Goal: Information Seeking & Learning: Check status

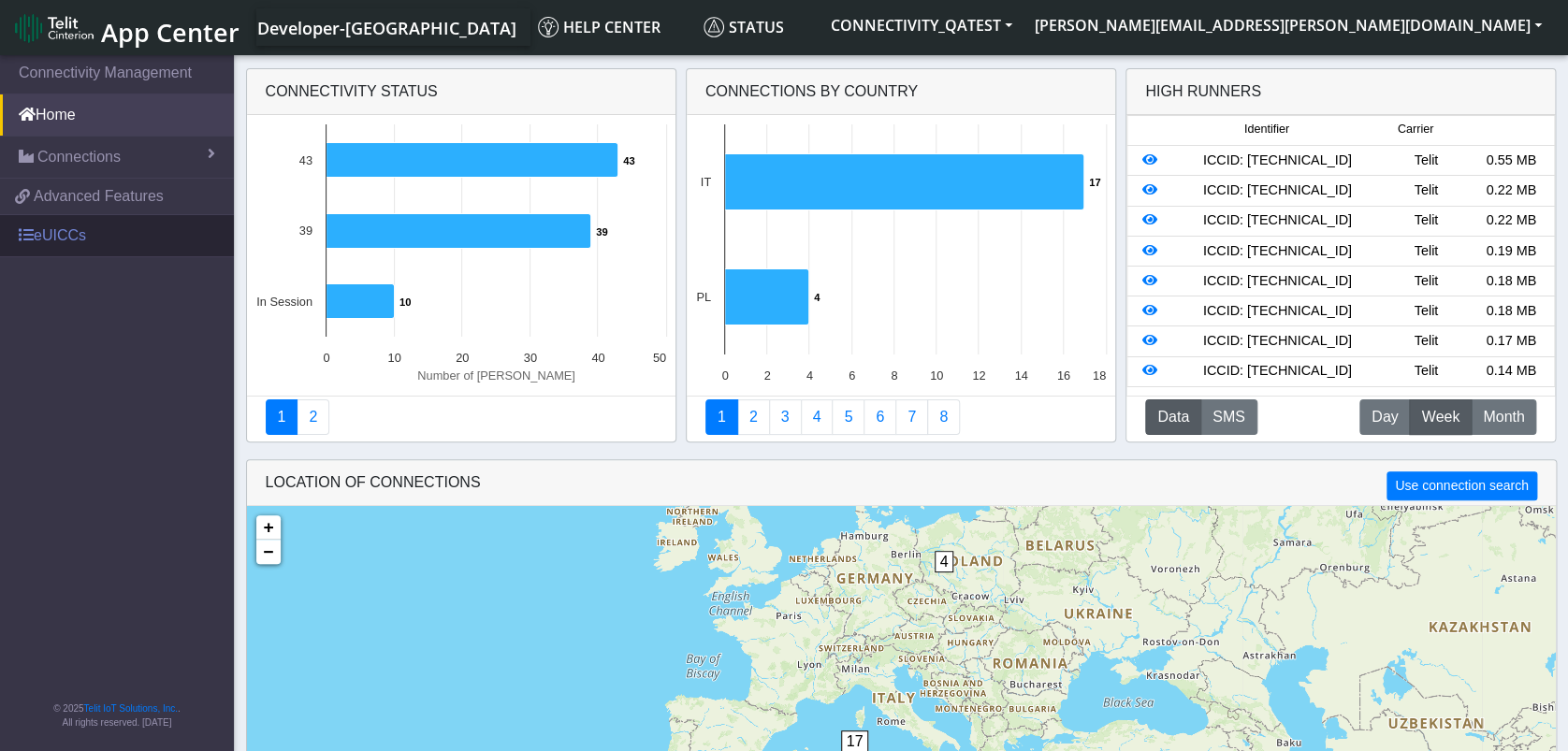
click at [64, 238] on link "eUICCs" at bounding box center [116, 235] width 234 height 41
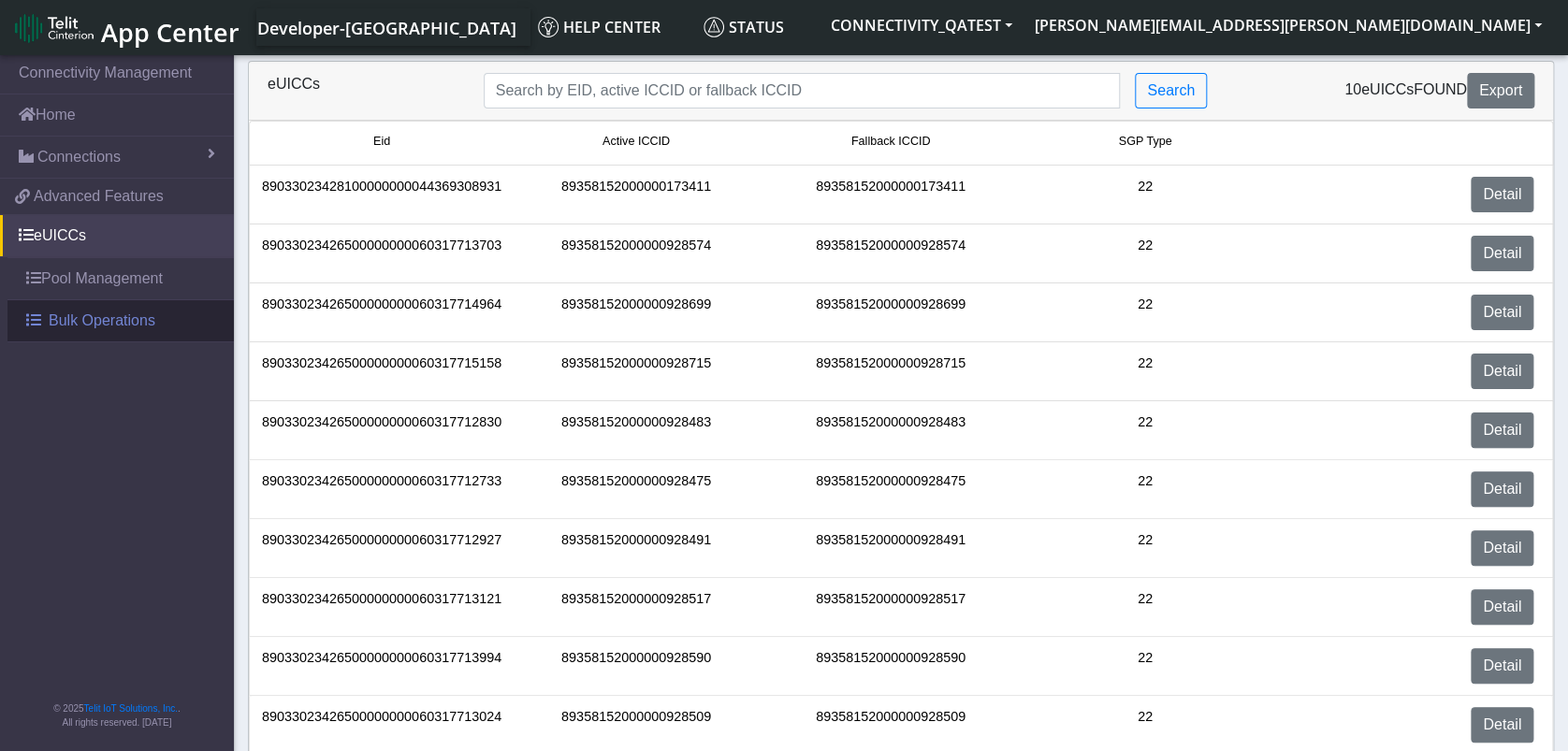
click at [75, 317] on span "Bulk Operations" at bounding box center [101, 321] width 107 height 23
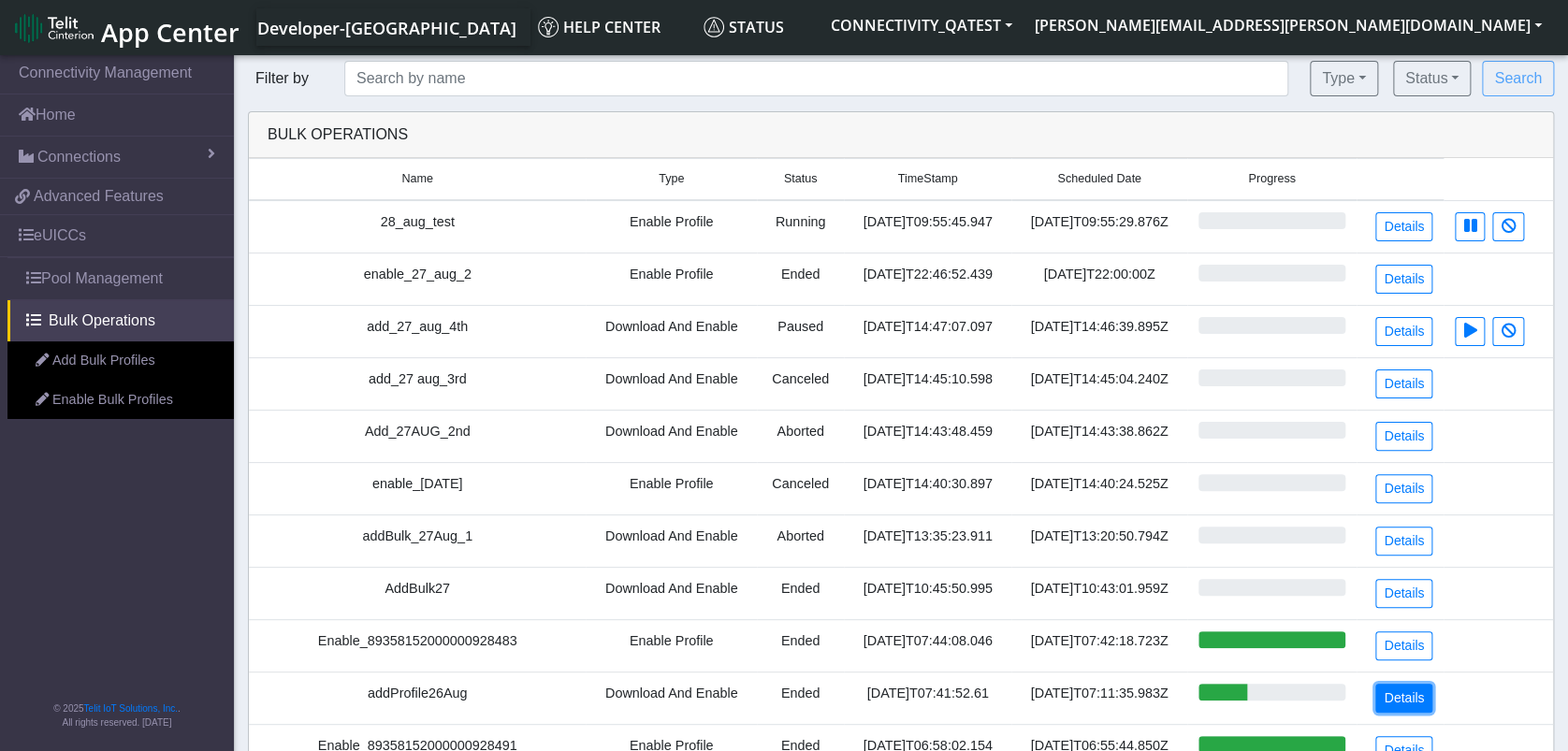
click at [1400, 692] on link "Details" at bounding box center [1403, 698] width 57 height 29
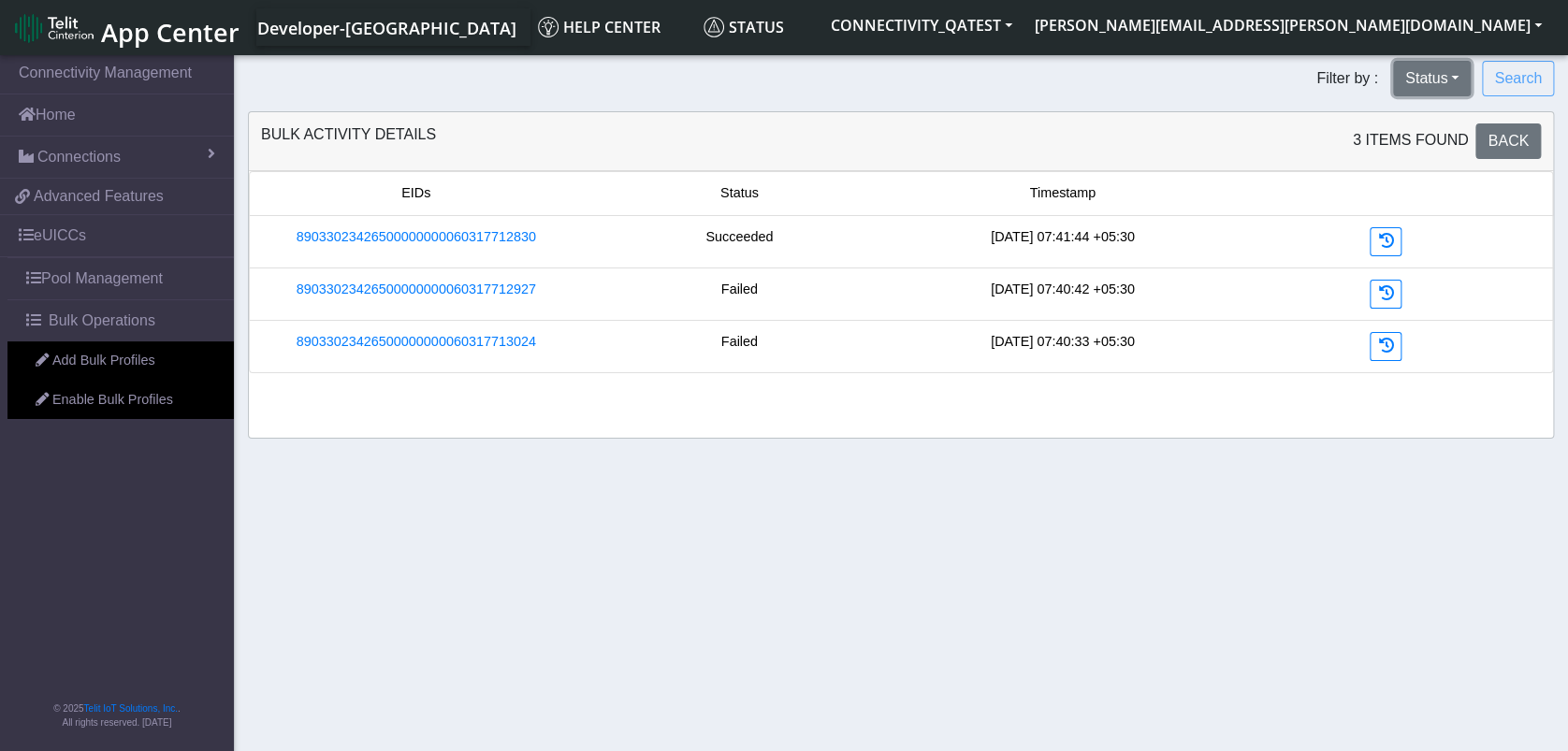
click at [1451, 67] on button "Status" at bounding box center [1432, 79] width 78 height 36
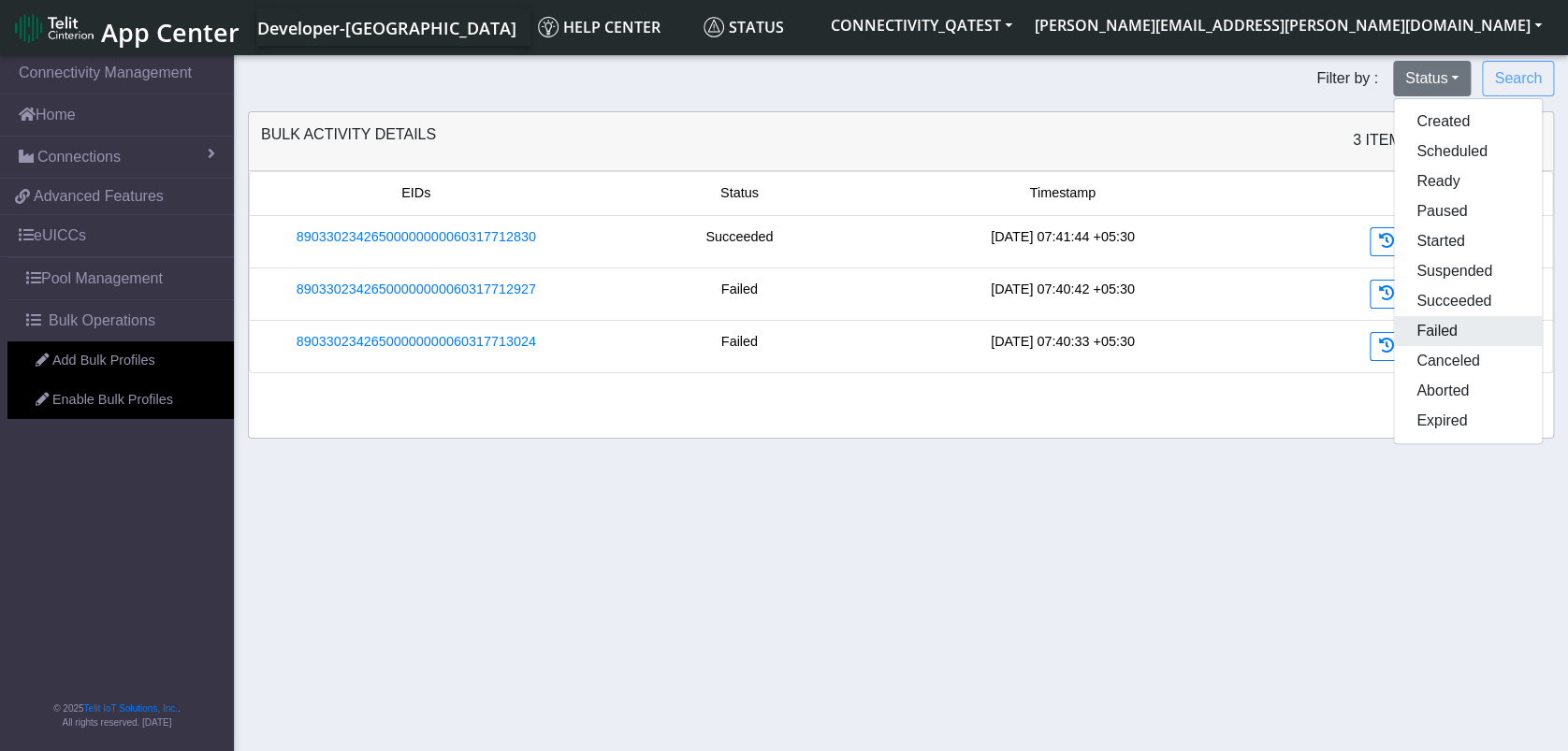
click at [1437, 325] on button "Failed" at bounding box center [1468, 331] width 148 height 30
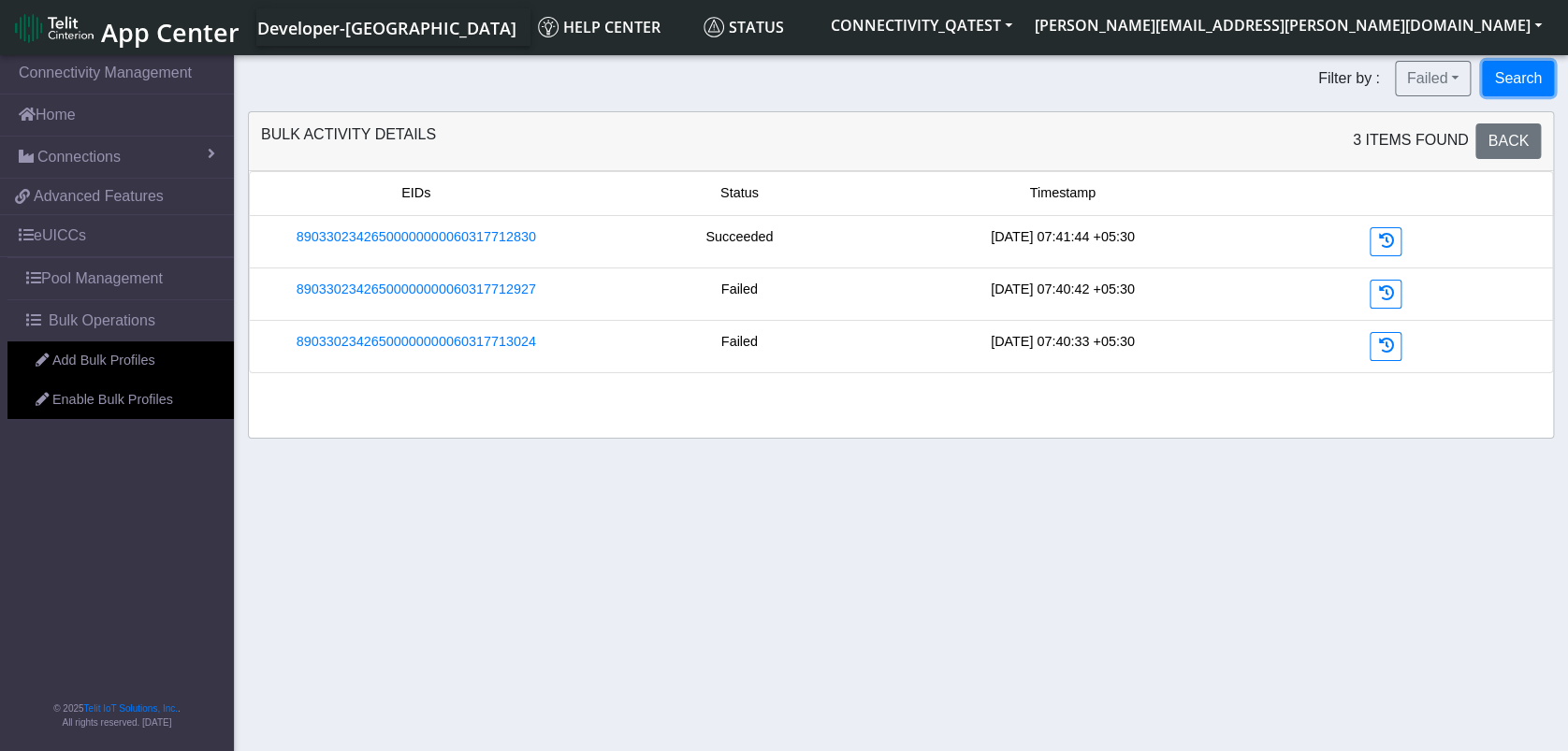
click at [1504, 70] on button "Search" at bounding box center [1518, 79] width 72 height 36
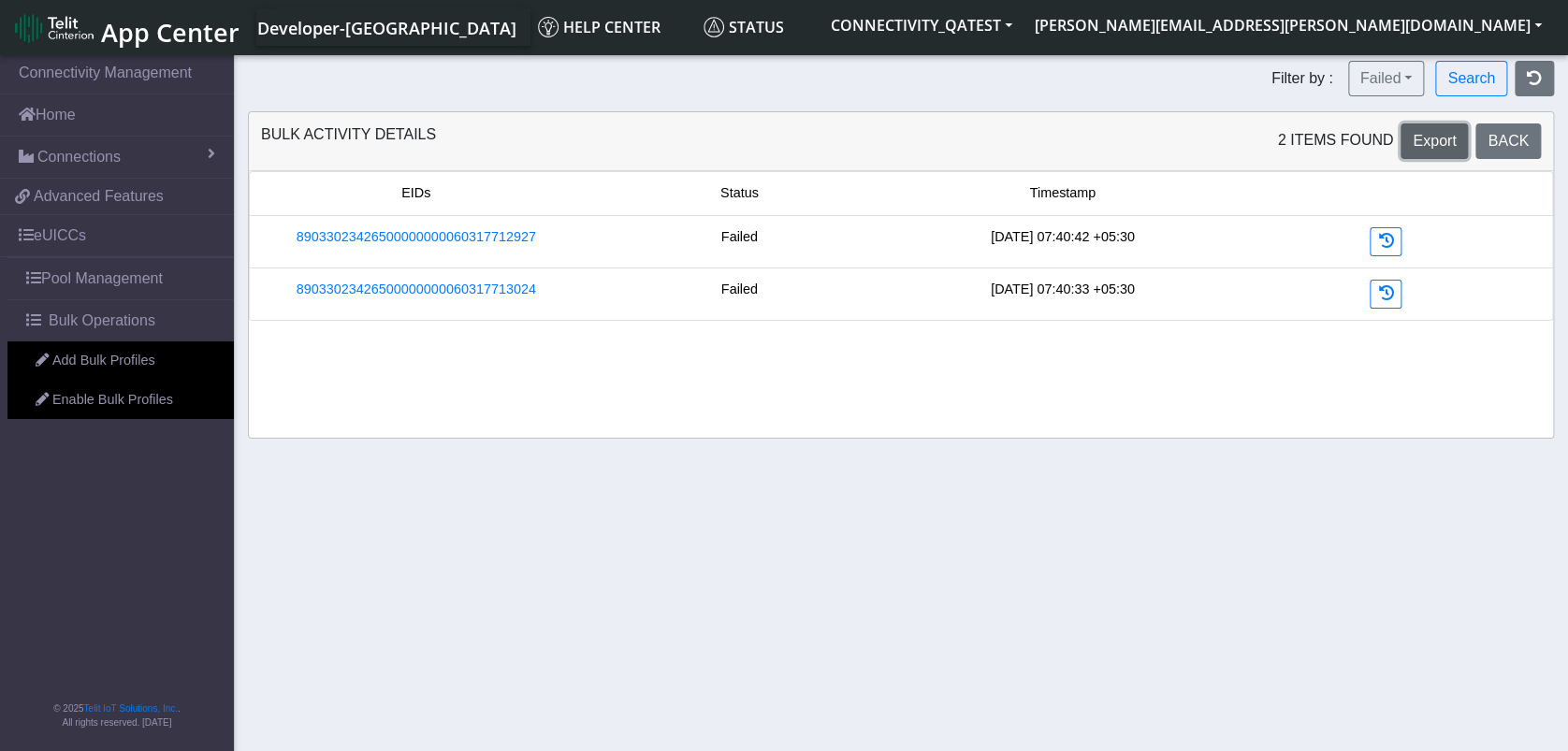
click at [1433, 138] on span "Export" at bounding box center [1434, 140] width 43 height 16
click at [679, 434] on div "EIDs Status Timestamp 89033023426500000000060317712927 Failed [DATE] 07:40:42 +…" at bounding box center [901, 305] width 1304 height 267
click at [1383, 244] on icon at bounding box center [1385, 240] width 15 height 15
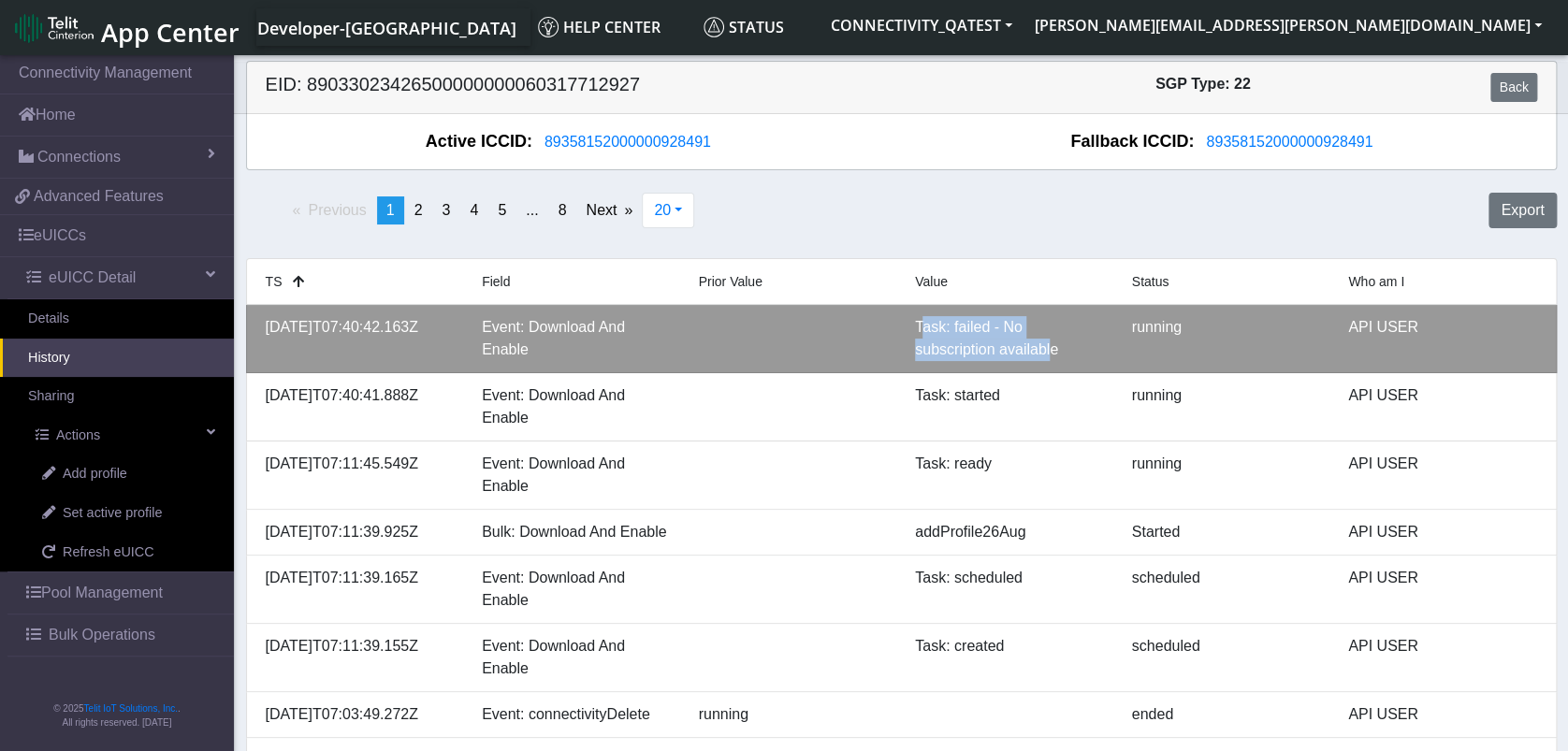
drag, startPoint x: 918, startPoint y: 326, endPoint x: 1048, endPoint y: 352, distance: 132.6
click at [1048, 352] on div "Task: failed - No subscription available" at bounding box center [1009, 338] width 217 height 44
drag, startPoint x: 1048, startPoint y: 352, endPoint x: 949, endPoint y: 329, distance: 101.6
click at [949, 329] on div "Task: failed - No subscription available" at bounding box center [1009, 338] width 217 height 44
click at [1000, 322] on div "Task: failed - No subscription available" at bounding box center [1009, 338] width 217 height 44
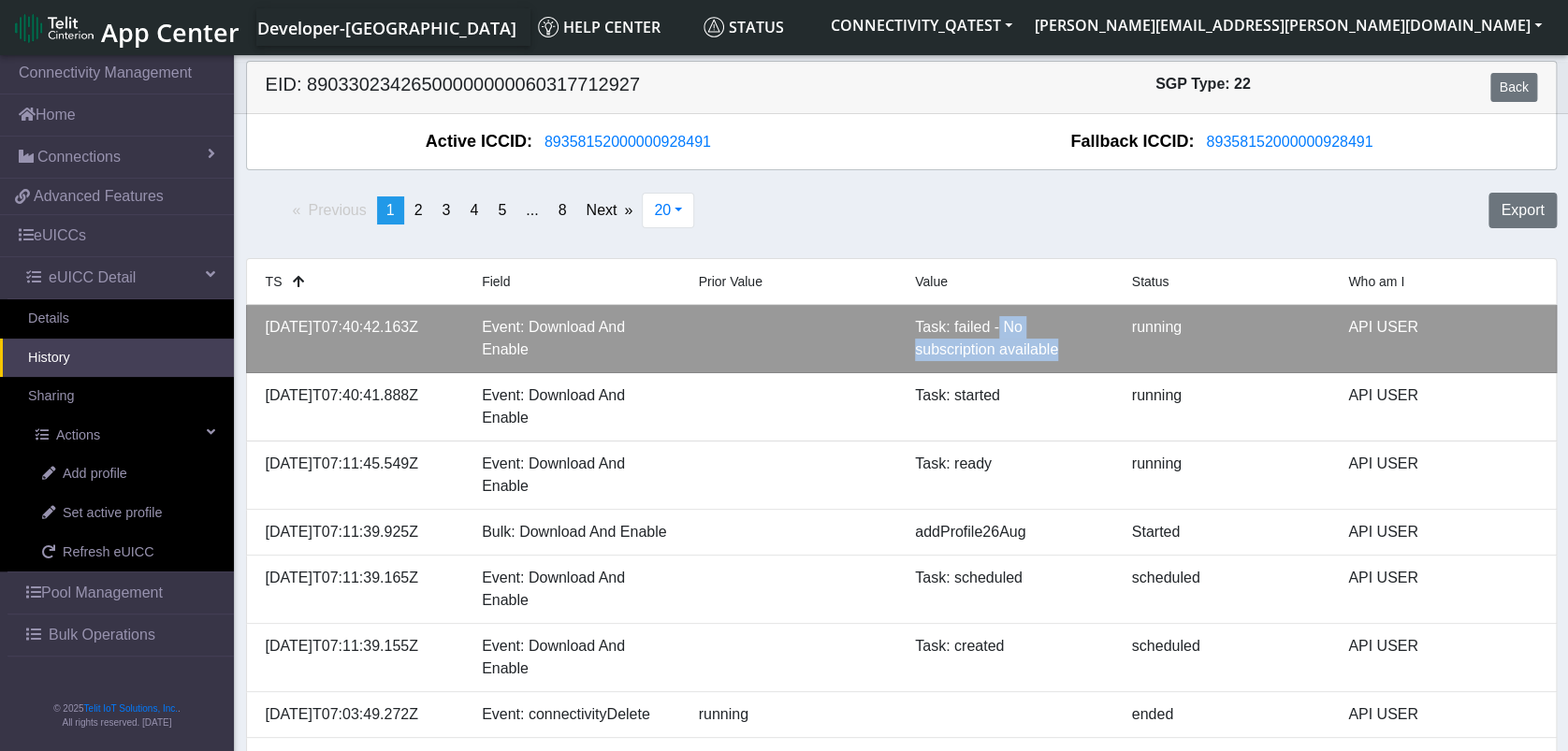
drag, startPoint x: 995, startPoint y: 325, endPoint x: 1058, endPoint y: 350, distance: 67.8
click at [1058, 350] on div "Task: failed - No subscription available" at bounding box center [1009, 338] width 217 height 44
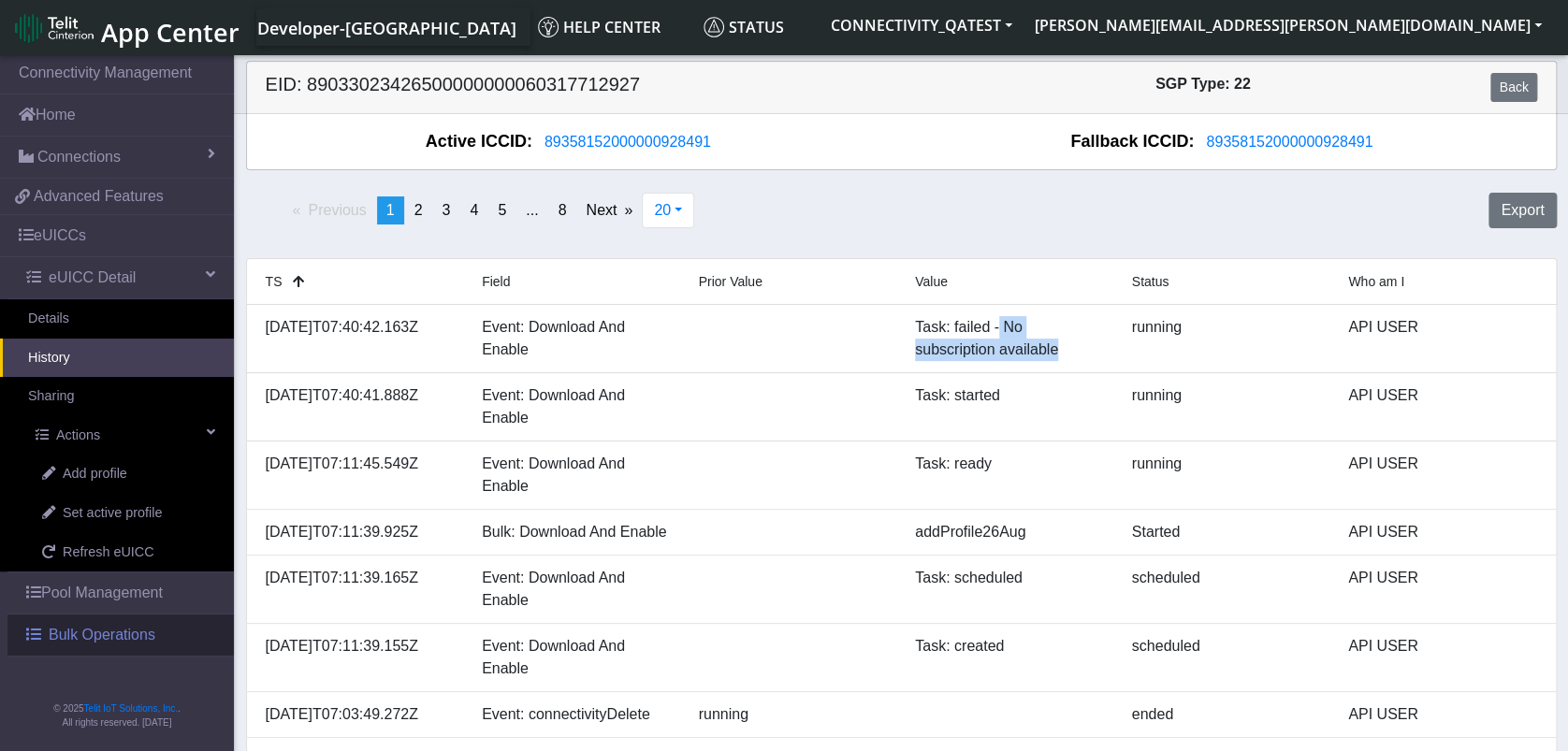
click at [101, 628] on span "Bulk Operations" at bounding box center [101, 635] width 107 height 23
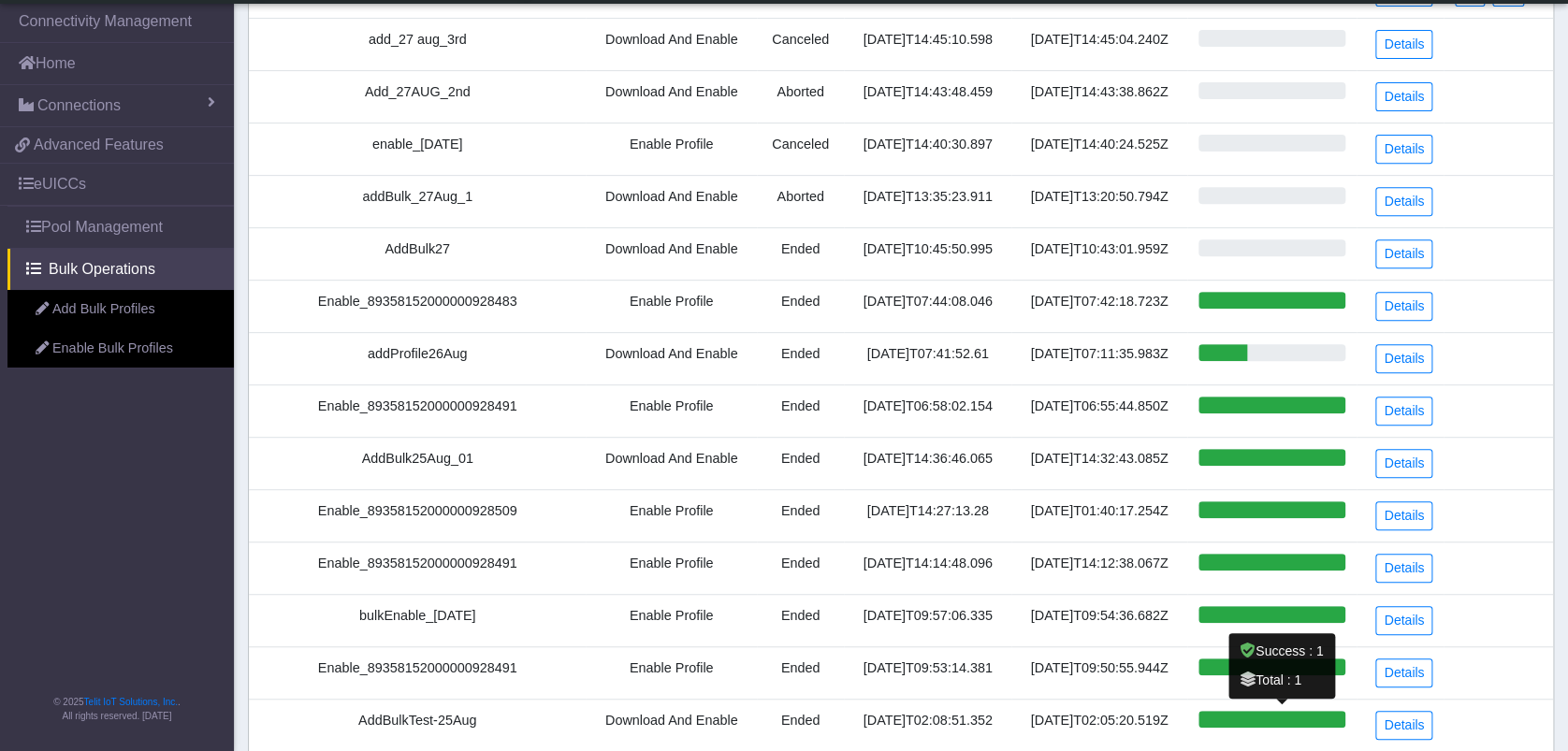
scroll to position [124, 0]
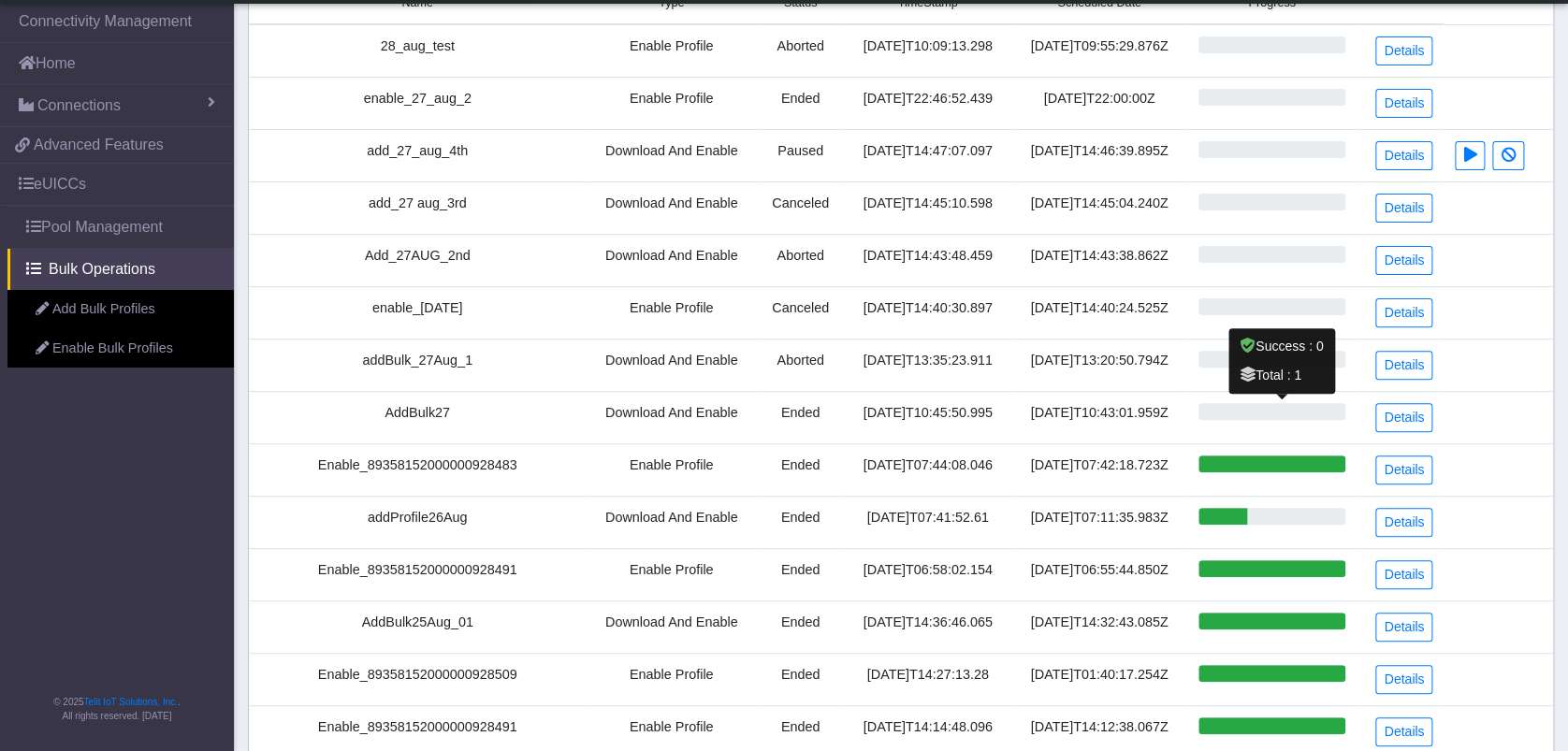
click at [1248, 407] on ngb-progressbar at bounding box center [1271, 411] width 147 height 17
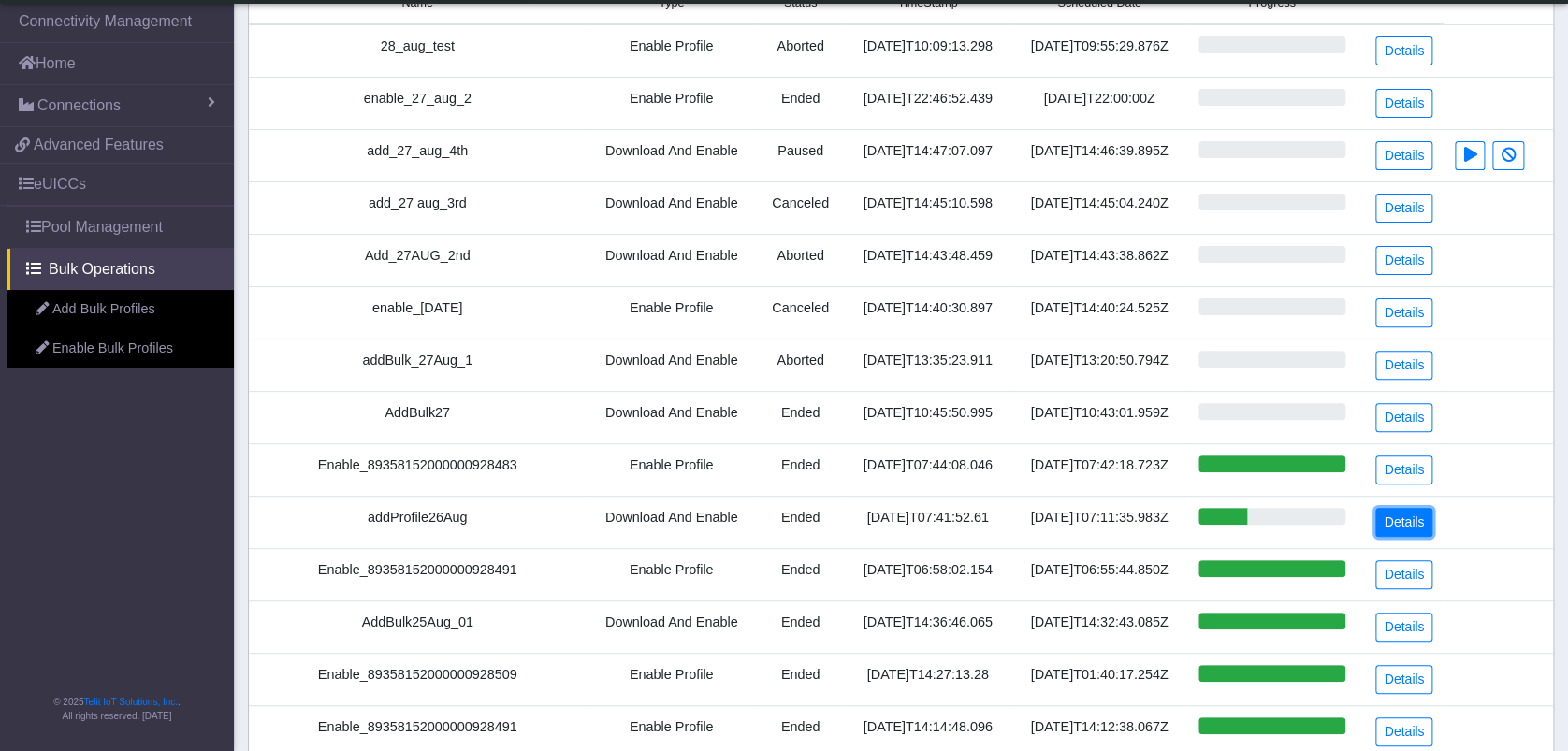
click at [1397, 517] on link "Details" at bounding box center [1403, 522] width 57 height 29
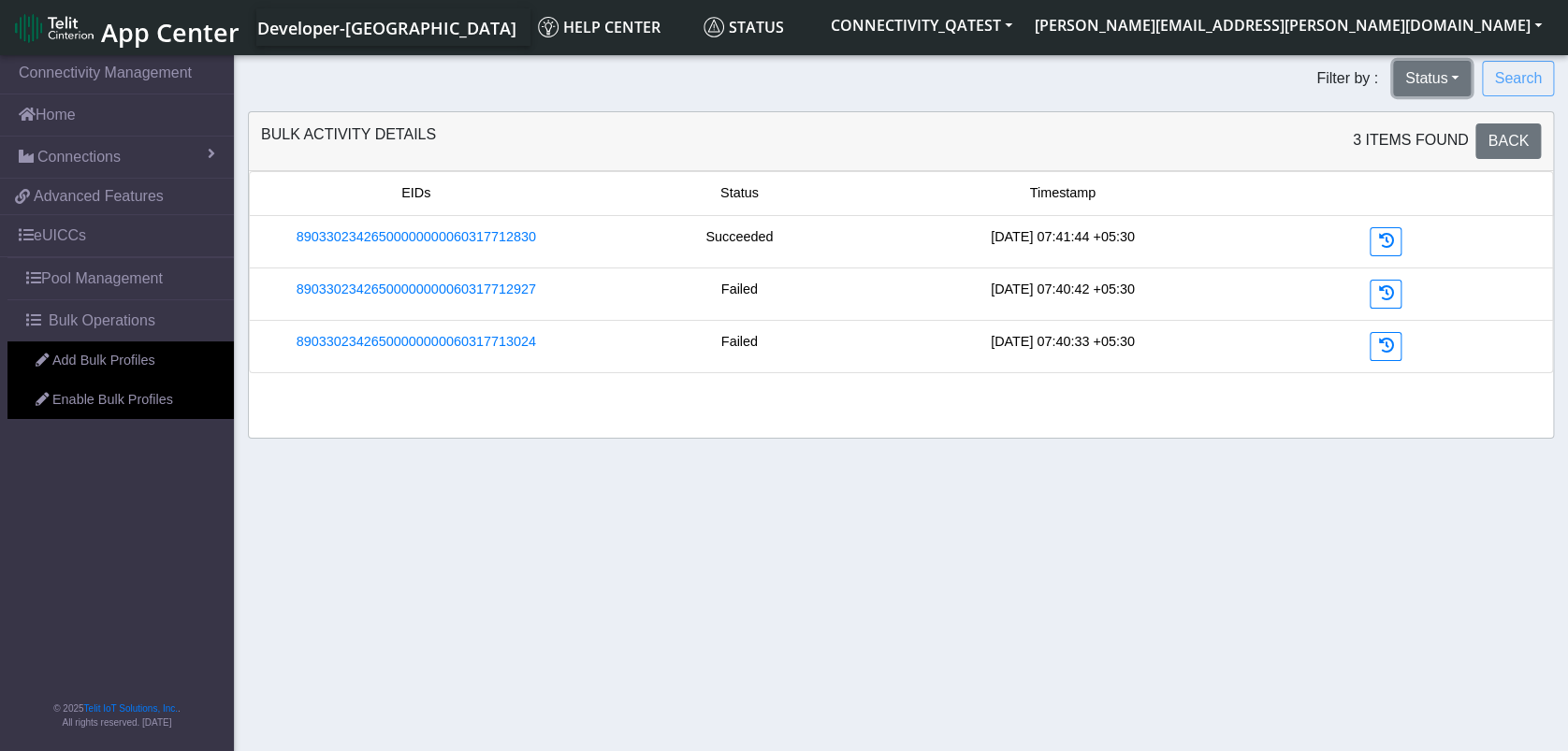
click at [1423, 71] on button "Status" at bounding box center [1432, 79] width 78 height 36
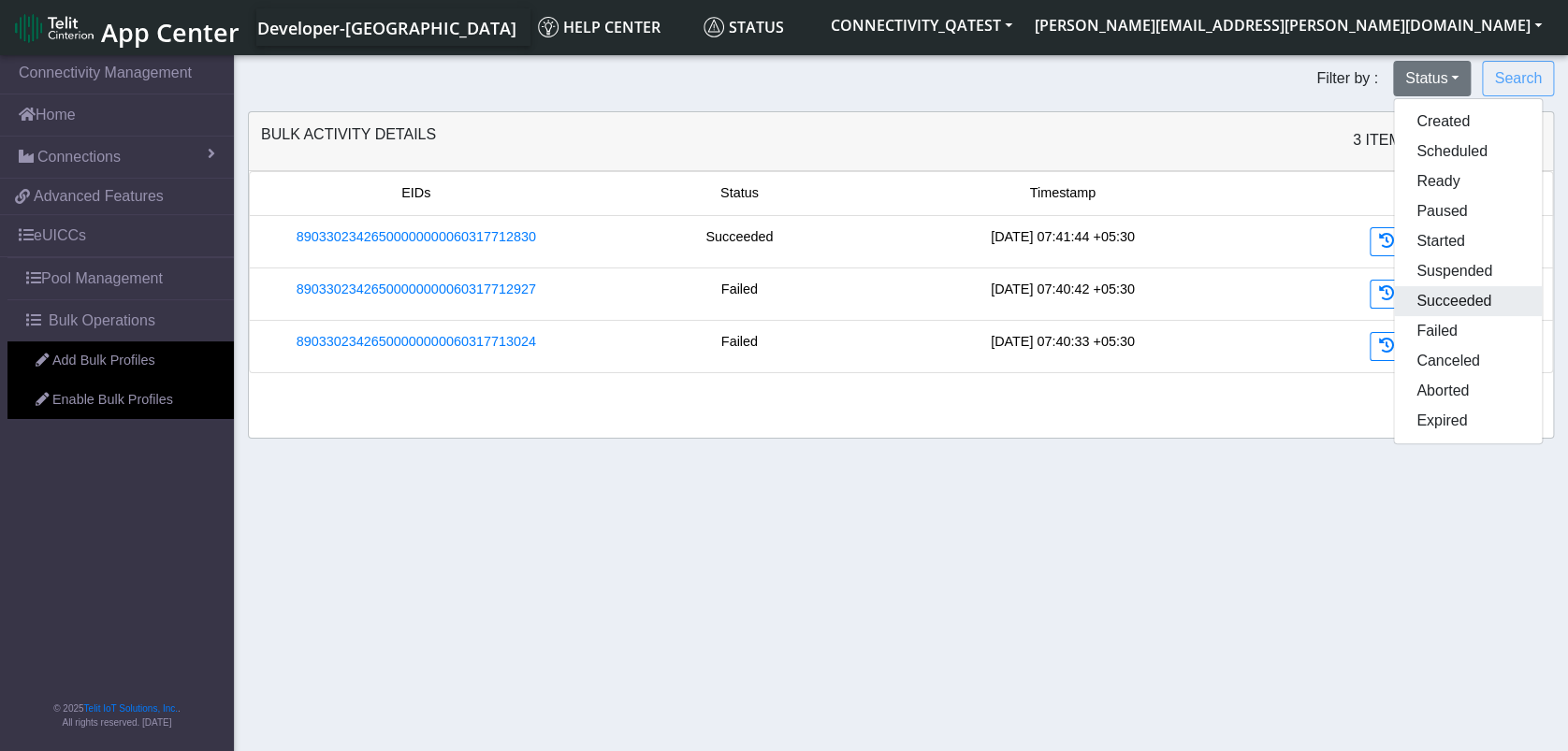
click at [1452, 303] on button "Succeeded" at bounding box center [1468, 301] width 148 height 30
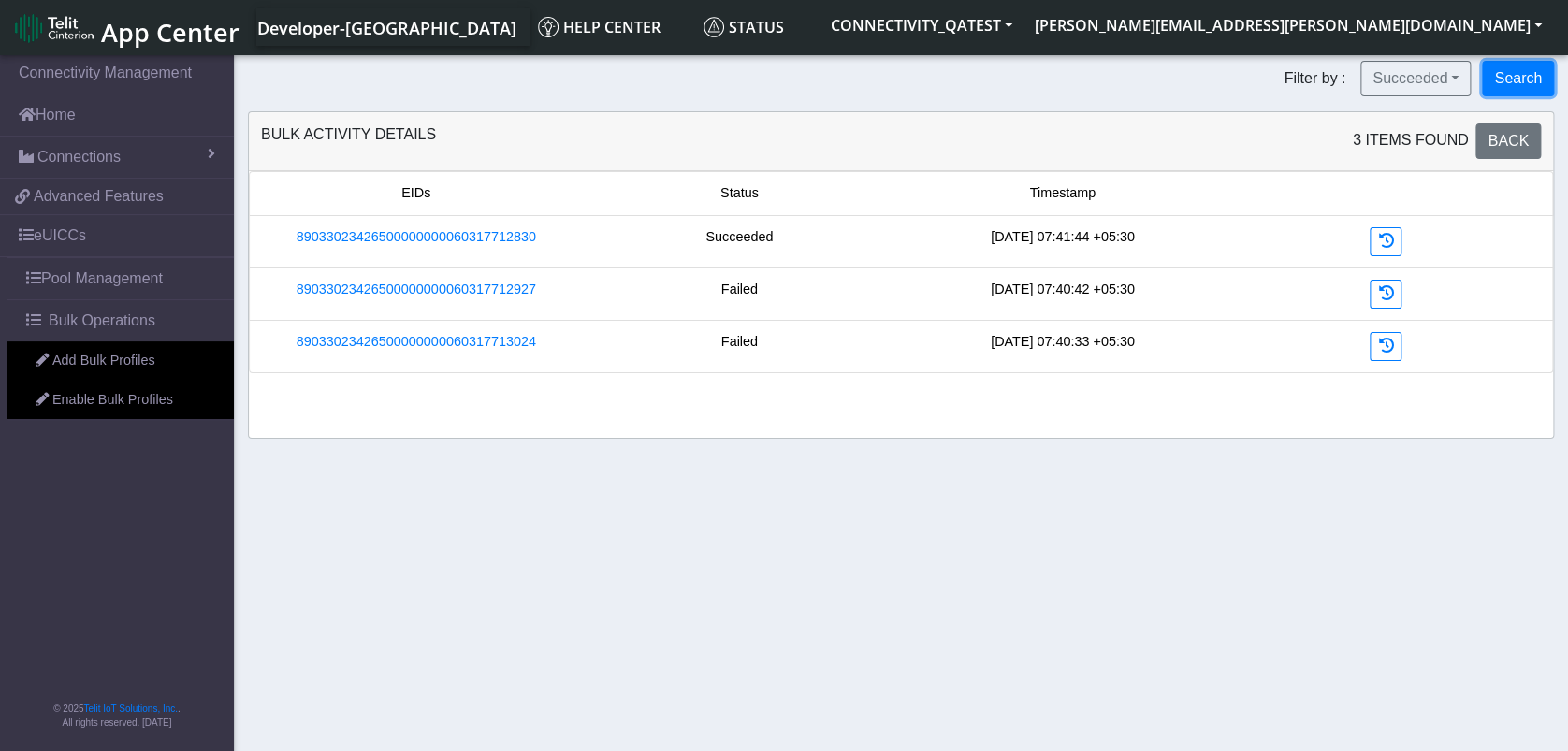
click at [1497, 79] on button "Search" at bounding box center [1518, 79] width 72 height 36
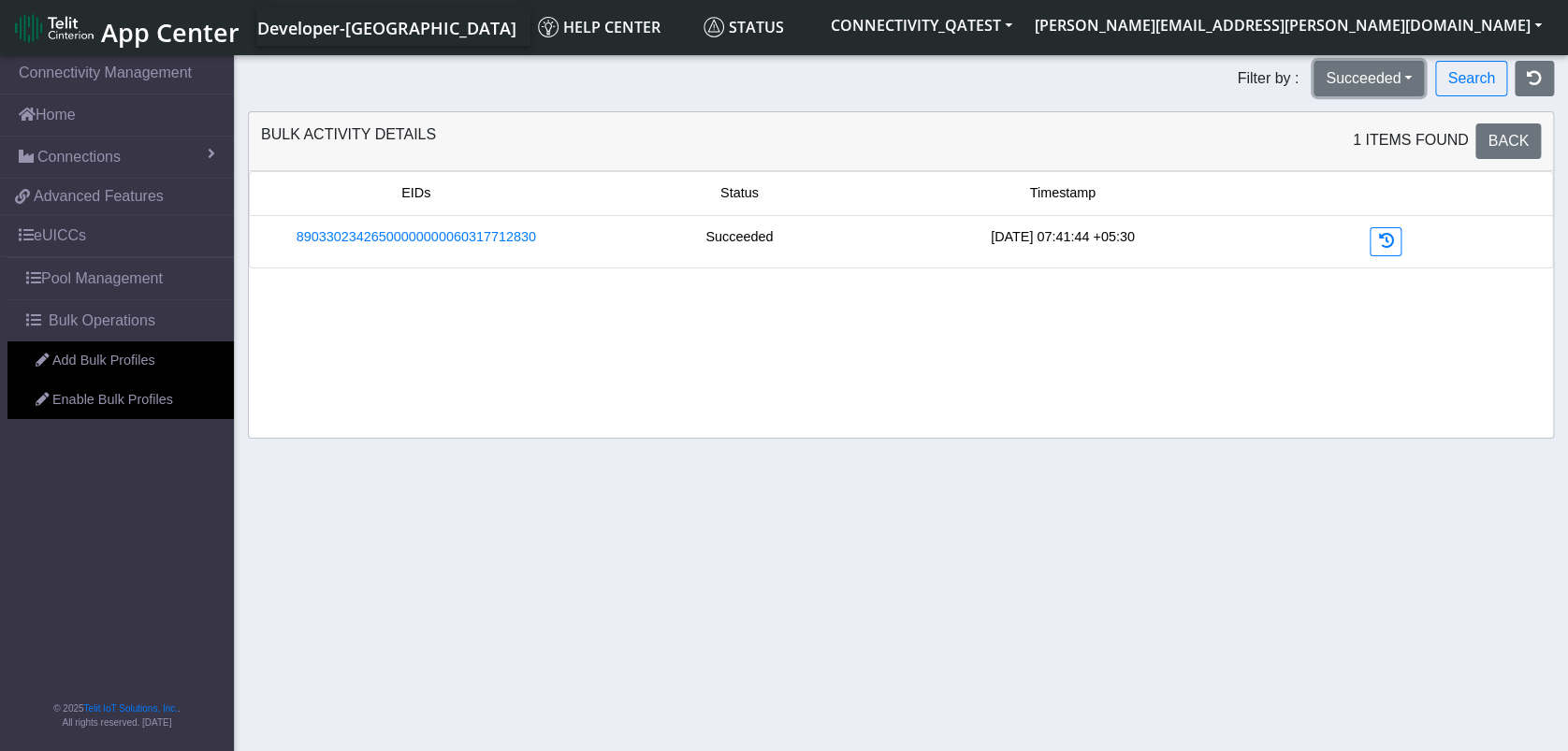
click at [1387, 79] on button "Succeeded" at bounding box center [1368, 79] width 111 height 36
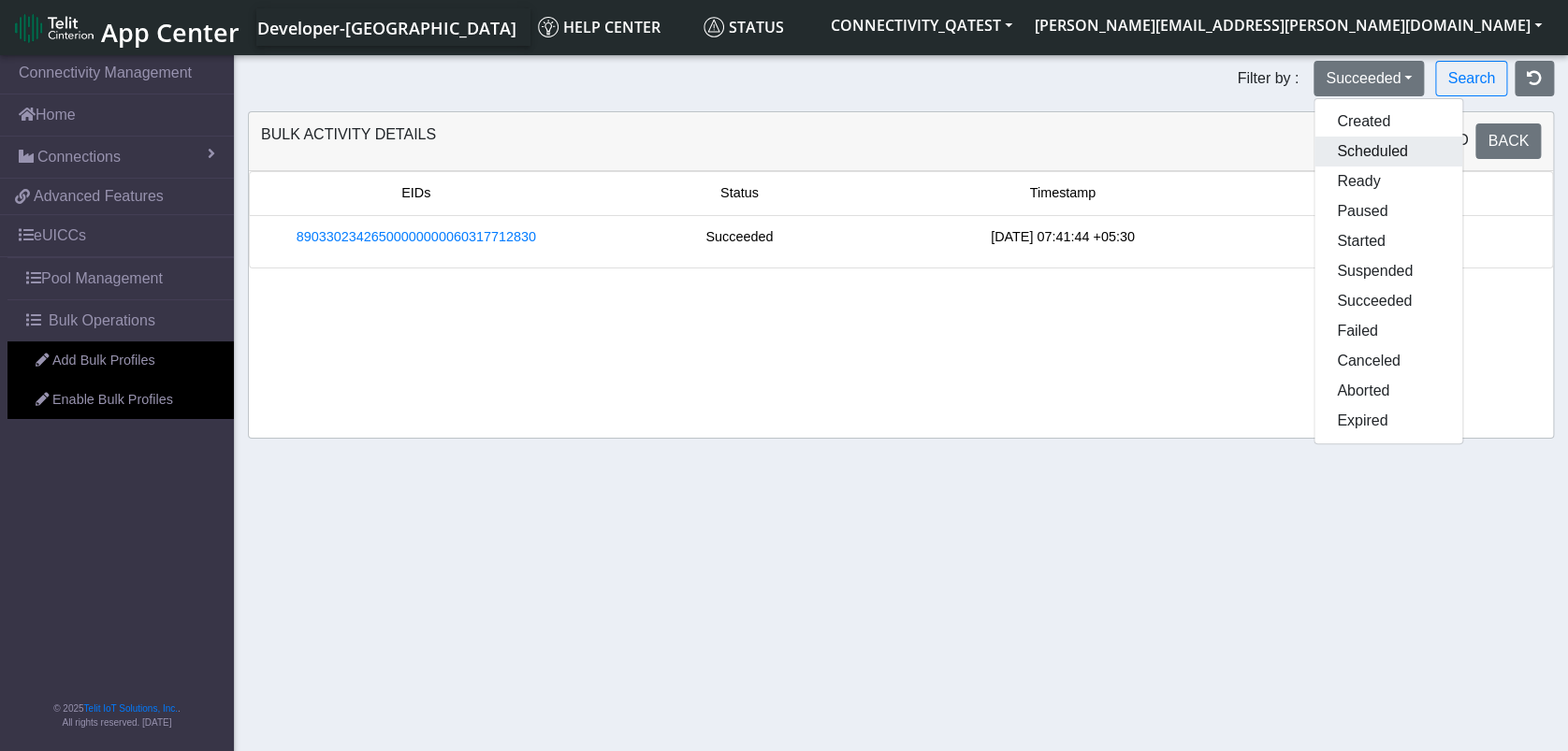
click at [1365, 151] on button "Scheduled" at bounding box center [1388, 151] width 148 height 30
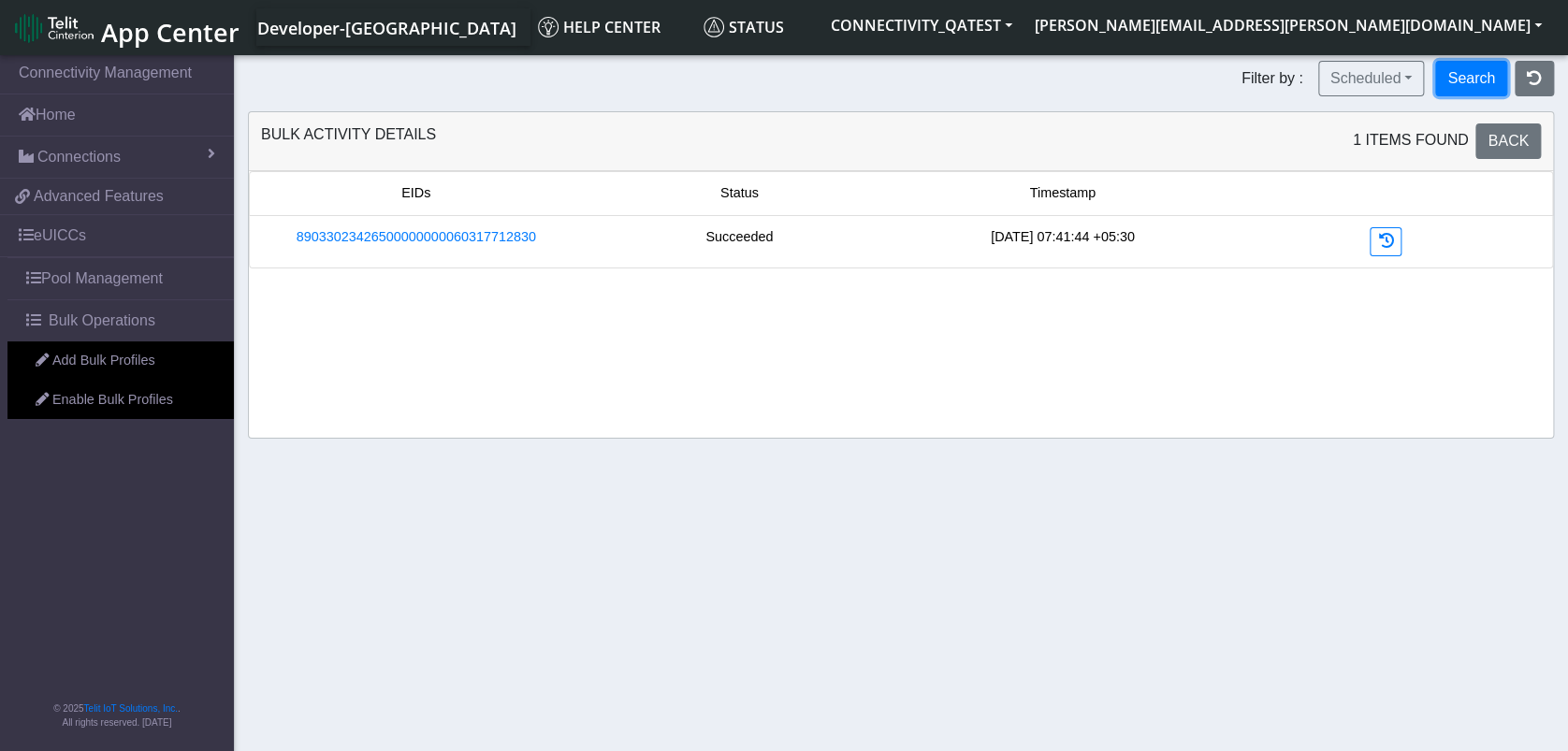
click at [1476, 82] on button "Search" at bounding box center [1471, 79] width 72 height 36
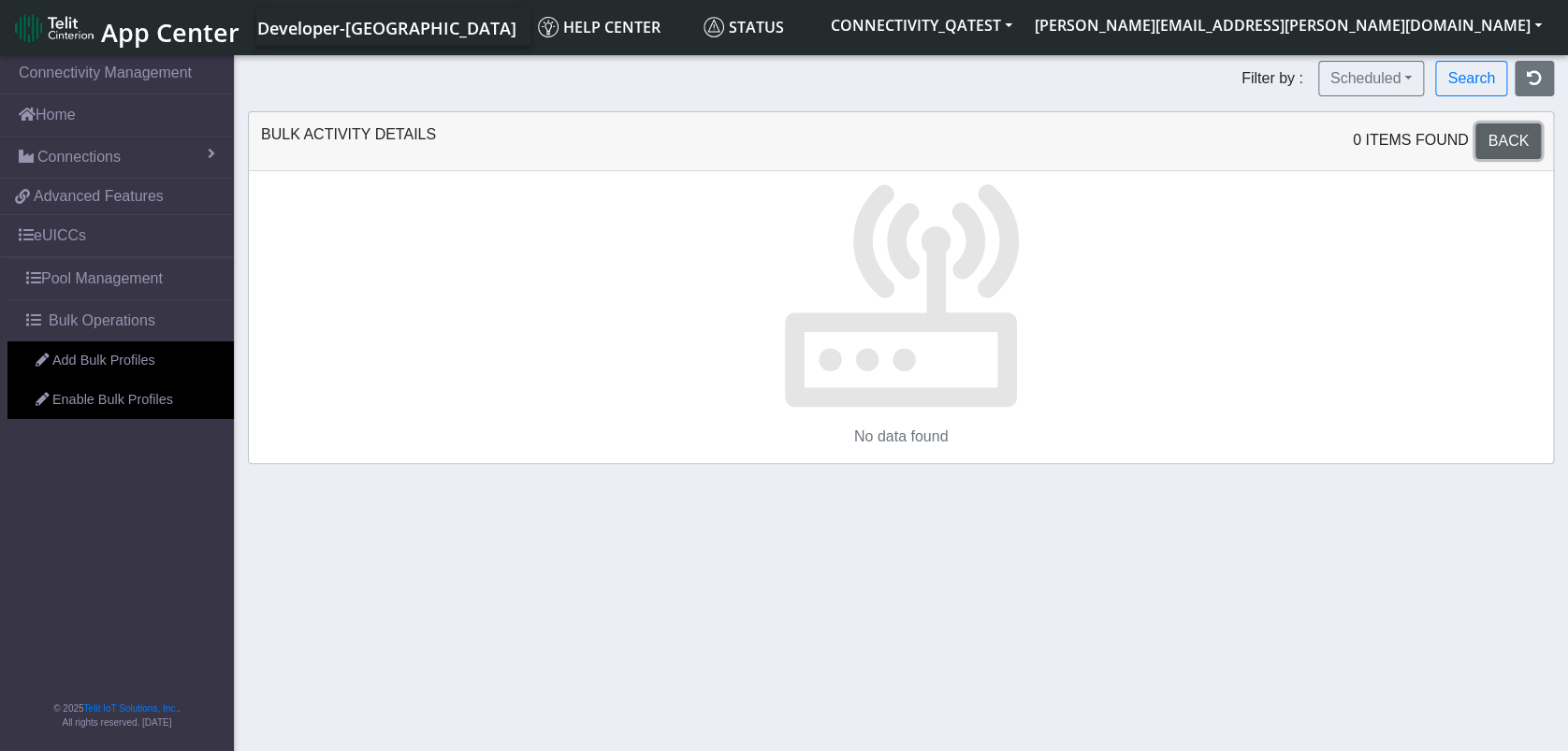
click at [1506, 137] on span "Back" at bounding box center [1507, 140] width 41 height 16
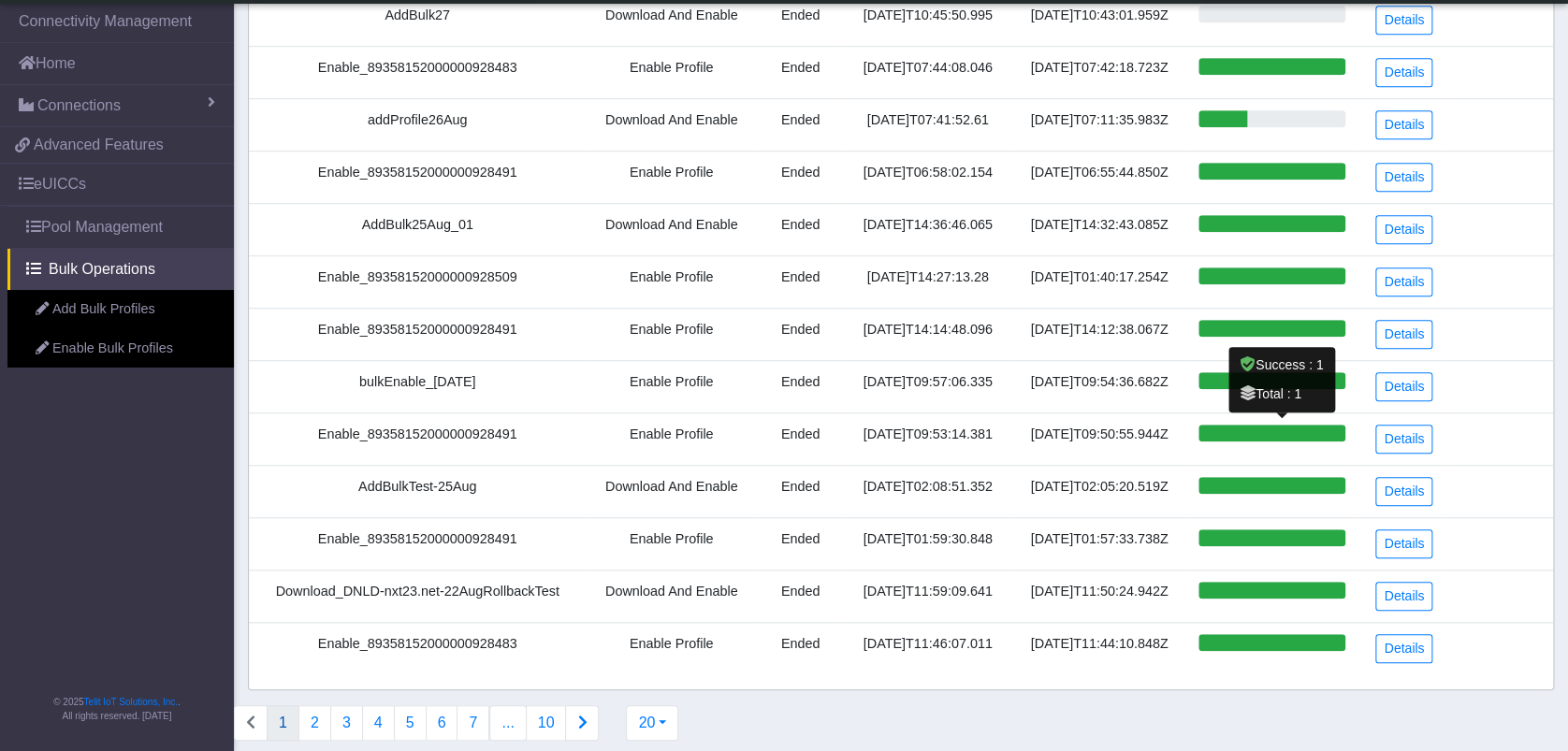
scroll to position [533, 0]
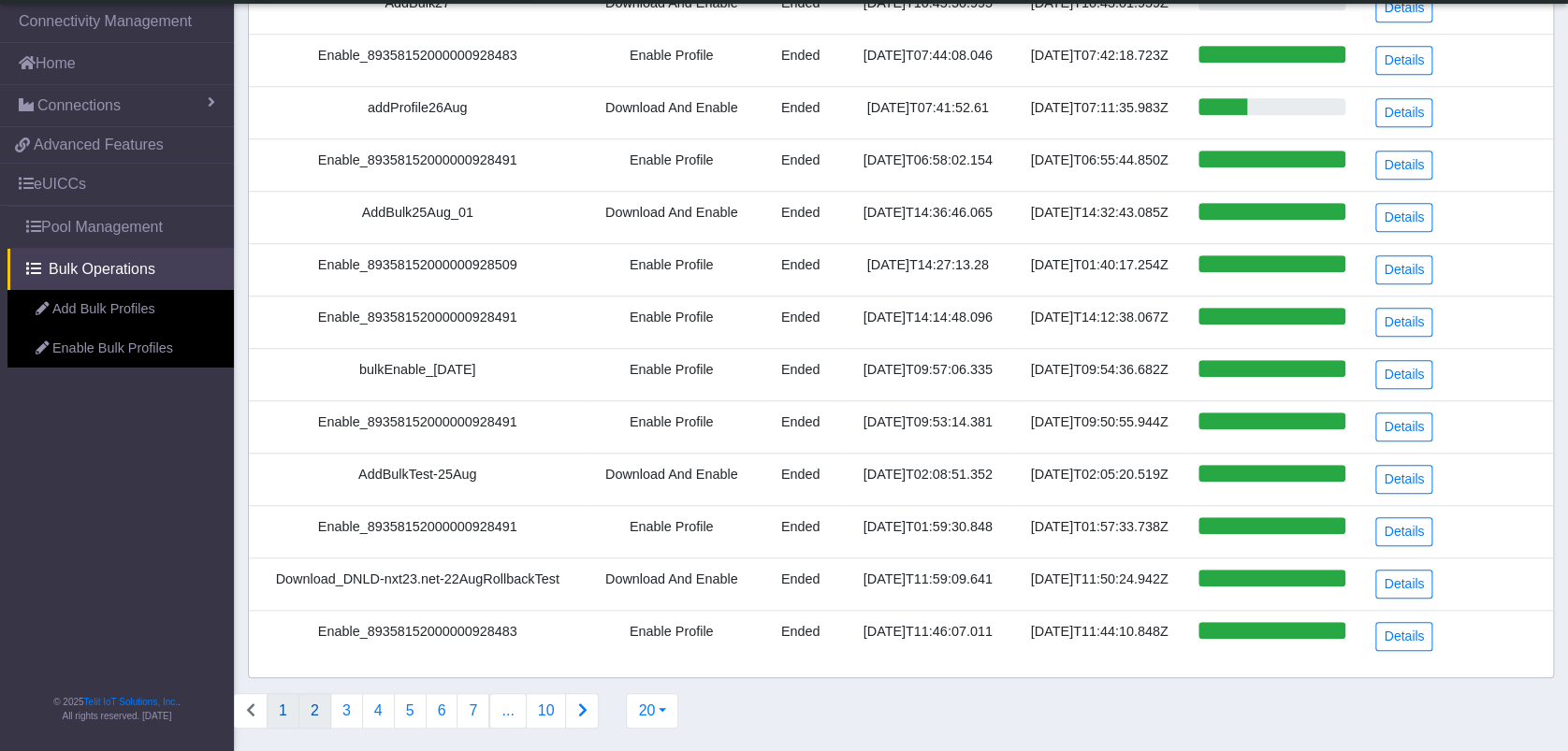
click at [322, 705] on button "2" at bounding box center [314, 710] width 33 height 36
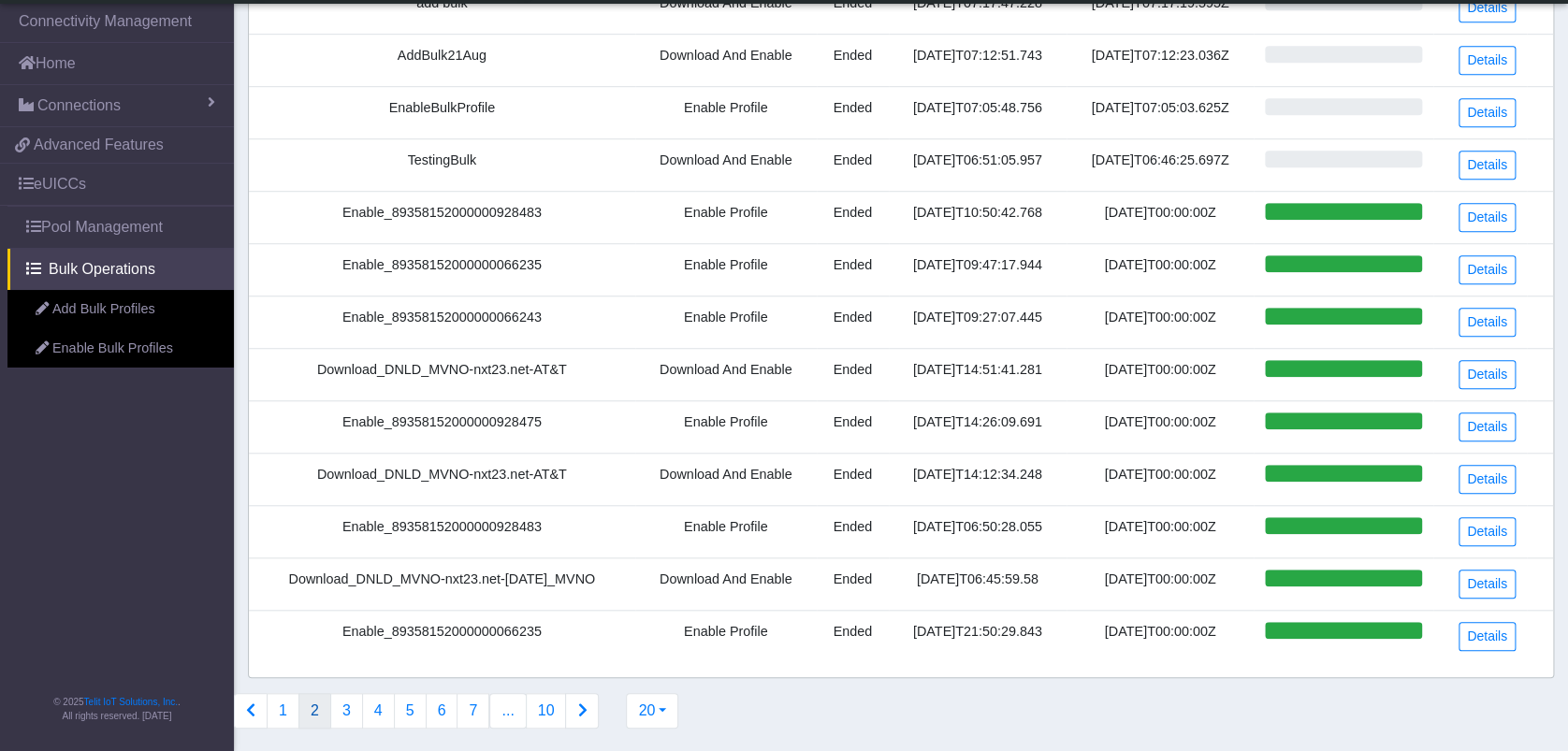
scroll to position [160, 0]
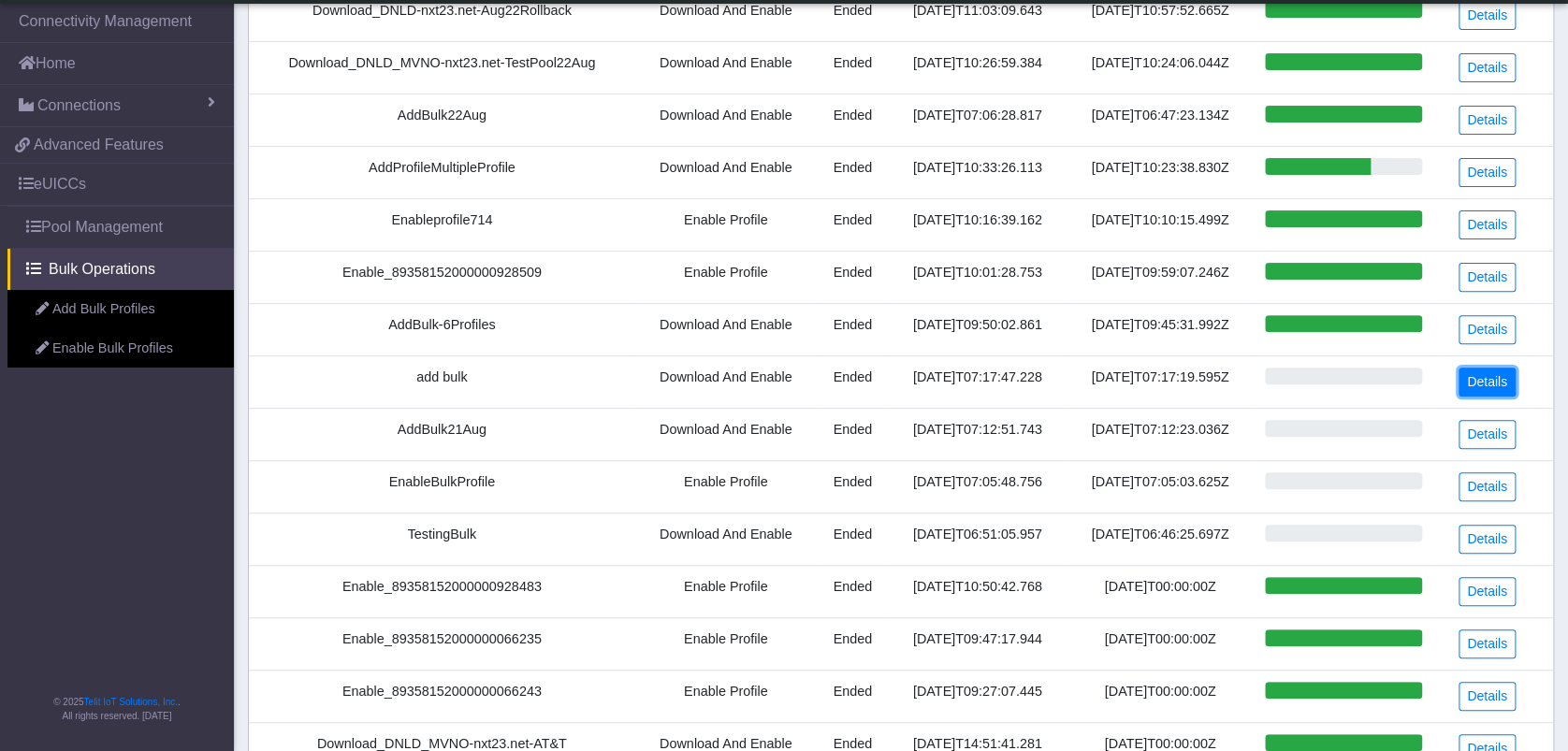
click at [1497, 378] on link "Details" at bounding box center [1487, 381] width 57 height 29
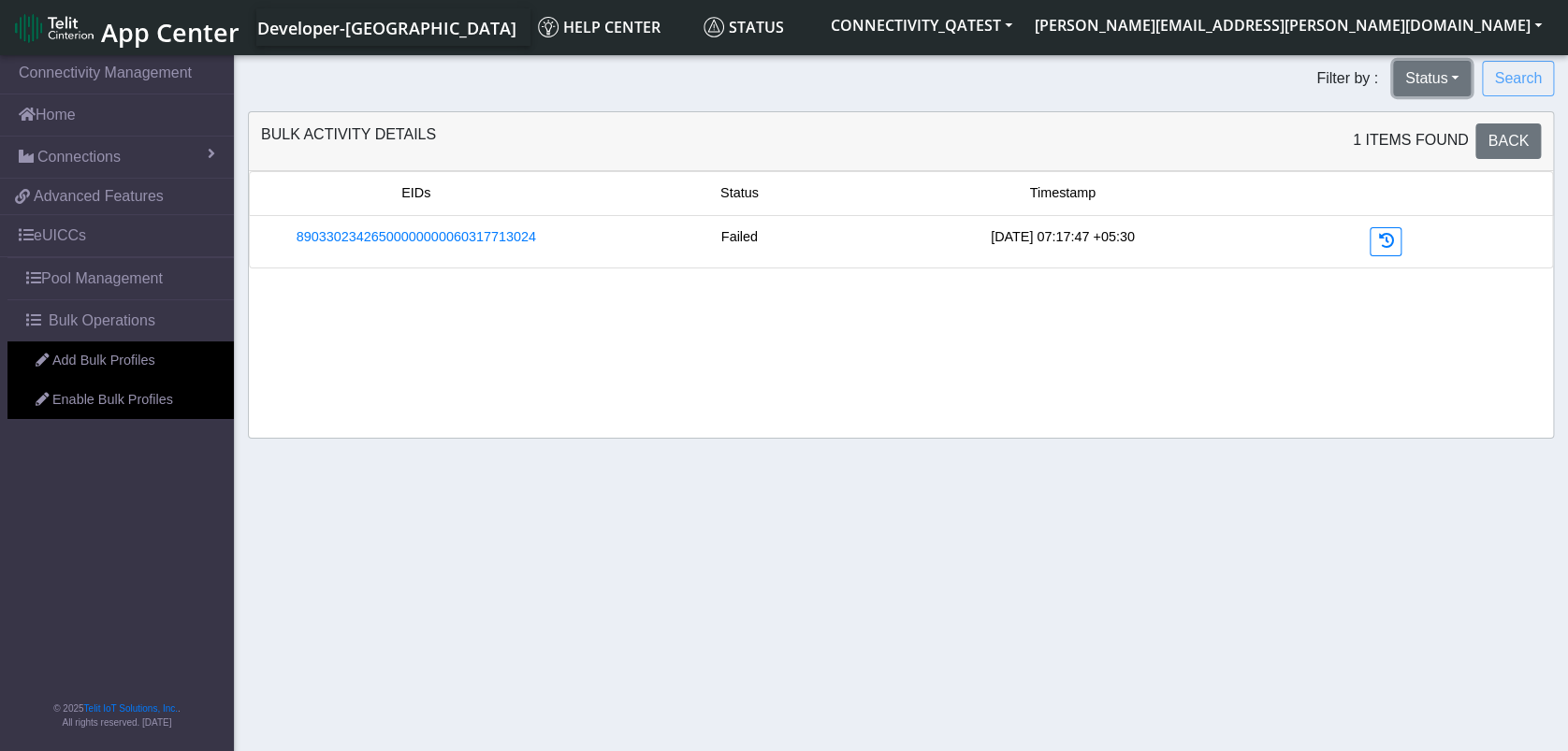
click at [1439, 79] on button "Status" at bounding box center [1432, 79] width 78 height 36
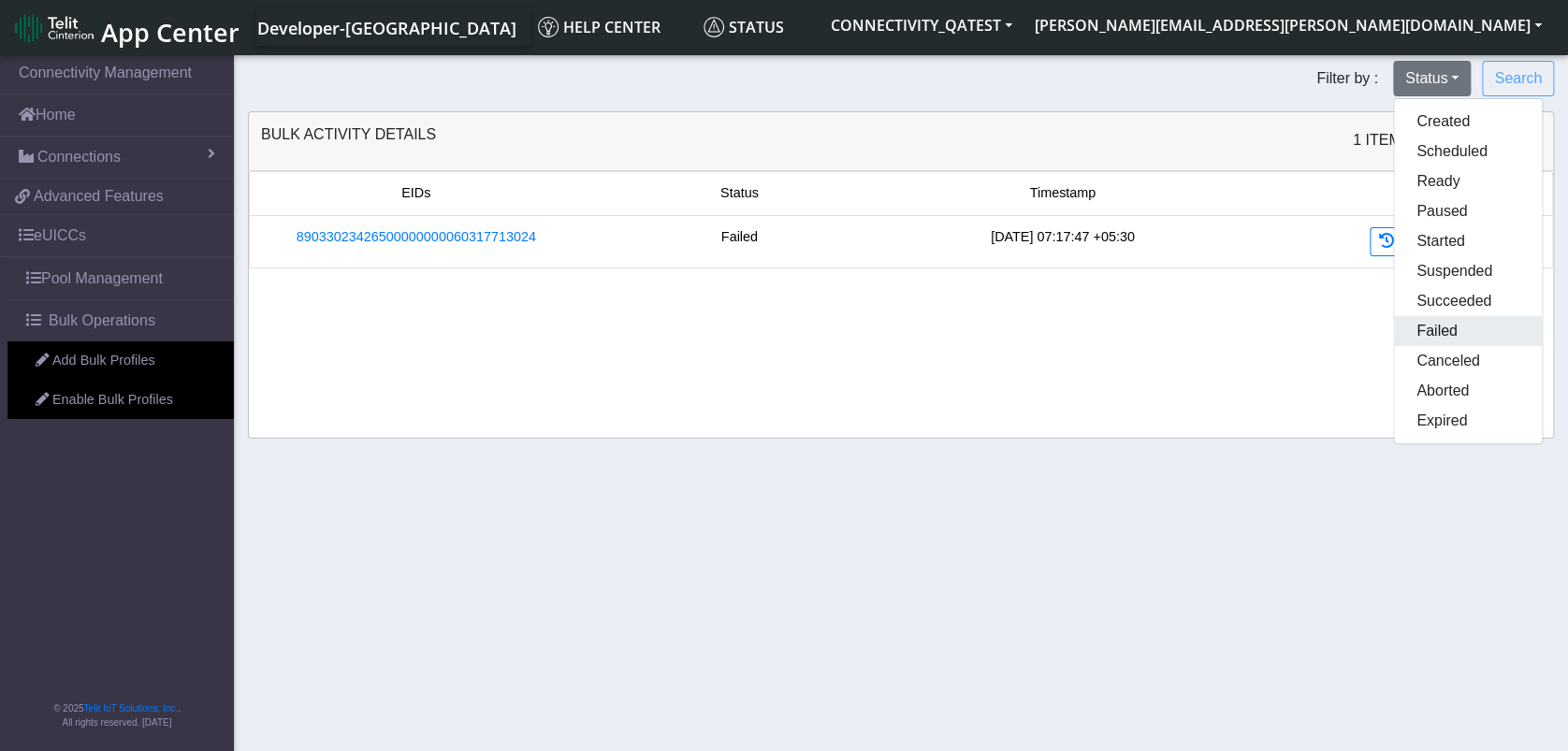
click at [1443, 331] on button "Failed" at bounding box center [1468, 331] width 148 height 30
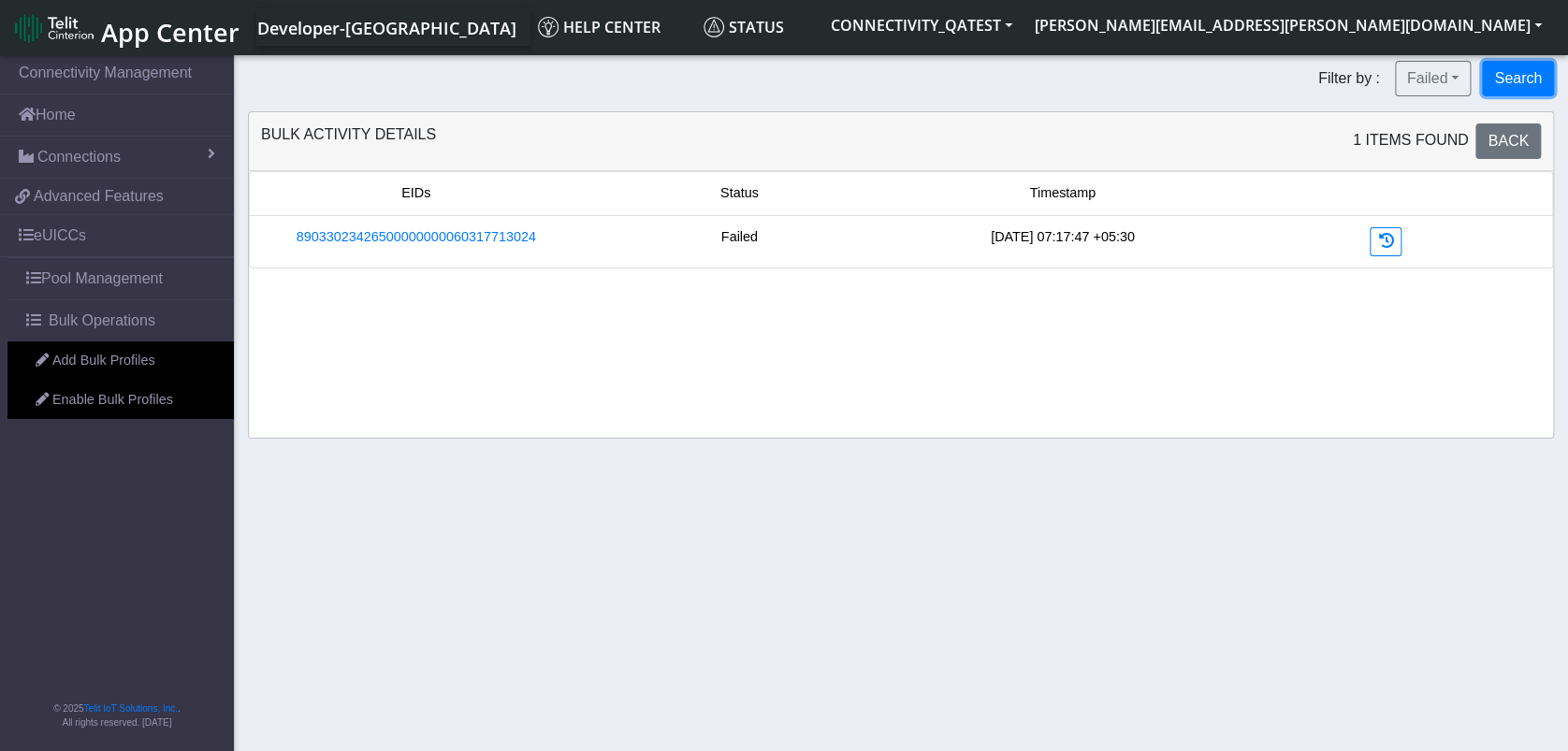
click at [1511, 85] on button "Search" at bounding box center [1518, 79] width 72 height 36
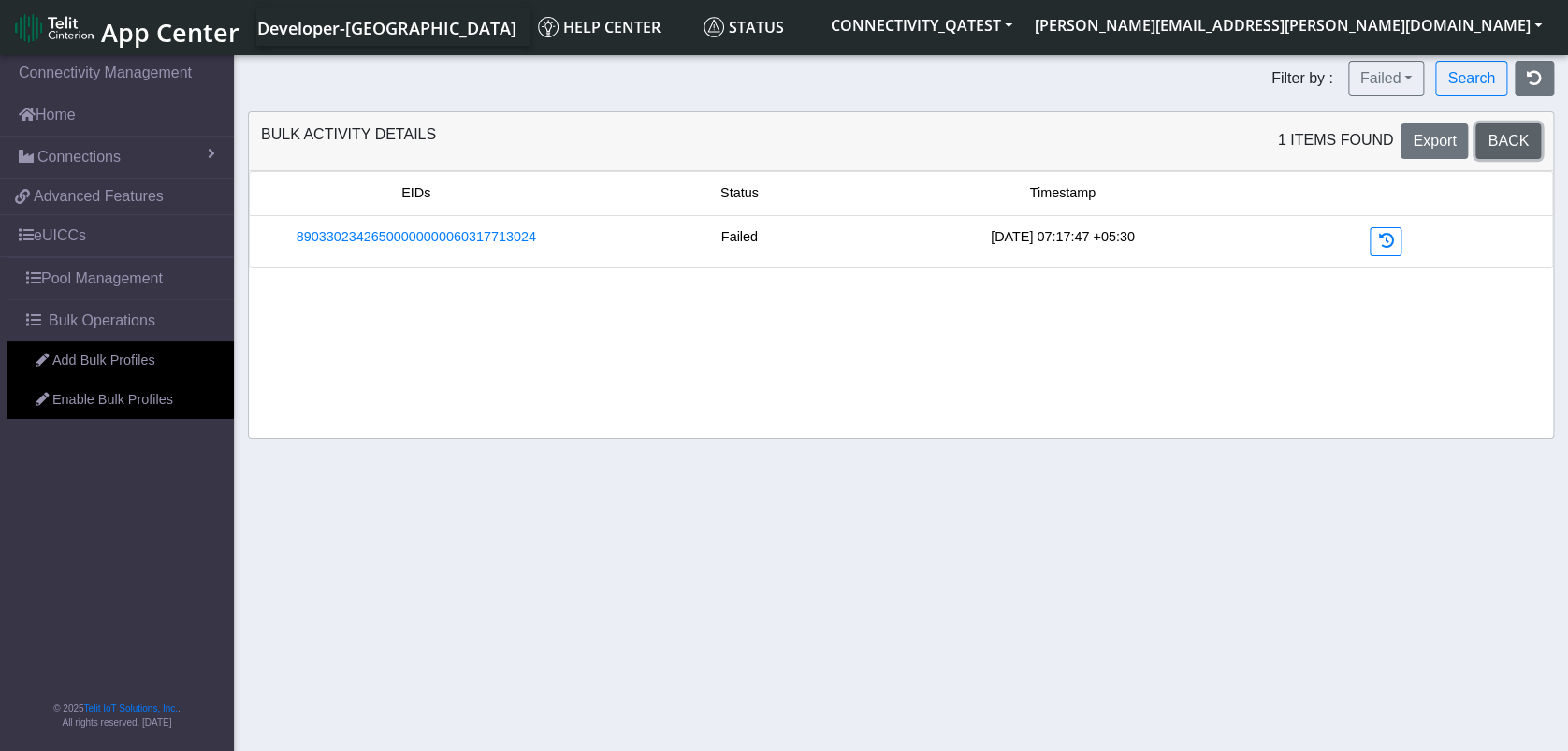
click at [1501, 134] on span "Back" at bounding box center [1507, 140] width 41 height 16
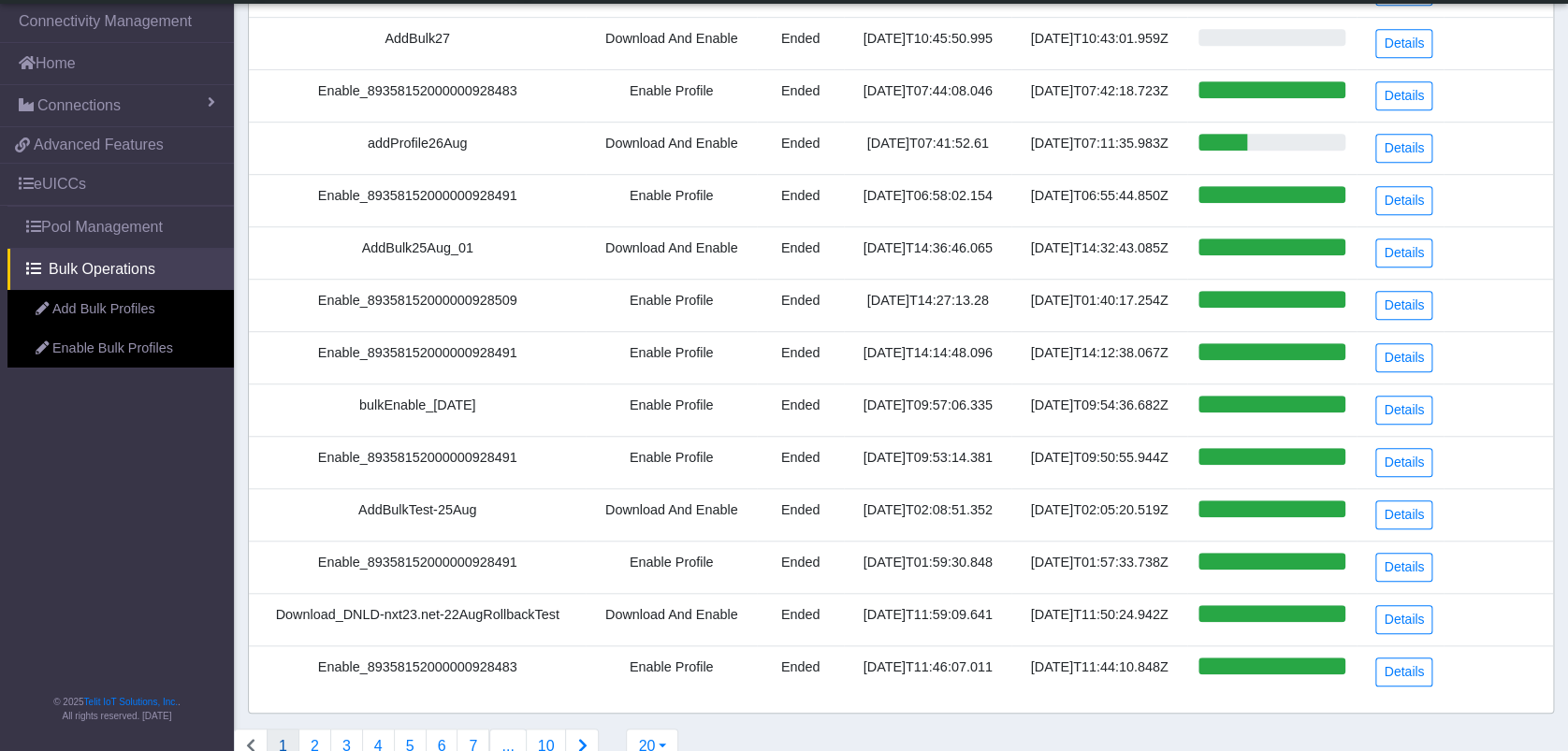
scroll to position [533, 0]
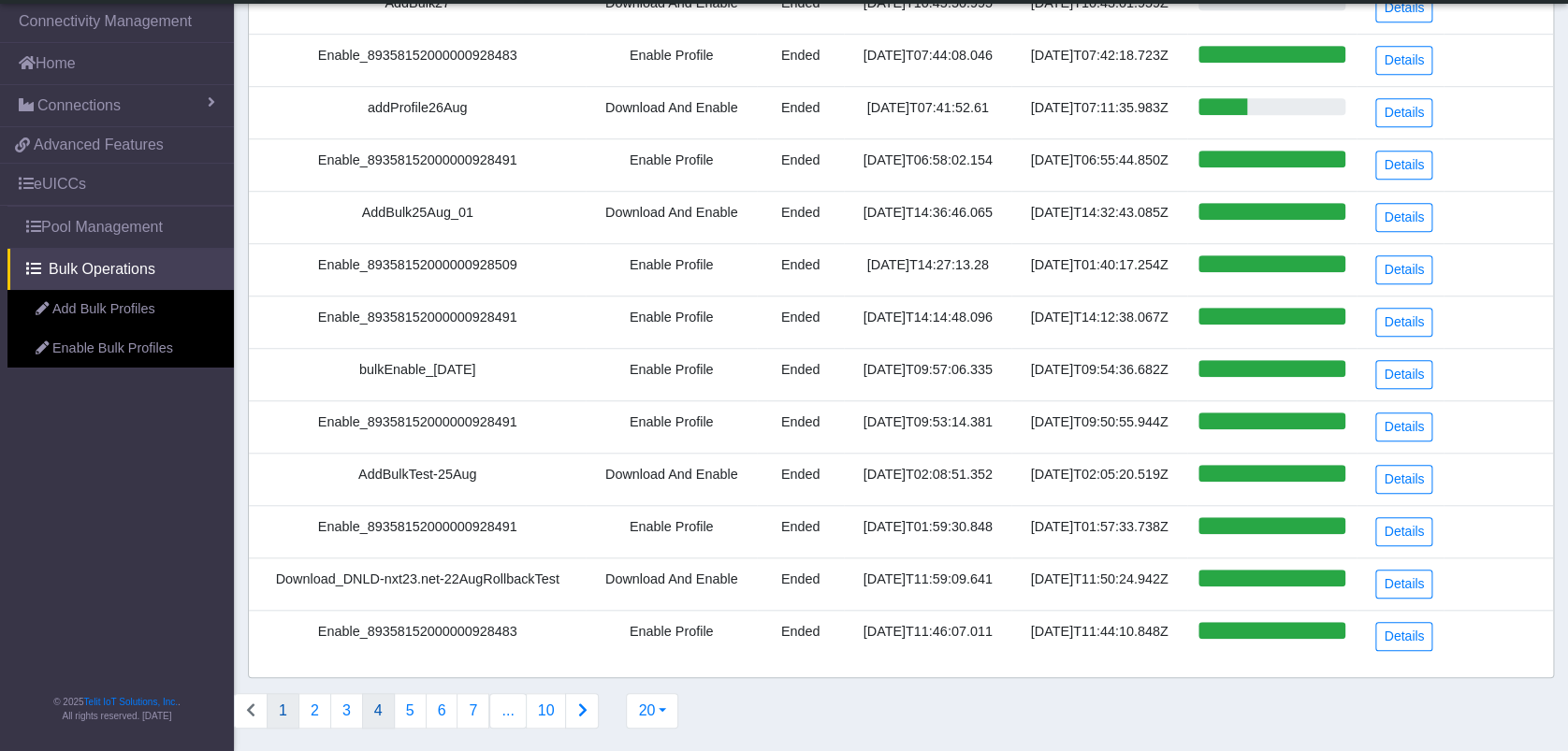
click at [383, 702] on button "4" at bounding box center [379, 710] width 33 height 36
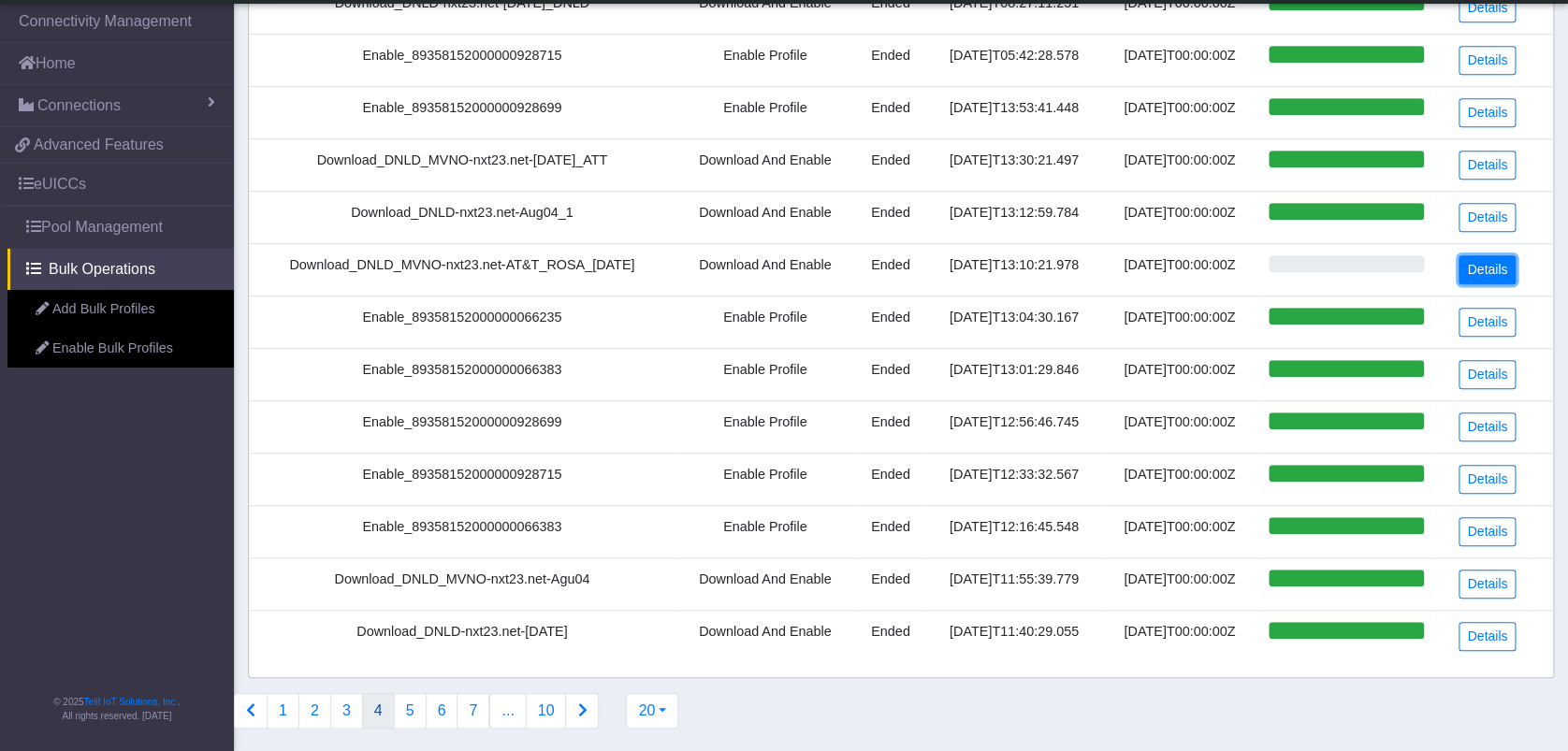
click at [1482, 276] on link "Details" at bounding box center [1487, 270] width 57 height 29
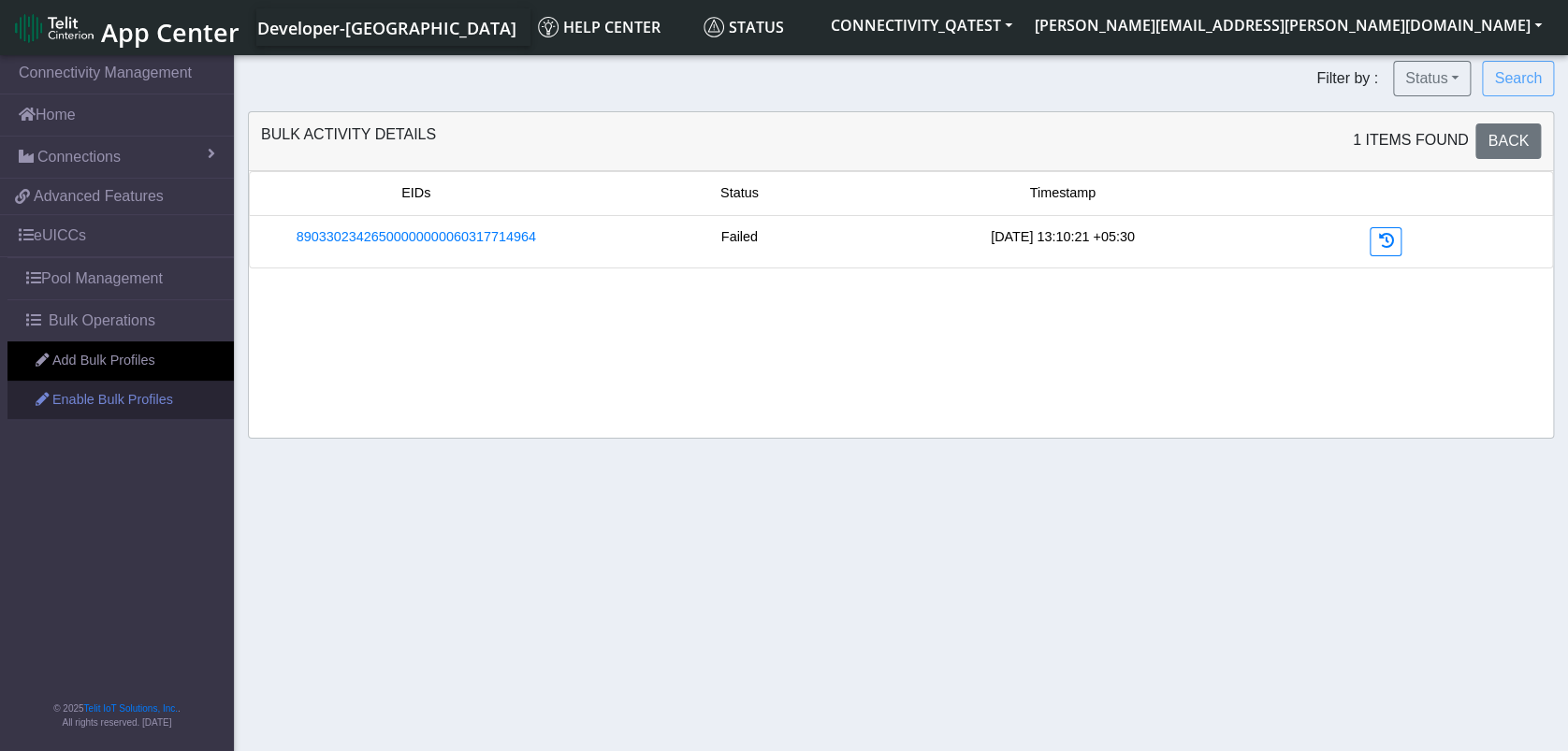
click at [98, 403] on link "Enable Bulk Profiles" at bounding box center [120, 400] width 226 height 40
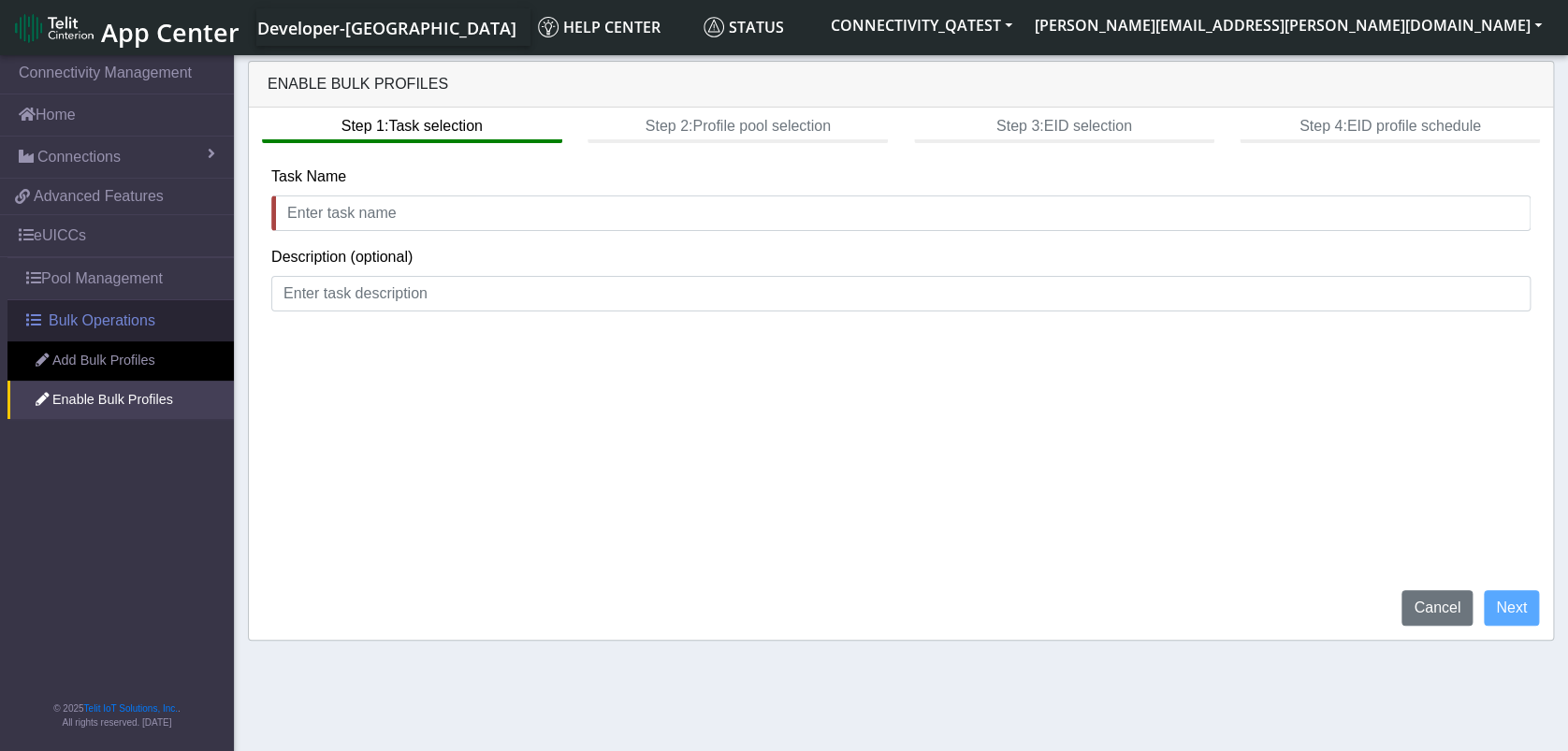
click at [140, 321] on span "Bulk Operations" at bounding box center [101, 321] width 107 height 23
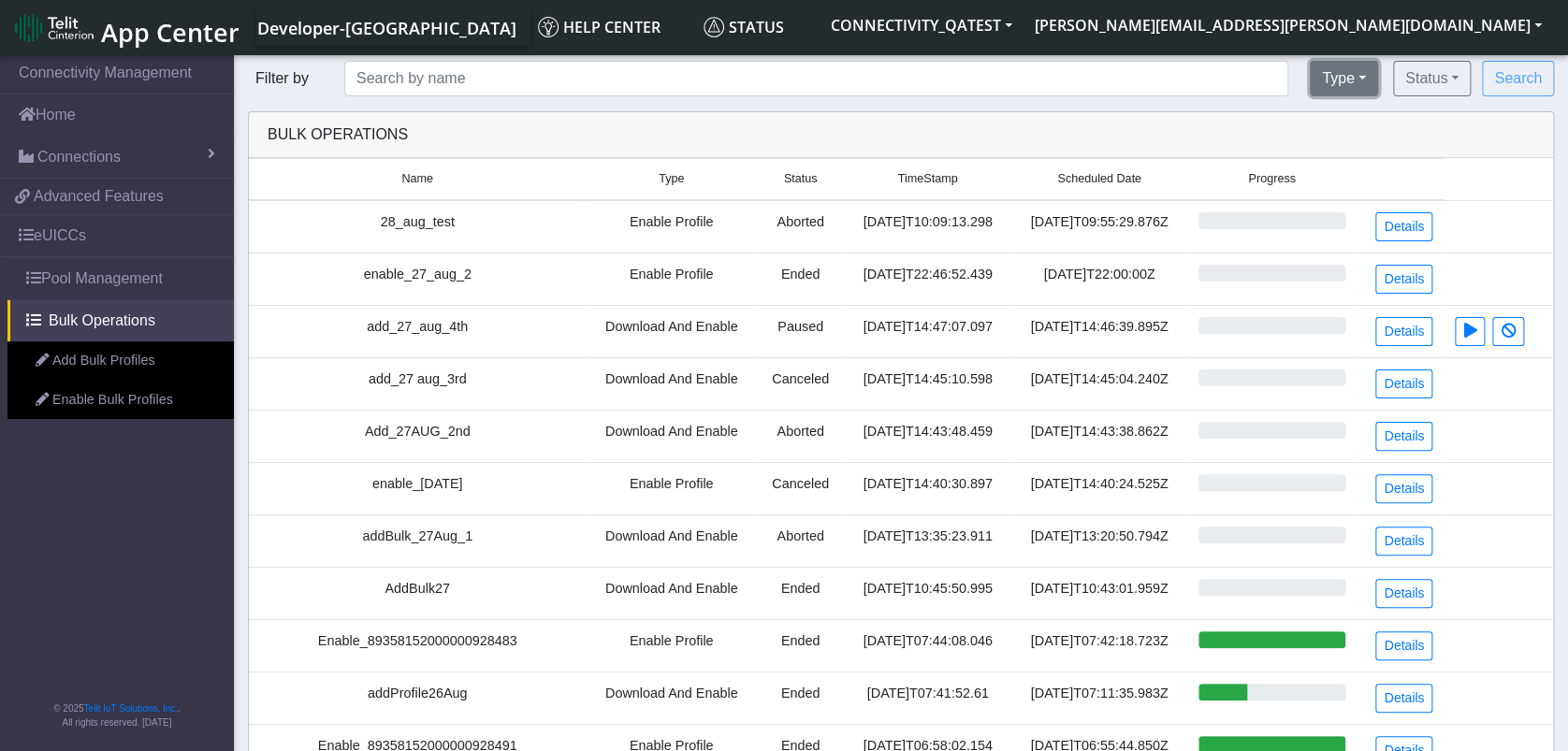
click at [1350, 82] on button "Type" at bounding box center [1344, 79] width 68 height 36
click at [1374, 152] on button "Enable Profile" at bounding box center [1406, 151] width 192 height 30
click at [1453, 87] on button "Status" at bounding box center [1432, 79] width 78 height 36
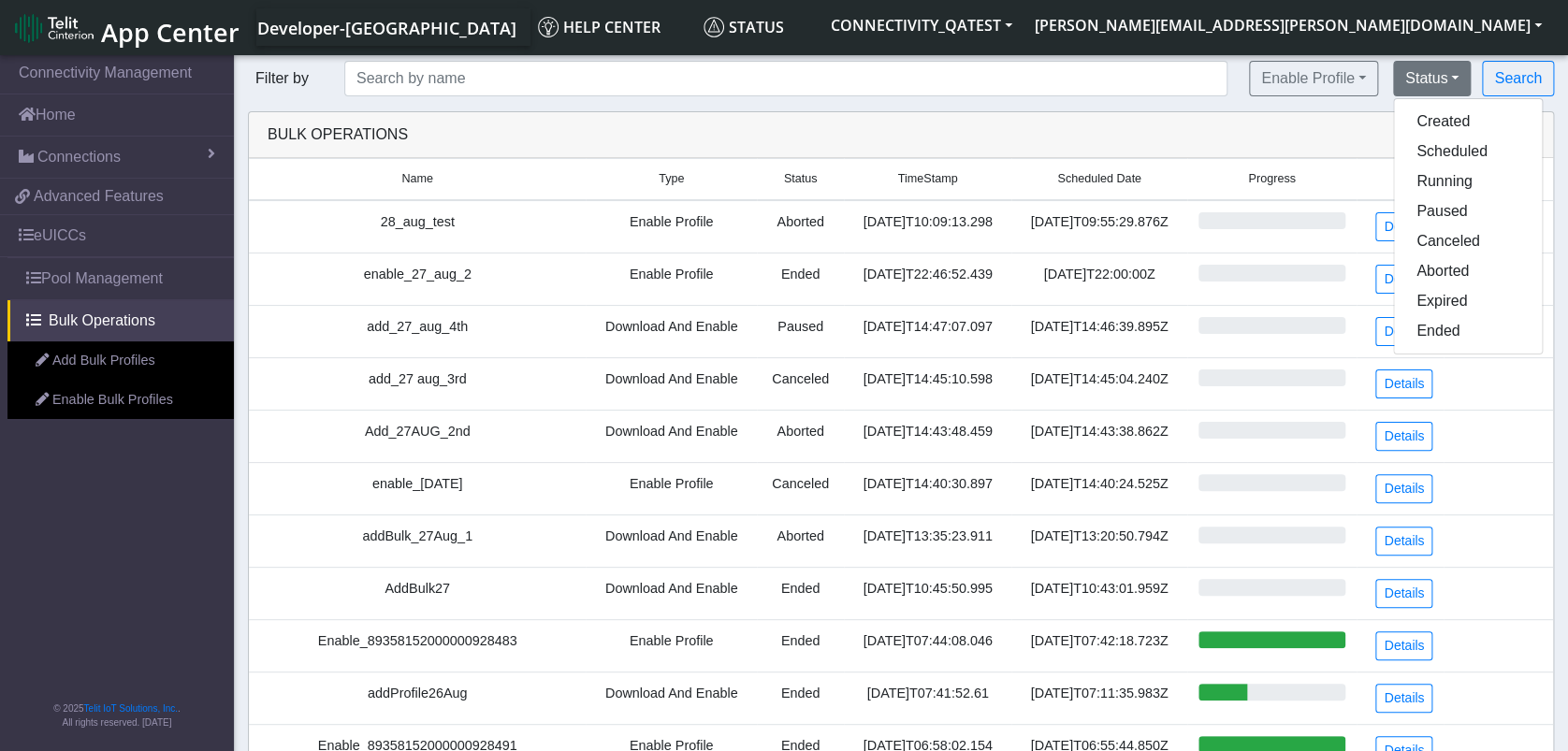
drag, startPoint x: 1257, startPoint y: 139, endPoint x: 1359, endPoint y: 128, distance: 102.6
click at [1257, 138] on div "Bulk Operations" at bounding box center [901, 134] width 1295 height 23
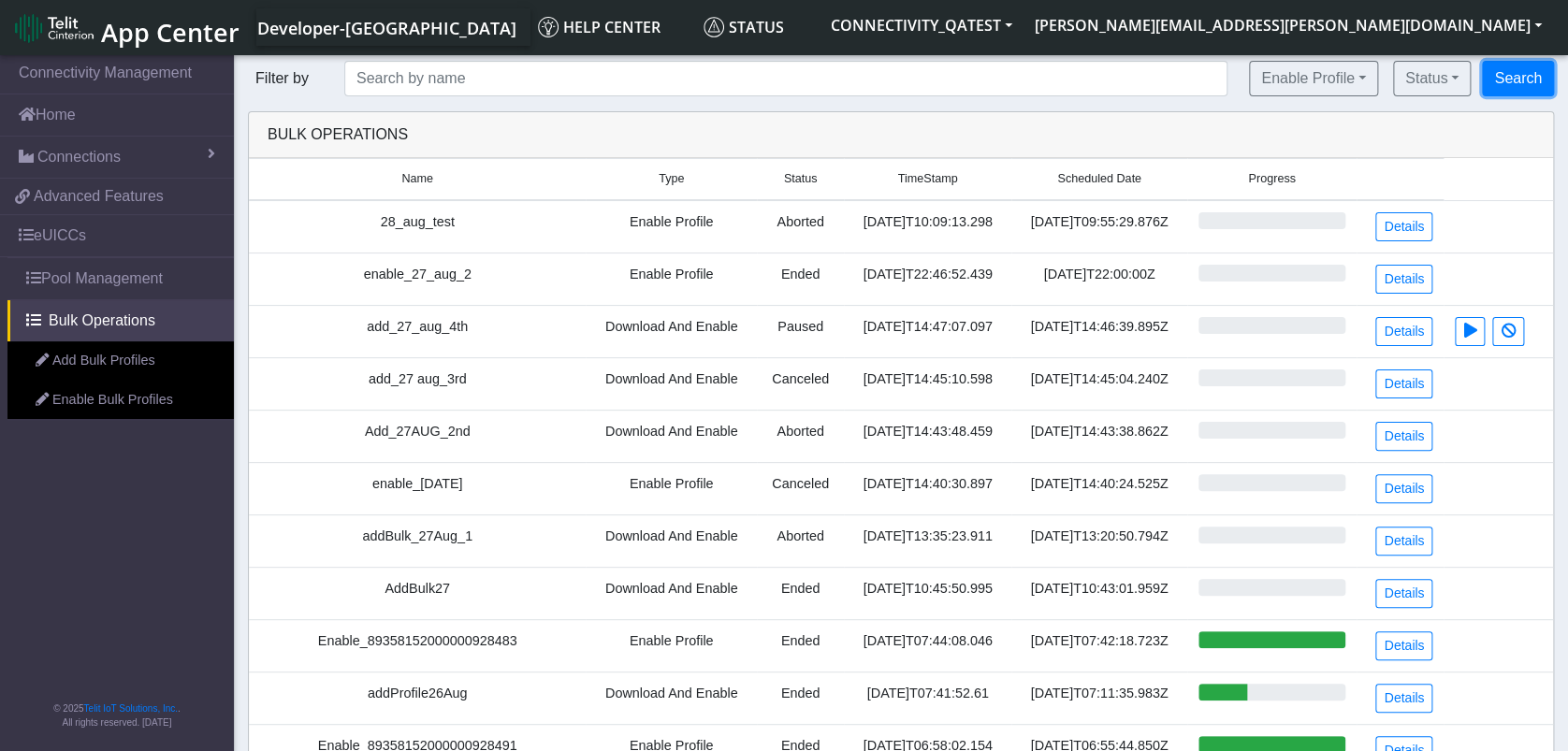
click at [1497, 90] on button "Search" at bounding box center [1518, 79] width 72 height 36
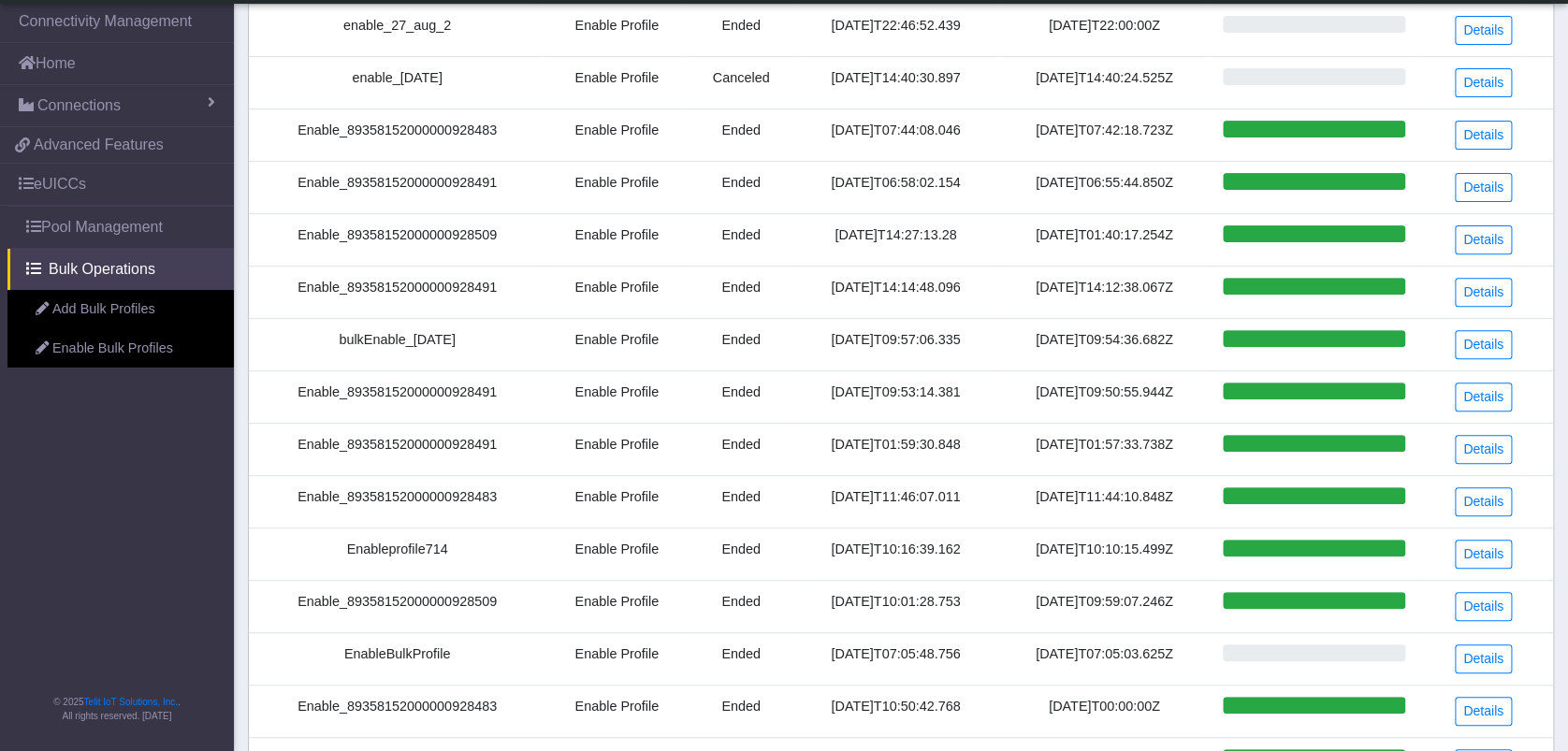
scroll to position [533, 0]
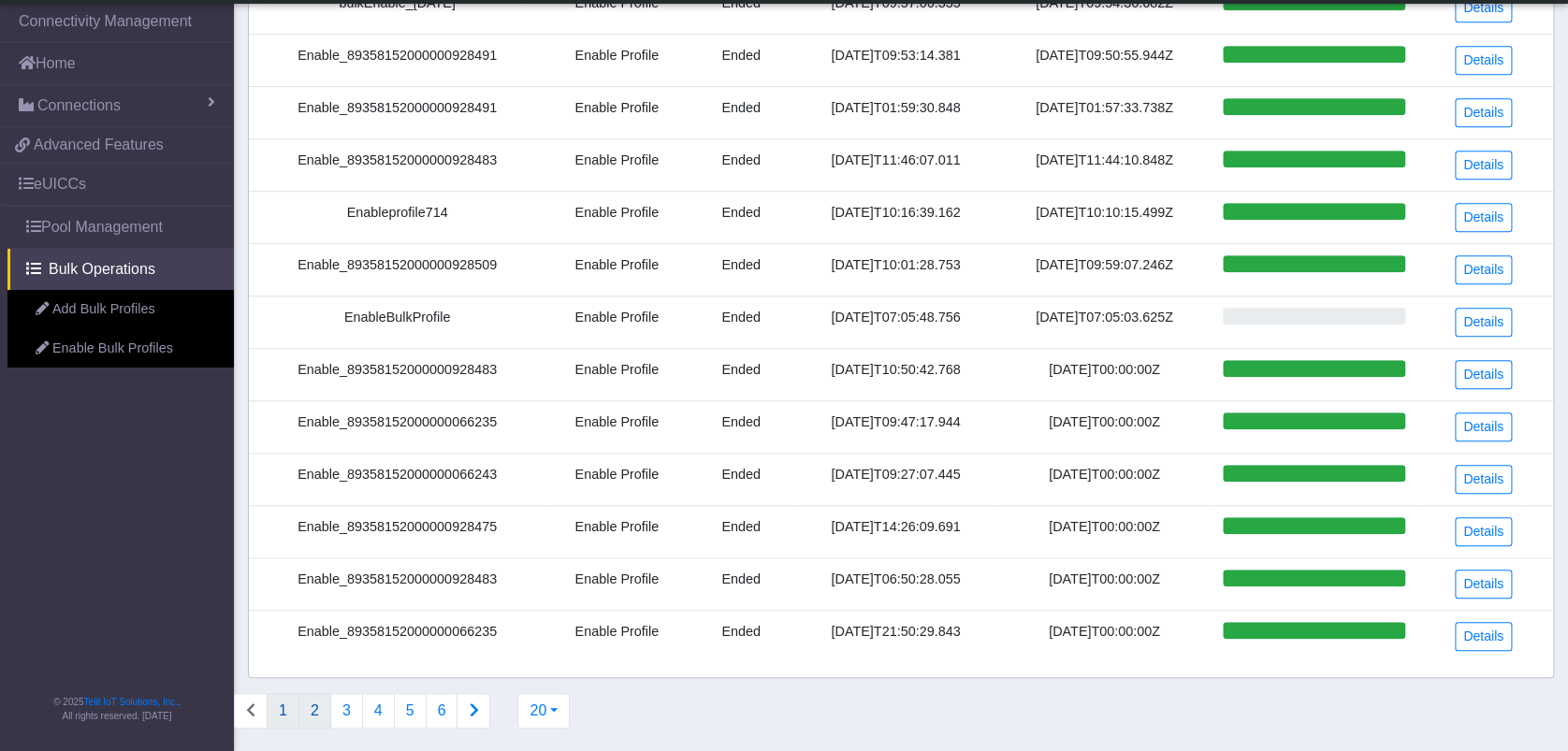
click at [313, 698] on button "2" at bounding box center [314, 710] width 33 height 36
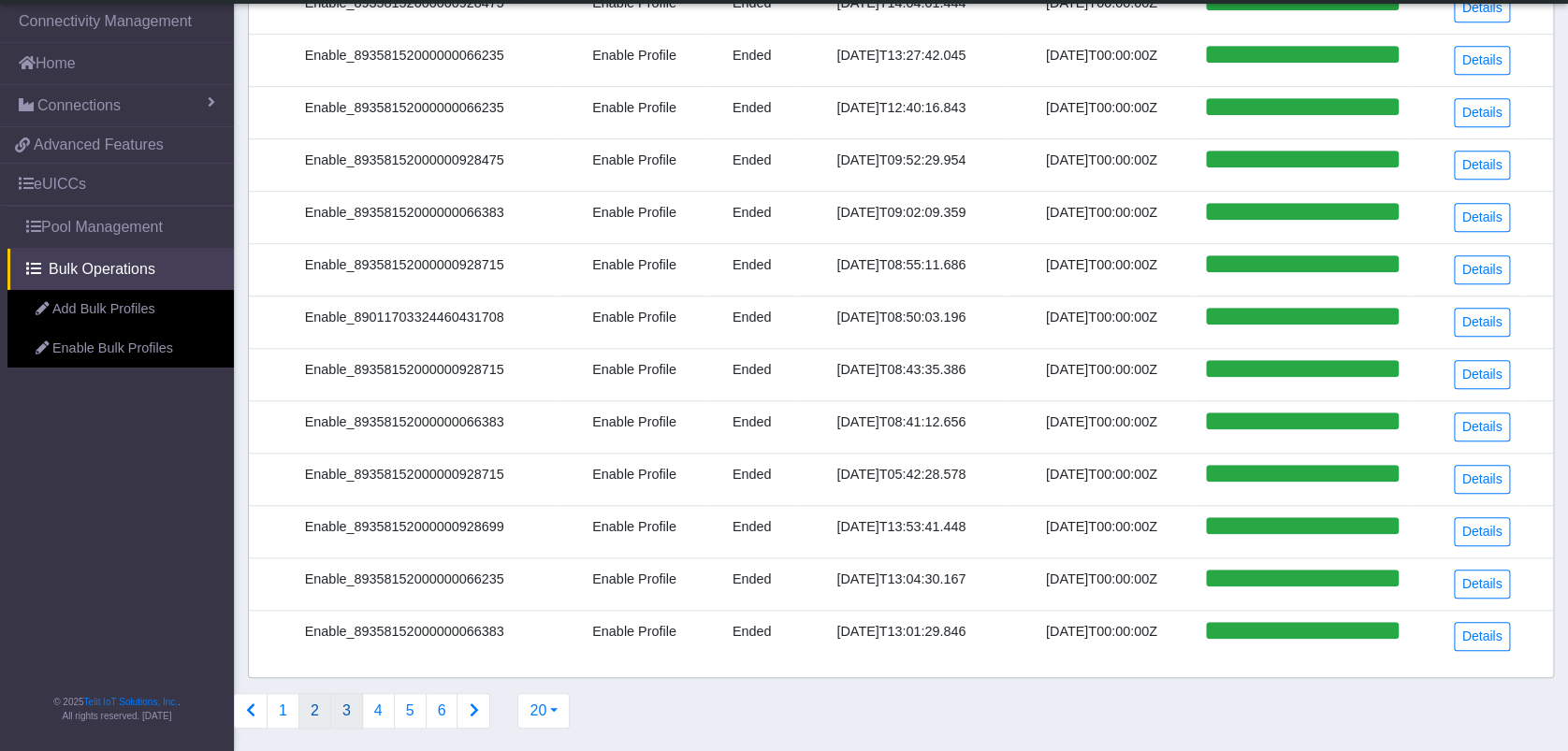
click at [352, 694] on button "3" at bounding box center [346, 710] width 33 height 36
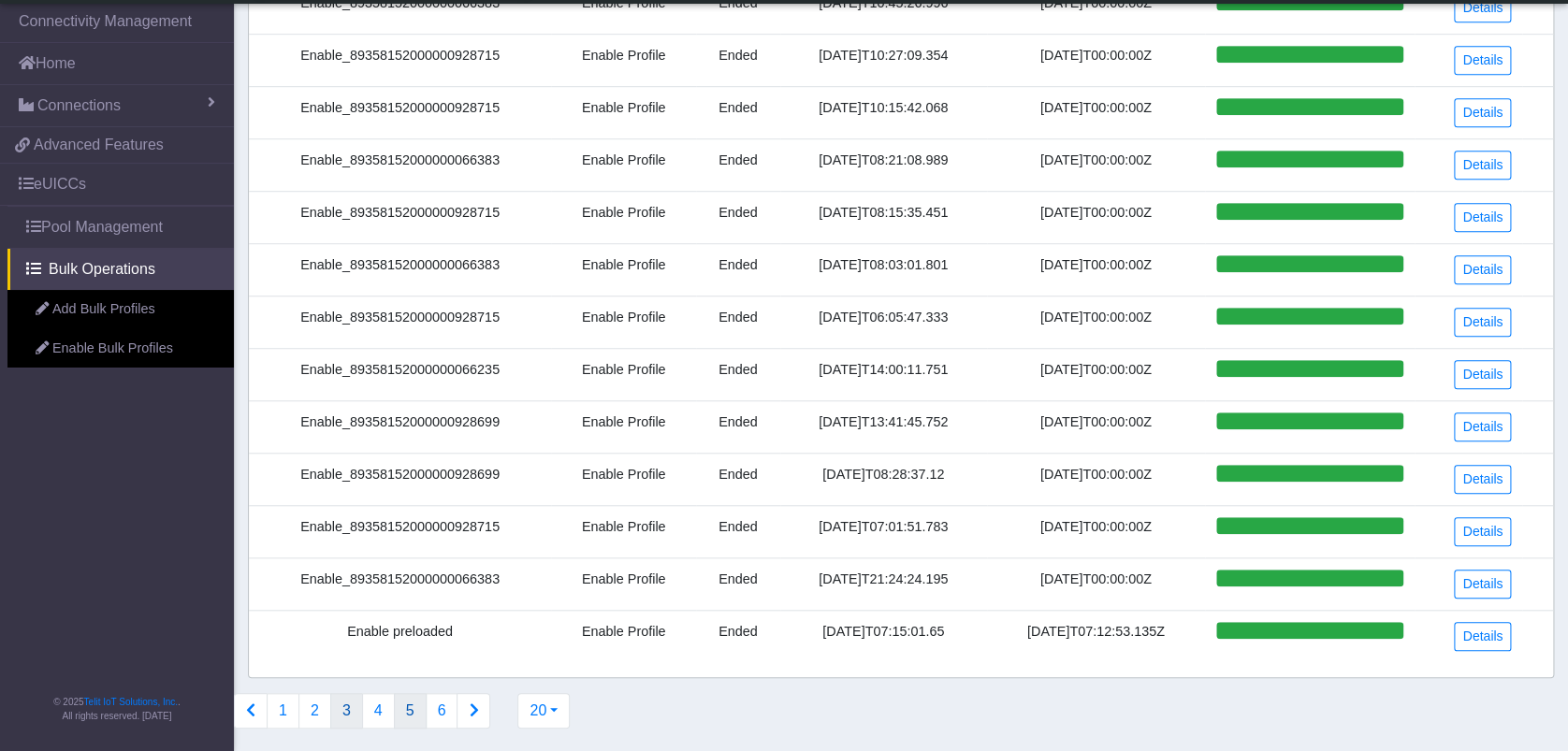
click at [400, 699] on button "5" at bounding box center [410, 710] width 33 height 36
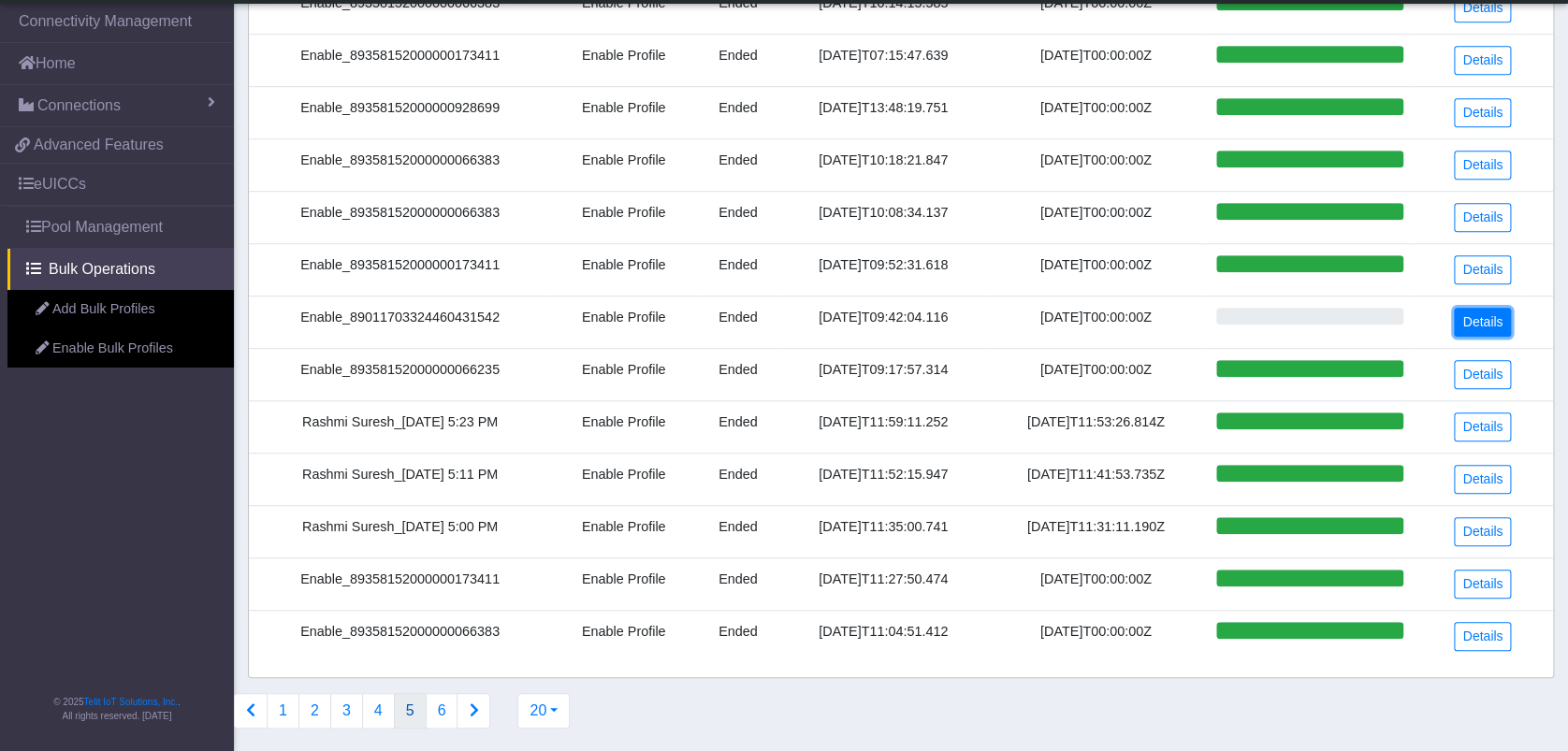
click at [1485, 312] on link "Details" at bounding box center [1482, 322] width 57 height 29
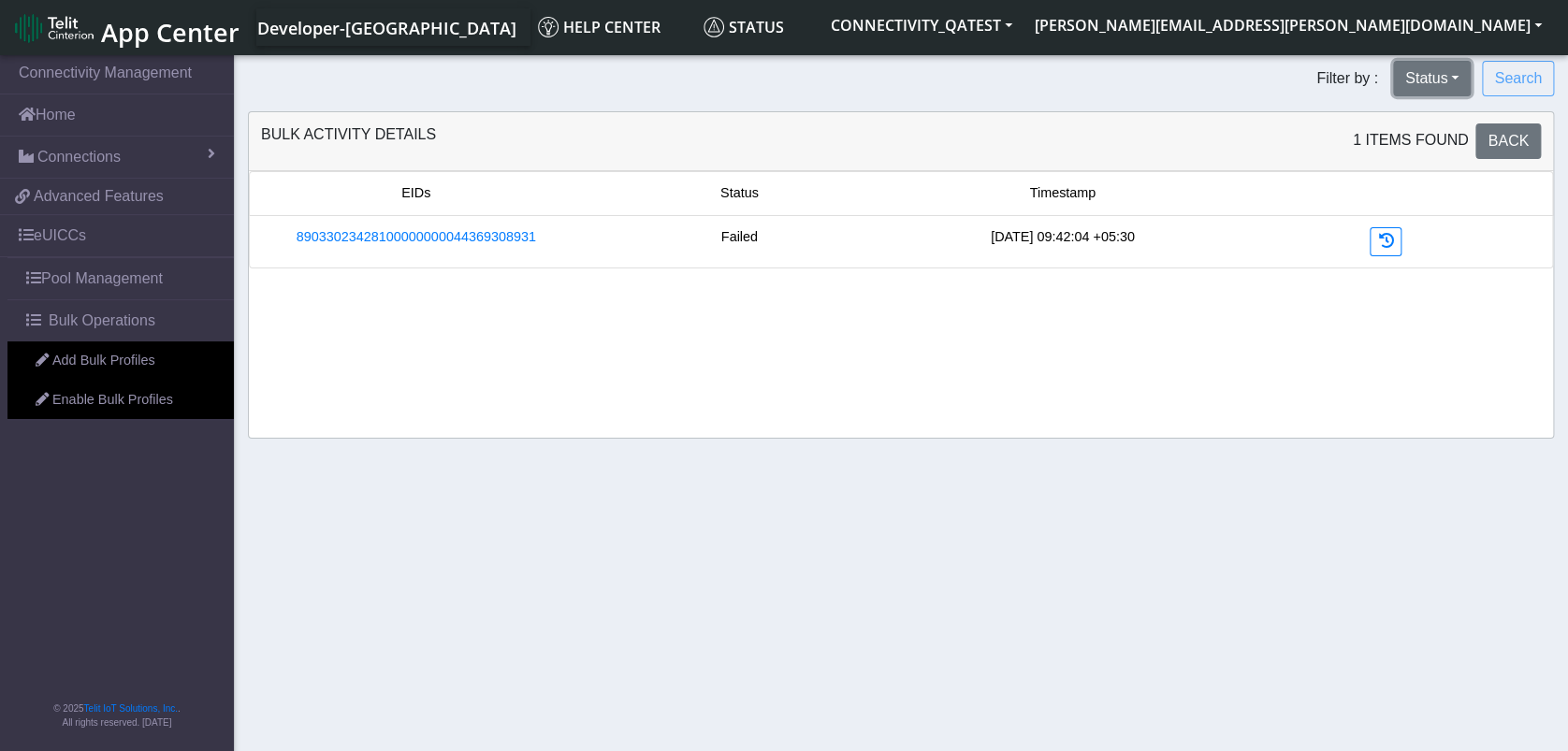
click at [1446, 70] on button "Status" at bounding box center [1432, 79] width 78 height 36
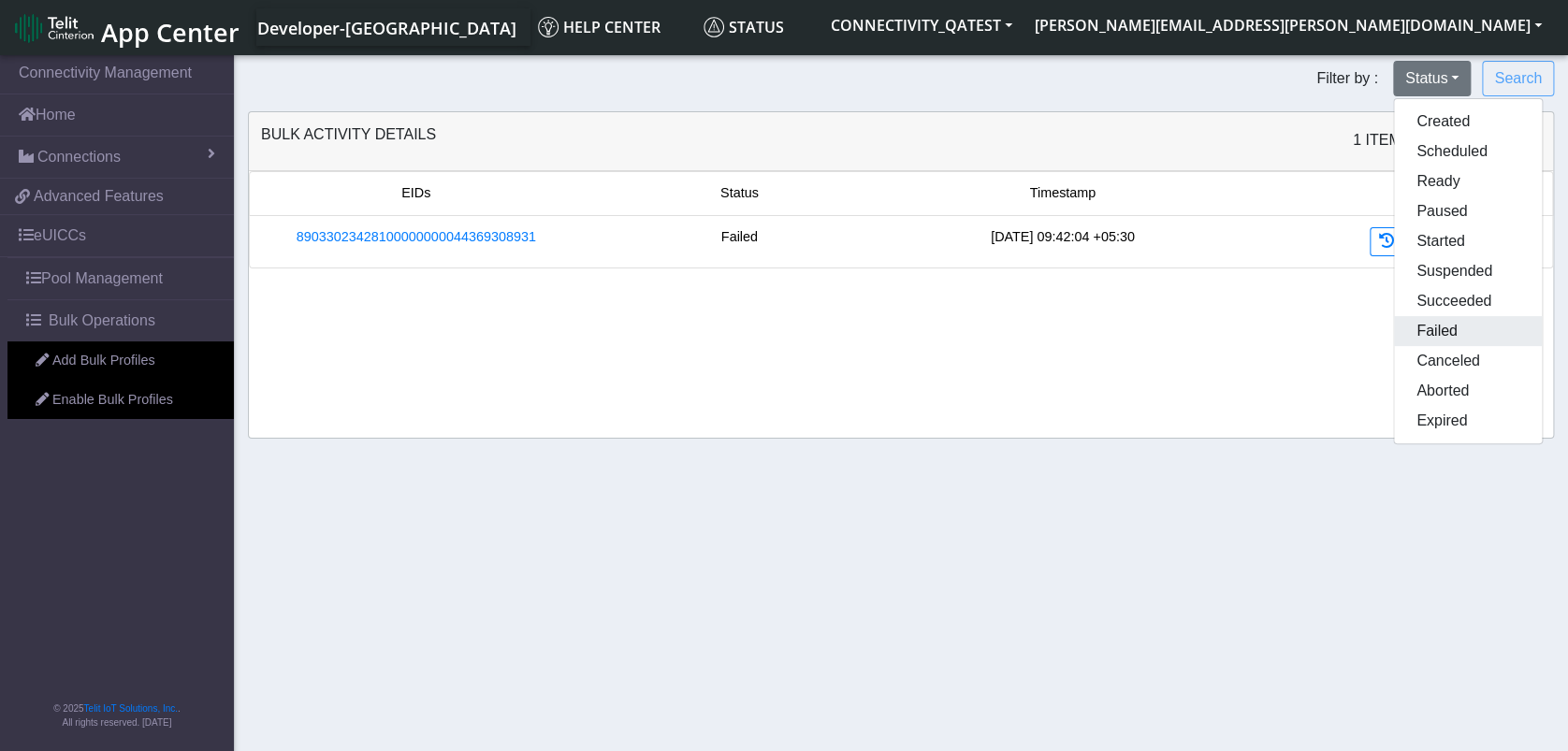
click at [1452, 335] on button "Failed" at bounding box center [1468, 331] width 148 height 30
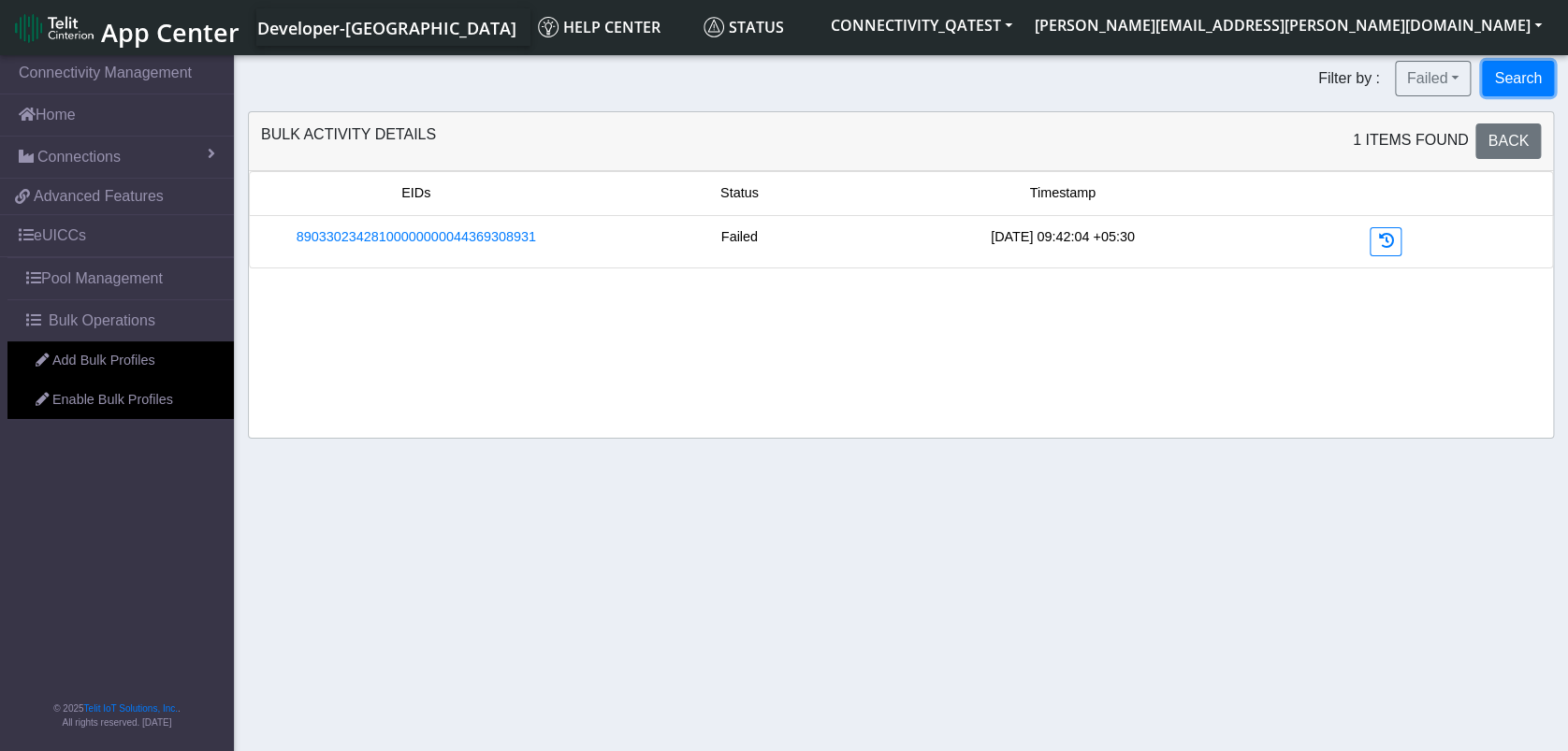
click at [1522, 90] on button "Search" at bounding box center [1518, 79] width 72 height 36
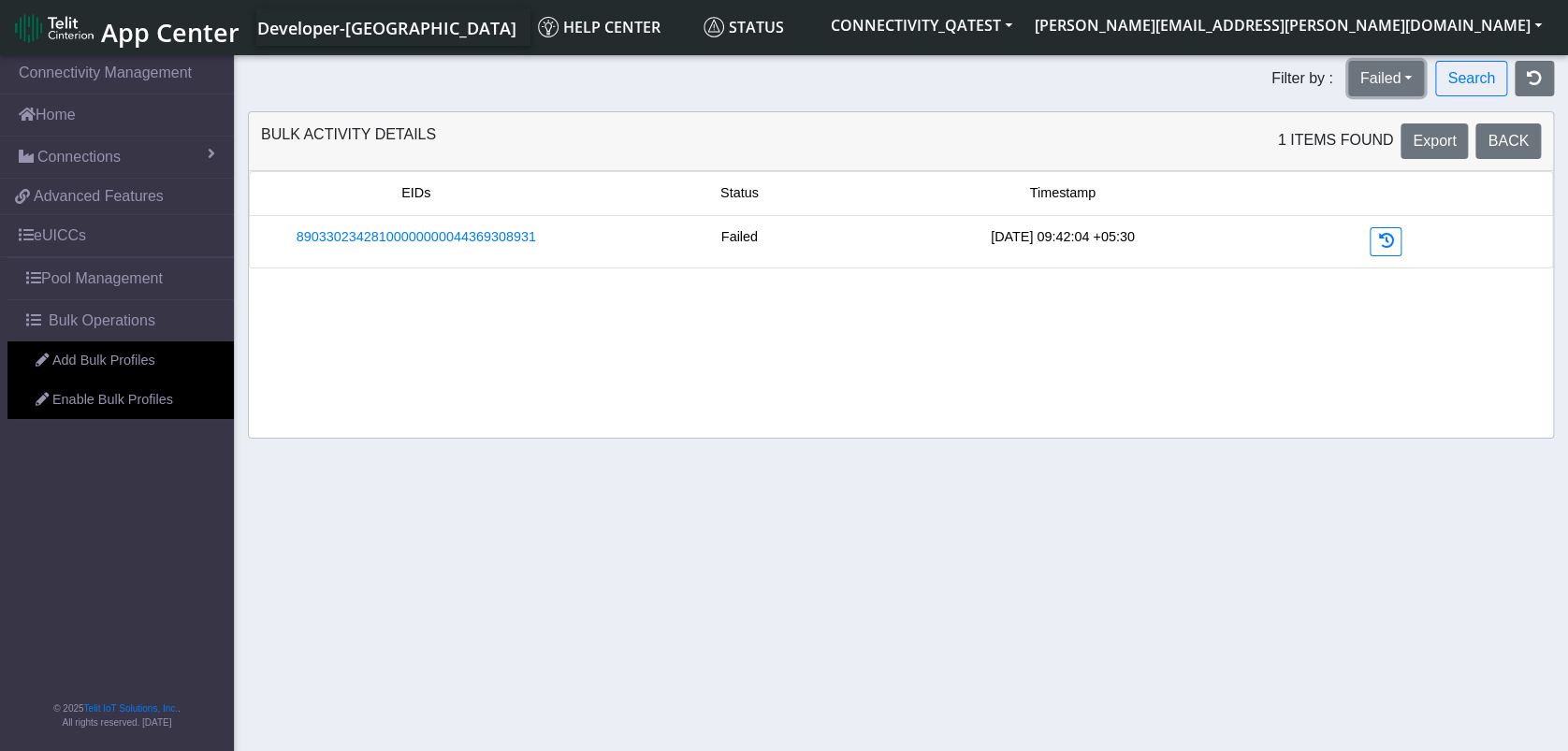
click at [1379, 80] on button "Failed" at bounding box center [1385, 79] width 77 height 36
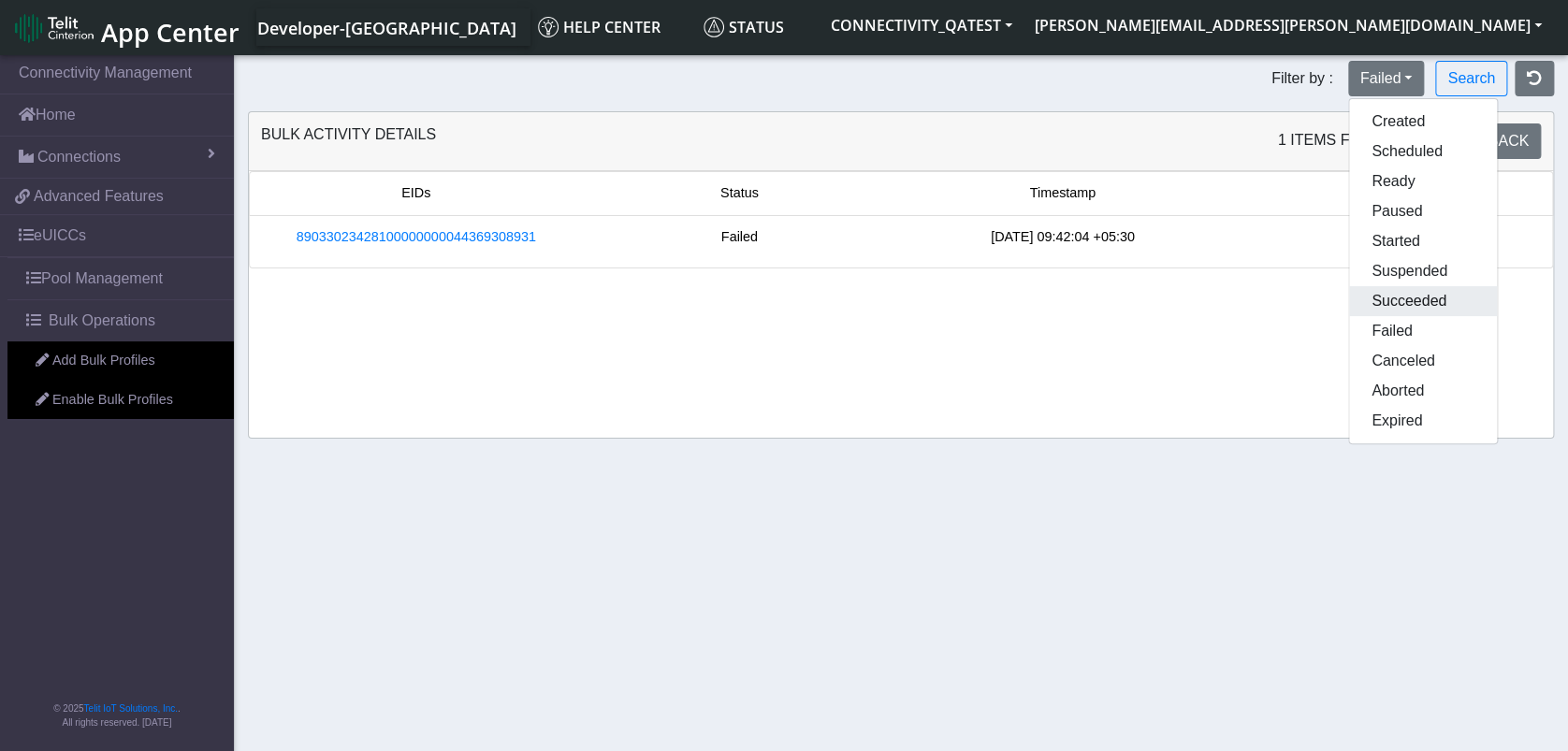
click at [1392, 292] on button "Succeeded" at bounding box center [1422, 301] width 148 height 30
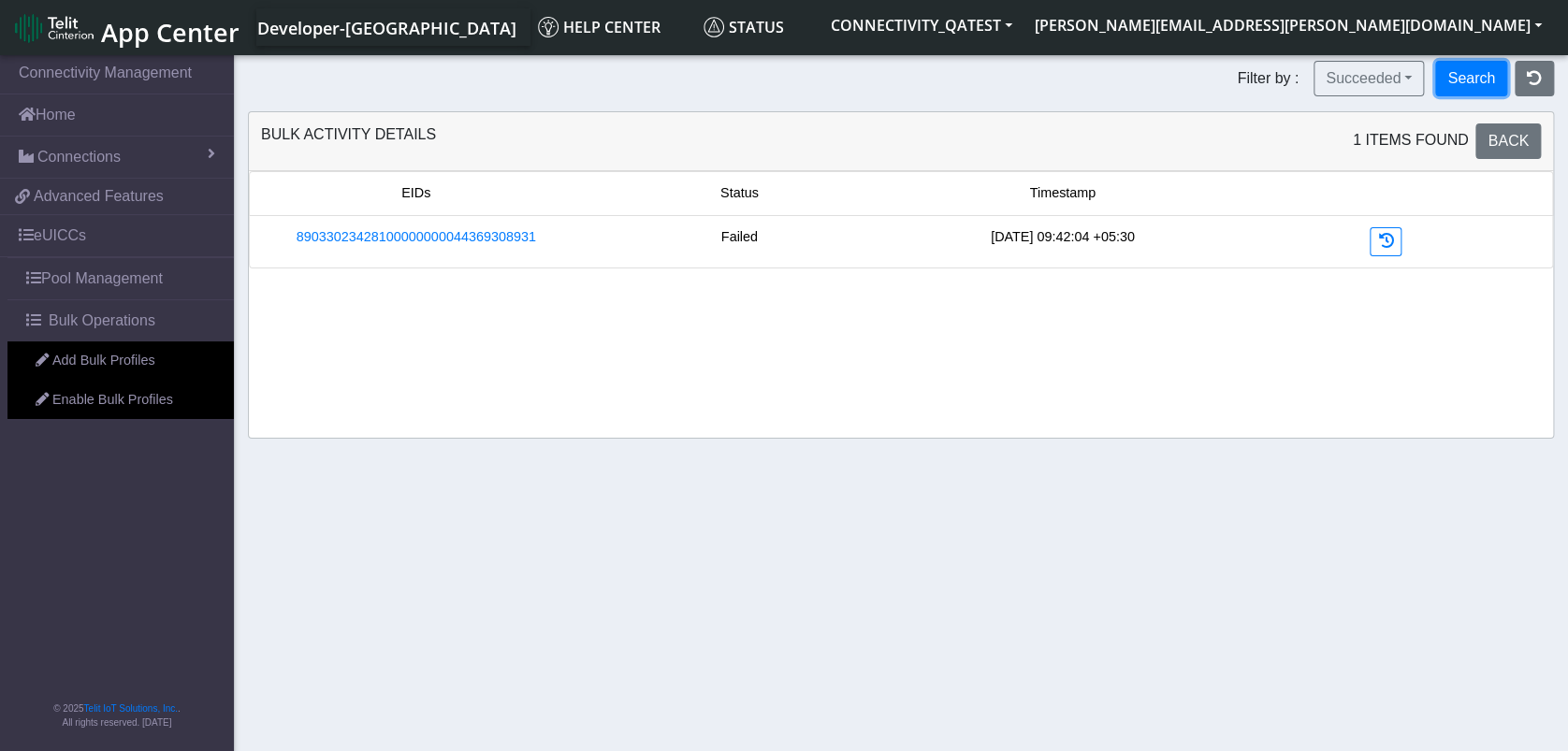
click at [1470, 72] on button "Search" at bounding box center [1471, 79] width 72 height 36
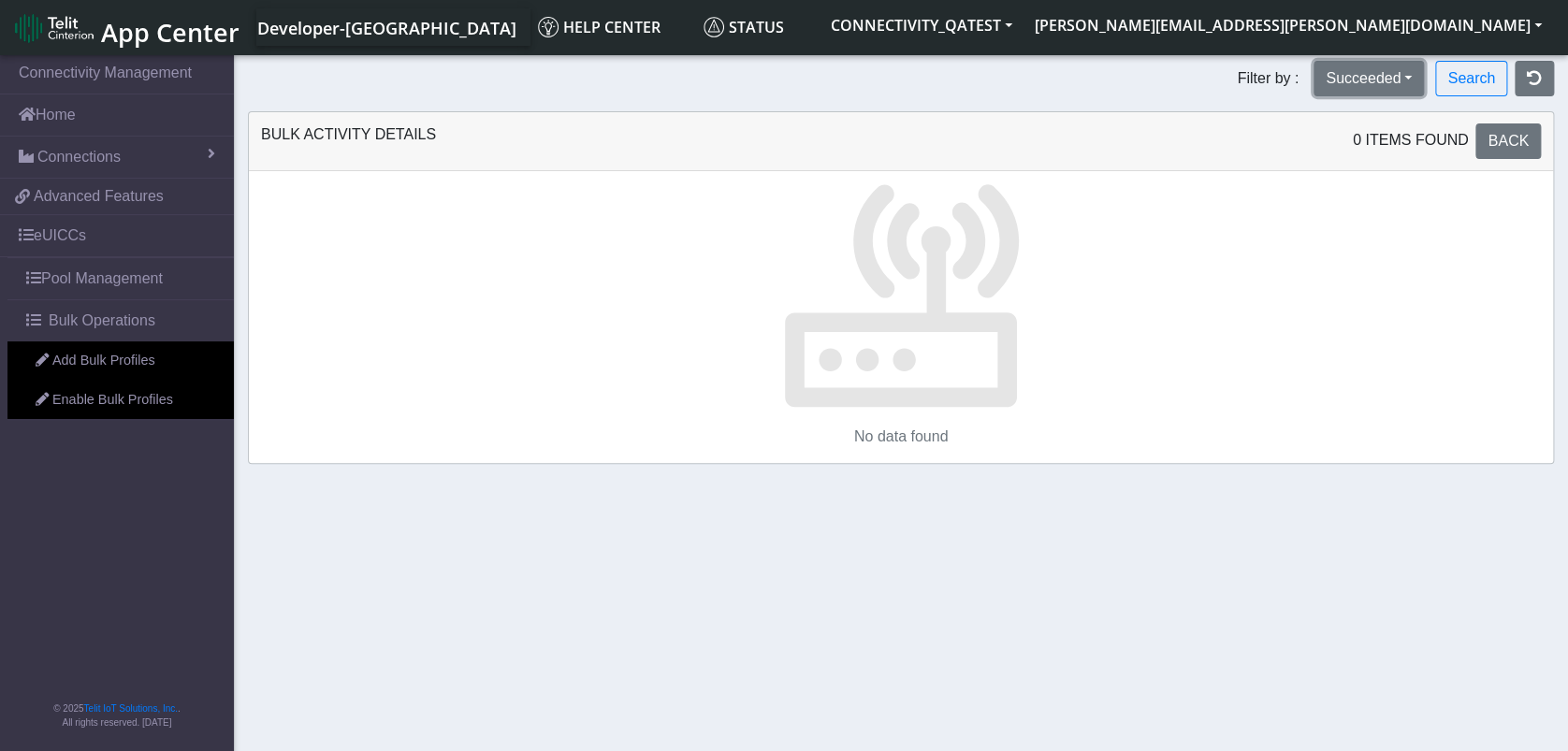
click at [1362, 67] on button "Succeeded" at bounding box center [1368, 79] width 111 height 36
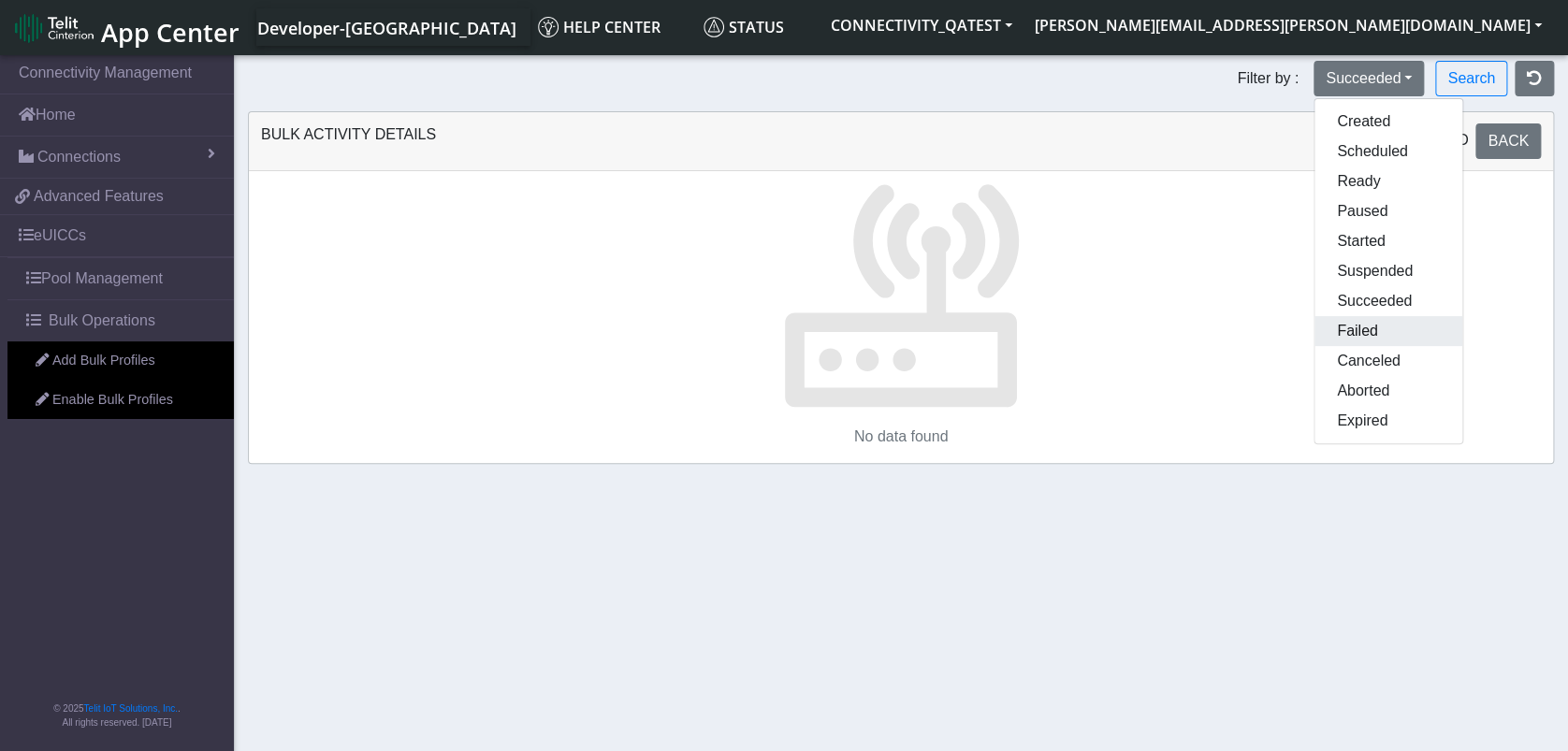
click at [1363, 319] on button "Failed" at bounding box center [1388, 331] width 148 height 30
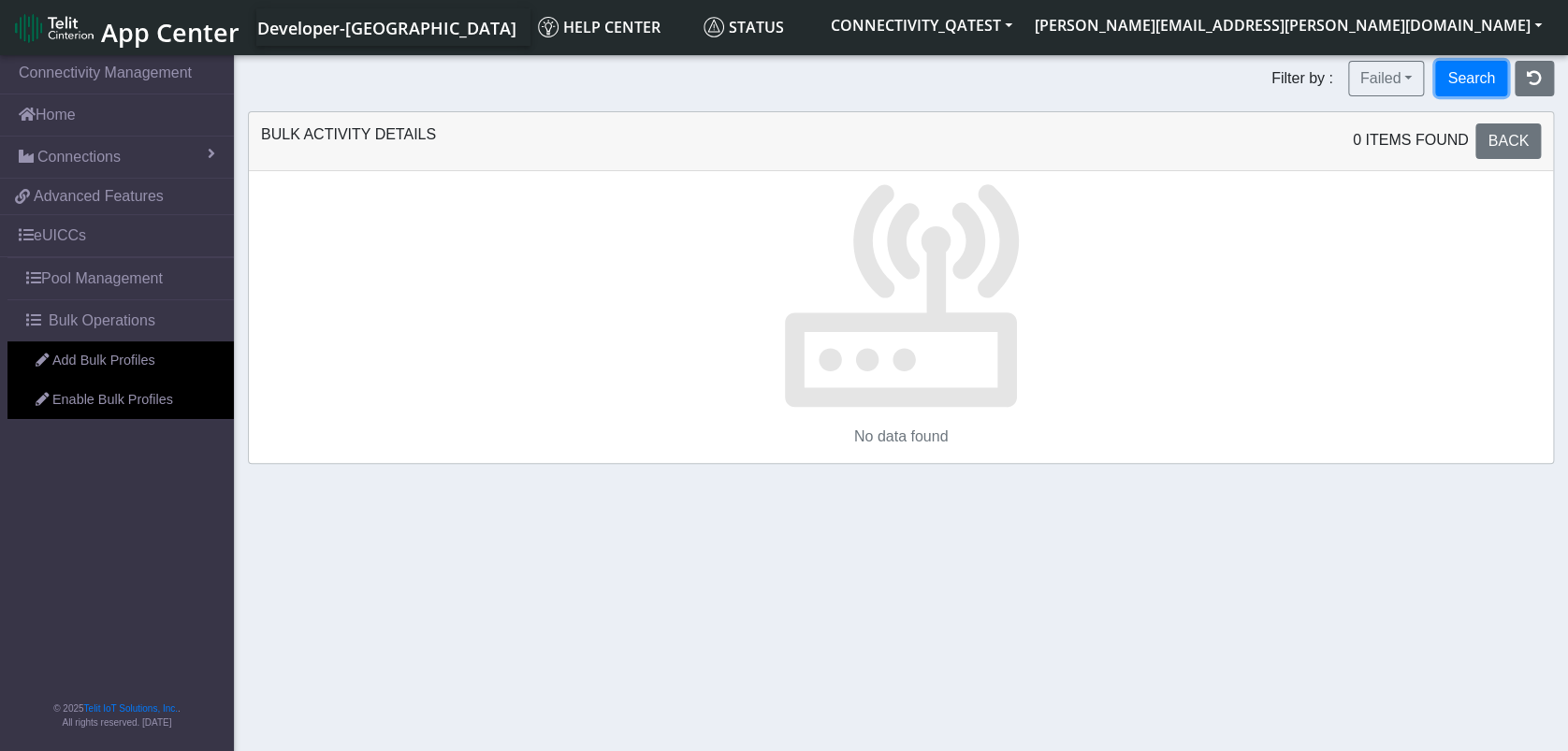
click at [1471, 74] on button "Search" at bounding box center [1471, 79] width 72 height 36
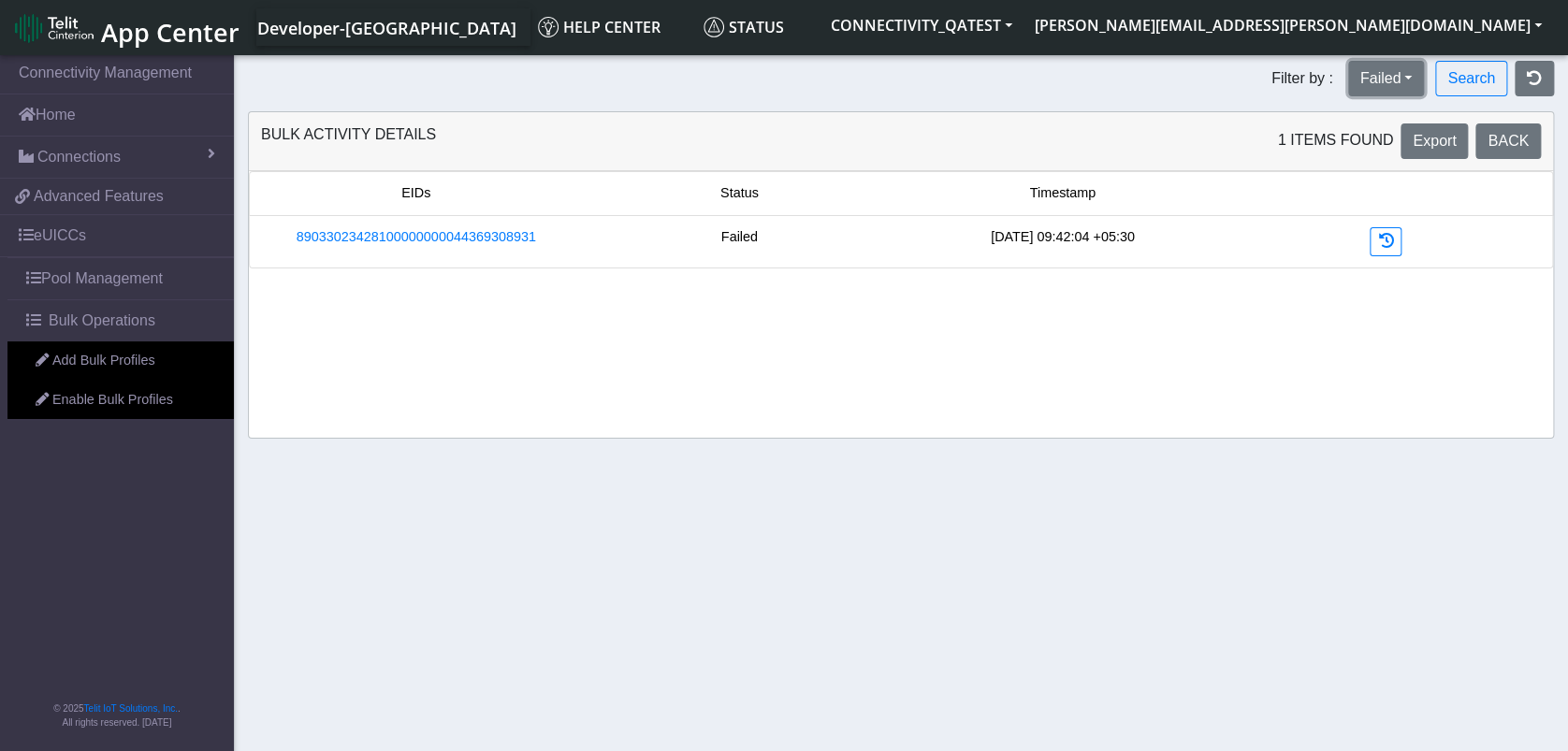
click at [1362, 77] on button "Failed" at bounding box center [1385, 79] width 77 height 36
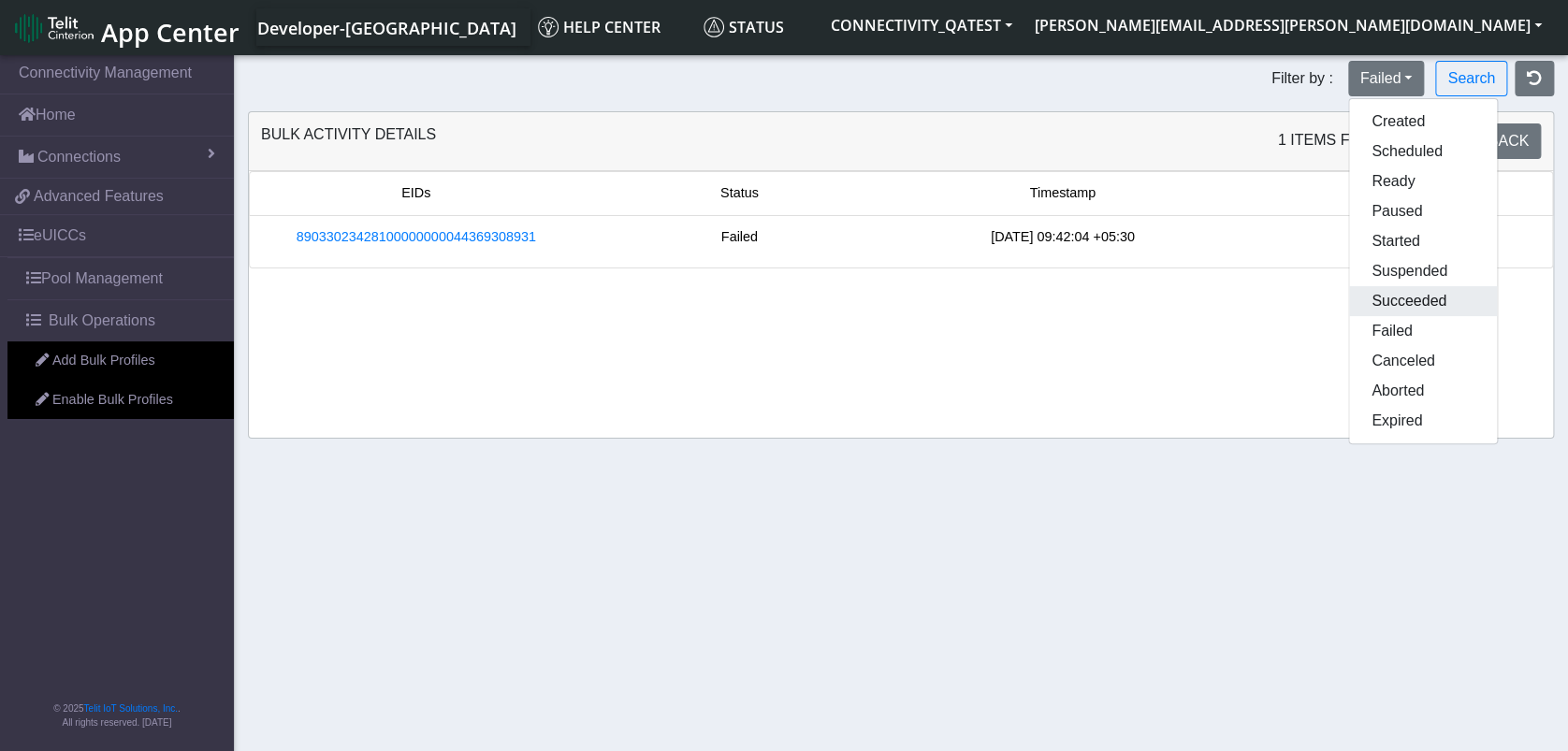
click at [1390, 293] on button "Succeeded" at bounding box center [1422, 301] width 148 height 30
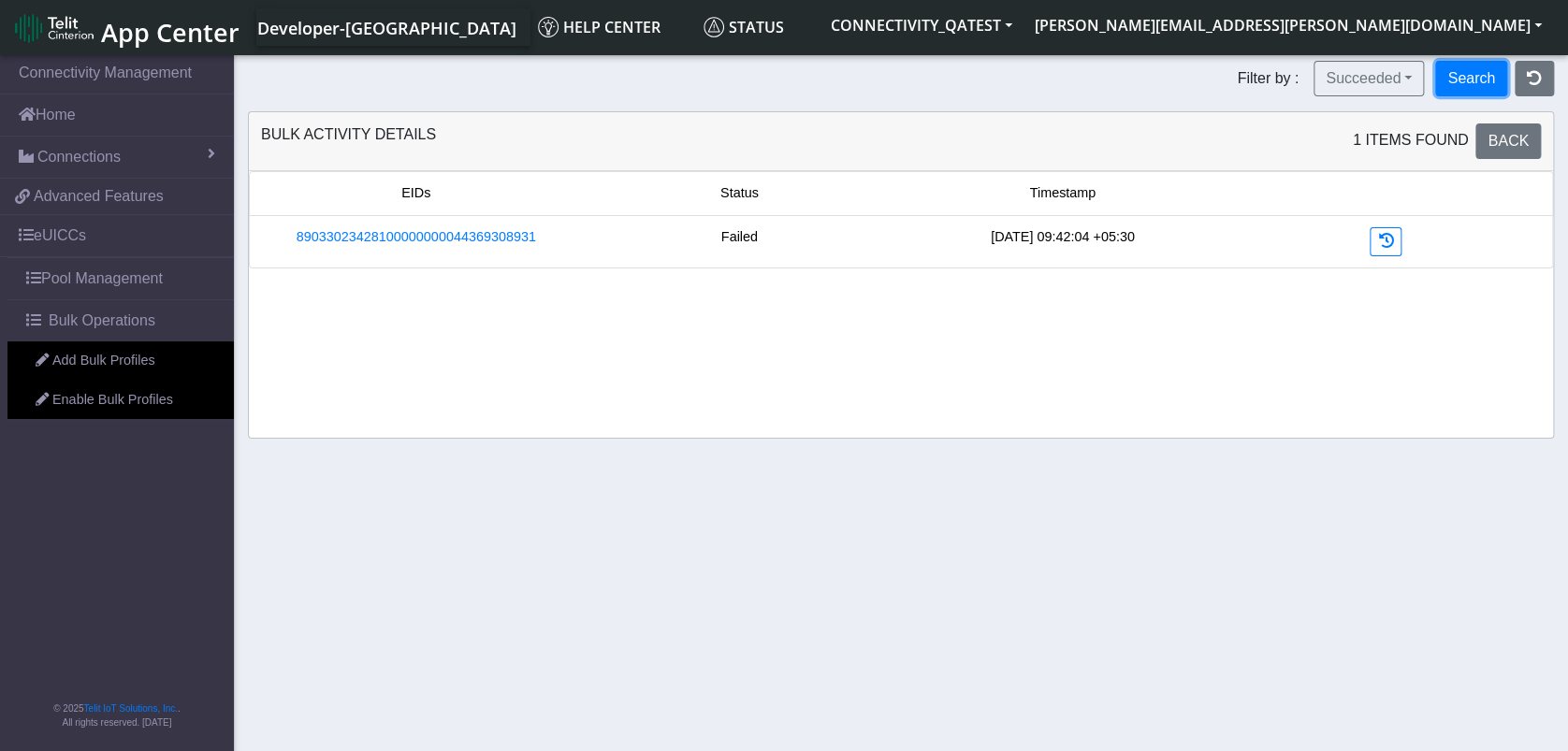
click at [1472, 81] on button "Search" at bounding box center [1471, 79] width 72 height 36
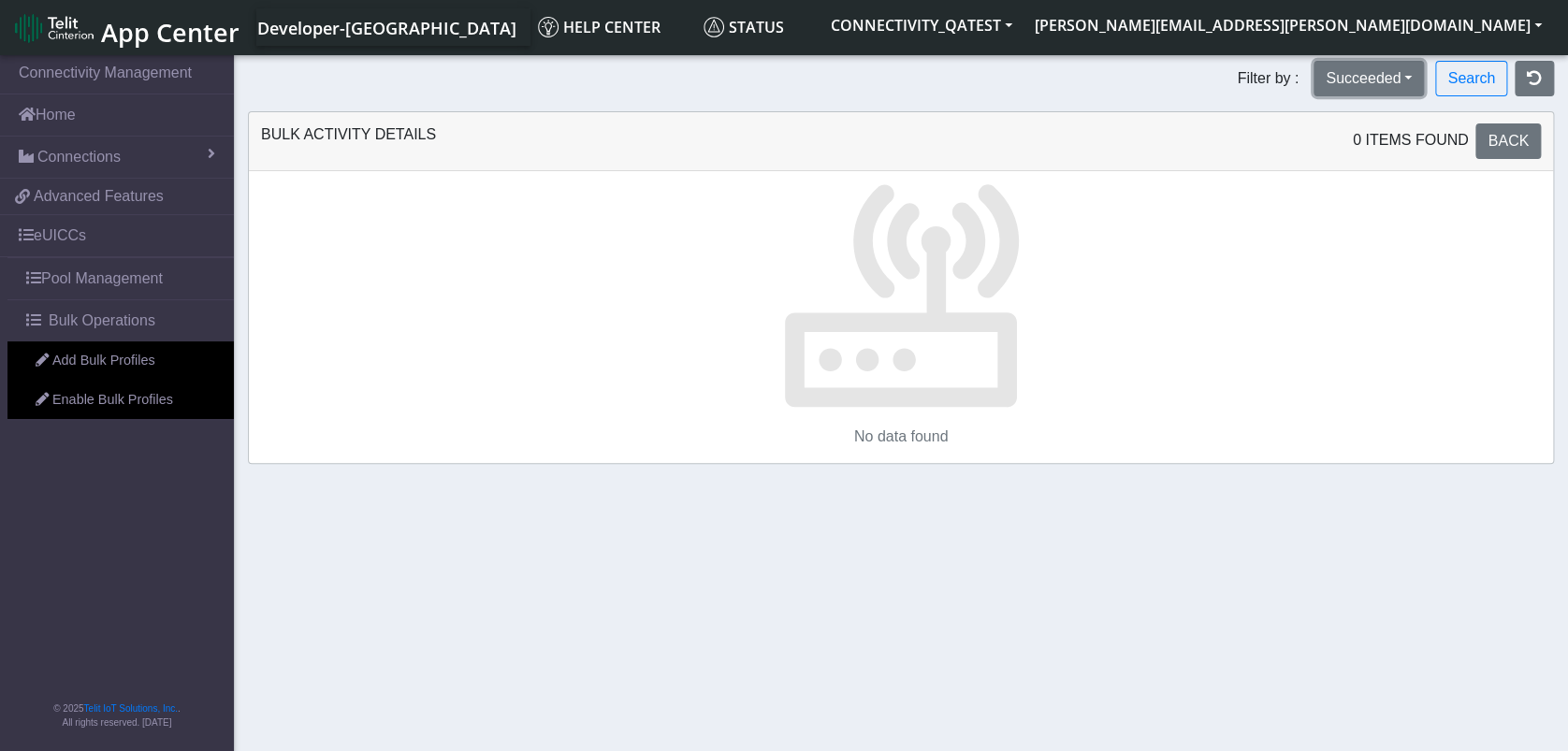
click at [1384, 75] on button "Succeeded" at bounding box center [1368, 79] width 111 height 36
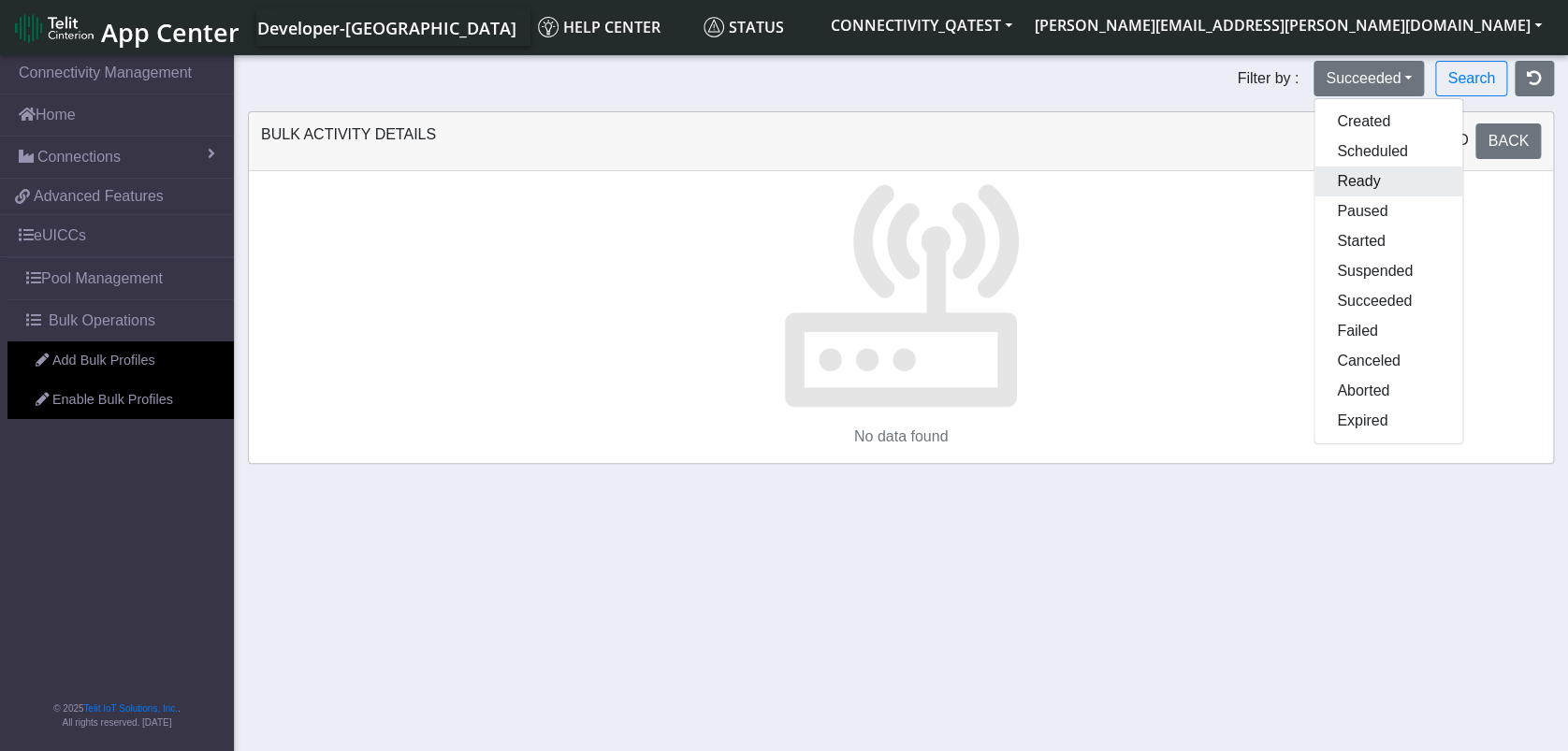
click at [1355, 187] on button "Ready" at bounding box center [1388, 182] width 148 height 30
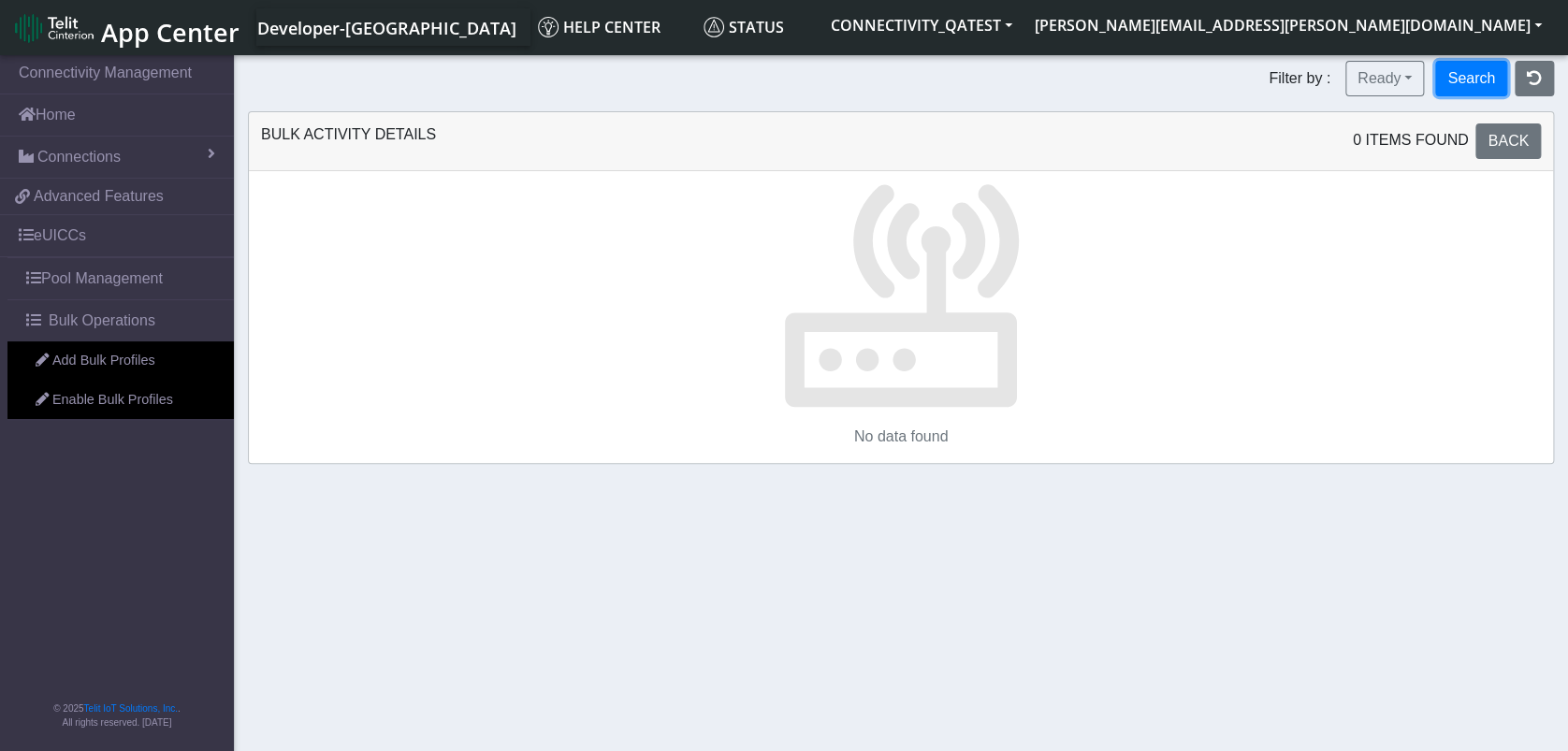
click at [1477, 84] on button "Search" at bounding box center [1471, 79] width 72 height 36
click at [1349, 75] on button "Ready" at bounding box center [1383, 79] width 79 height 36
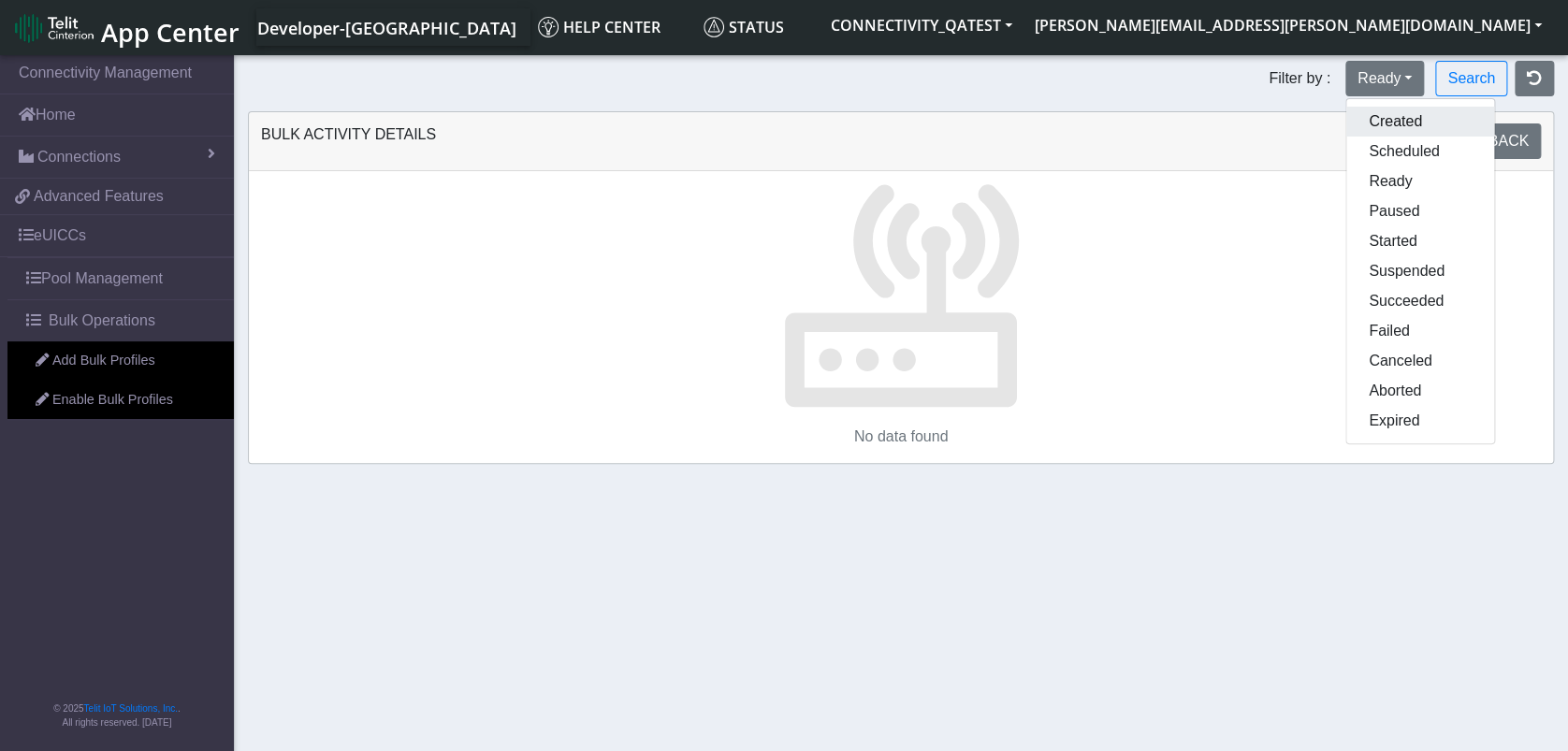
click at [1350, 119] on button "Created" at bounding box center [1419, 122] width 148 height 30
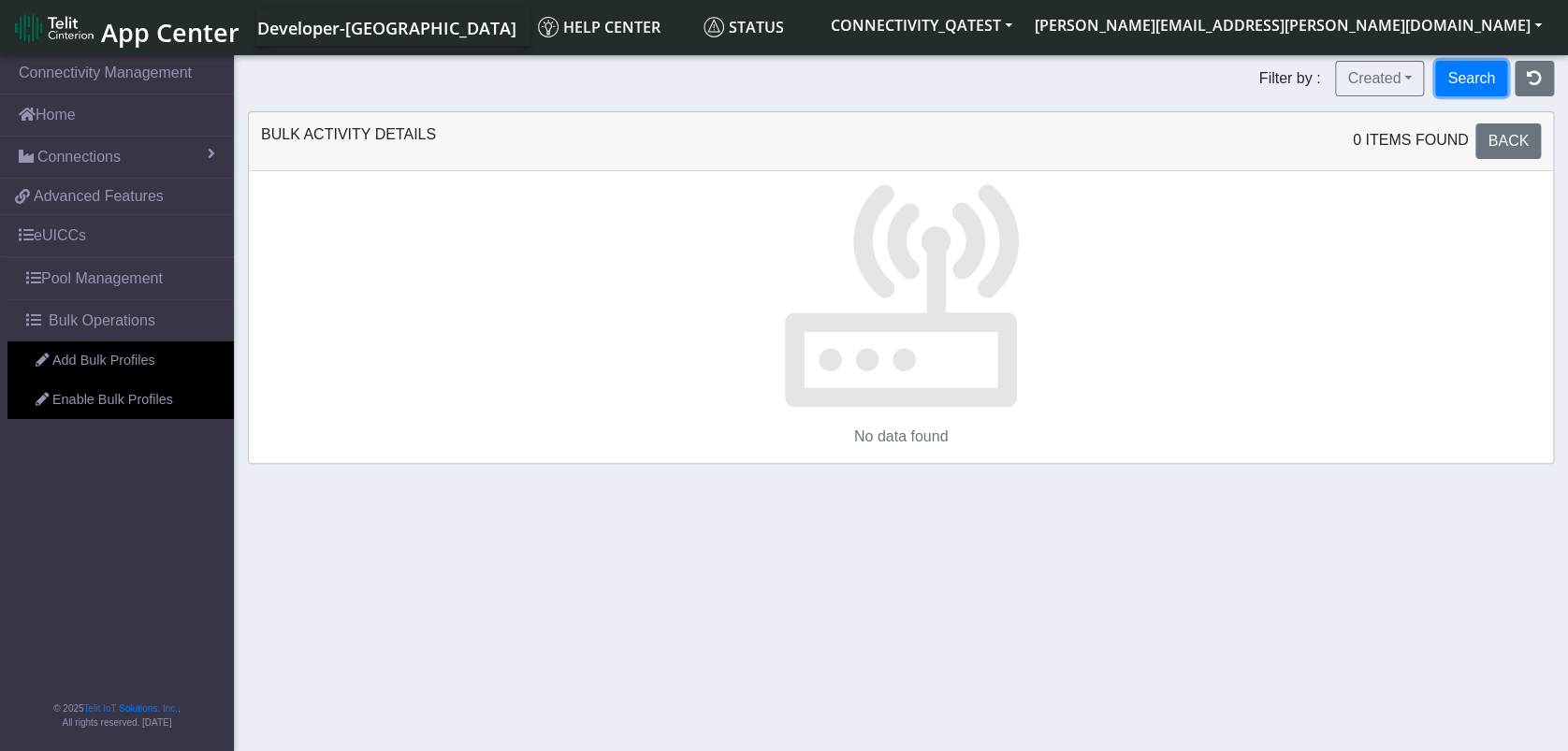
click at [1470, 82] on button "Search" at bounding box center [1471, 79] width 72 height 36
click at [1383, 84] on button "Created" at bounding box center [1380, 79] width 89 height 36
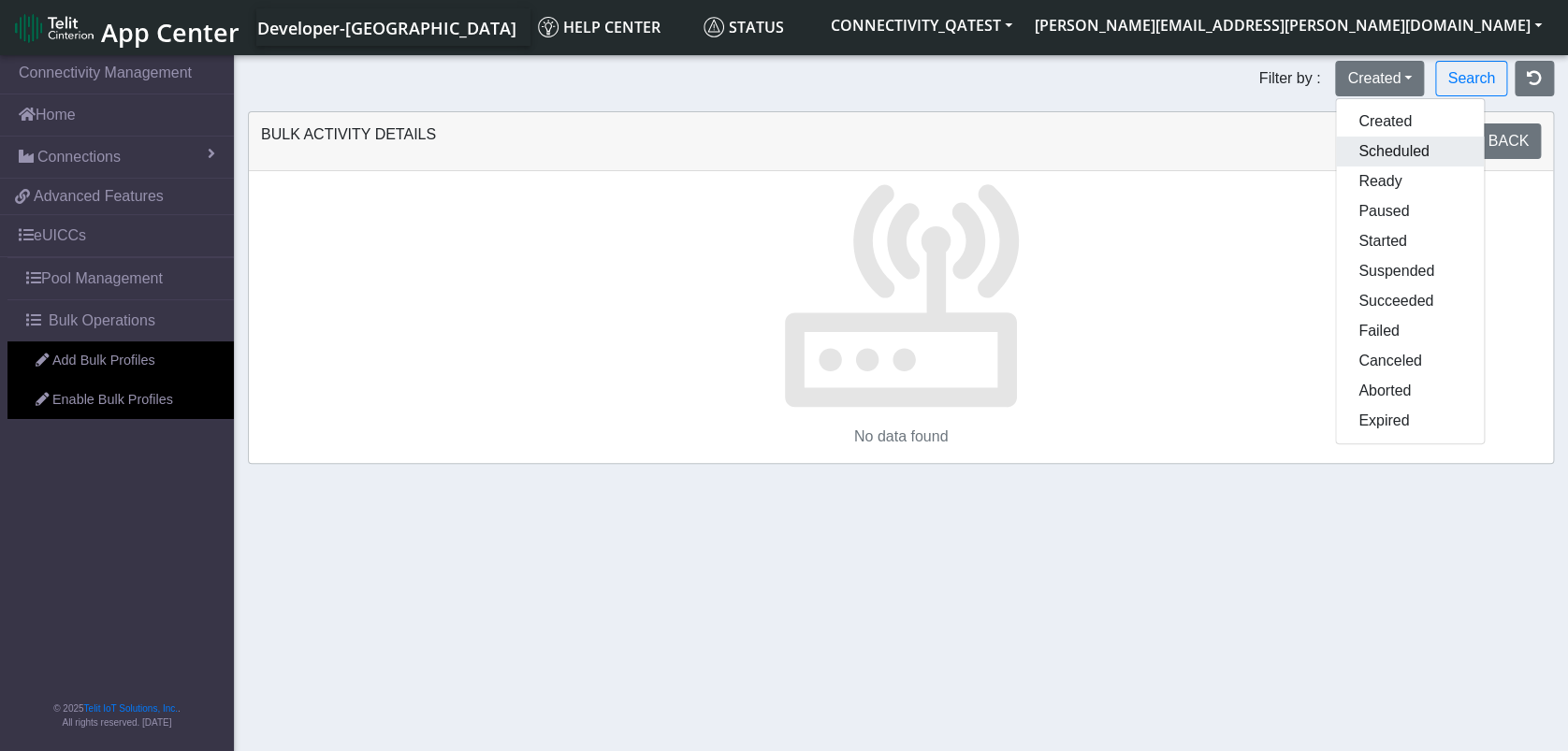
click at [1384, 161] on button "Scheduled" at bounding box center [1410, 151] width 148 height 30
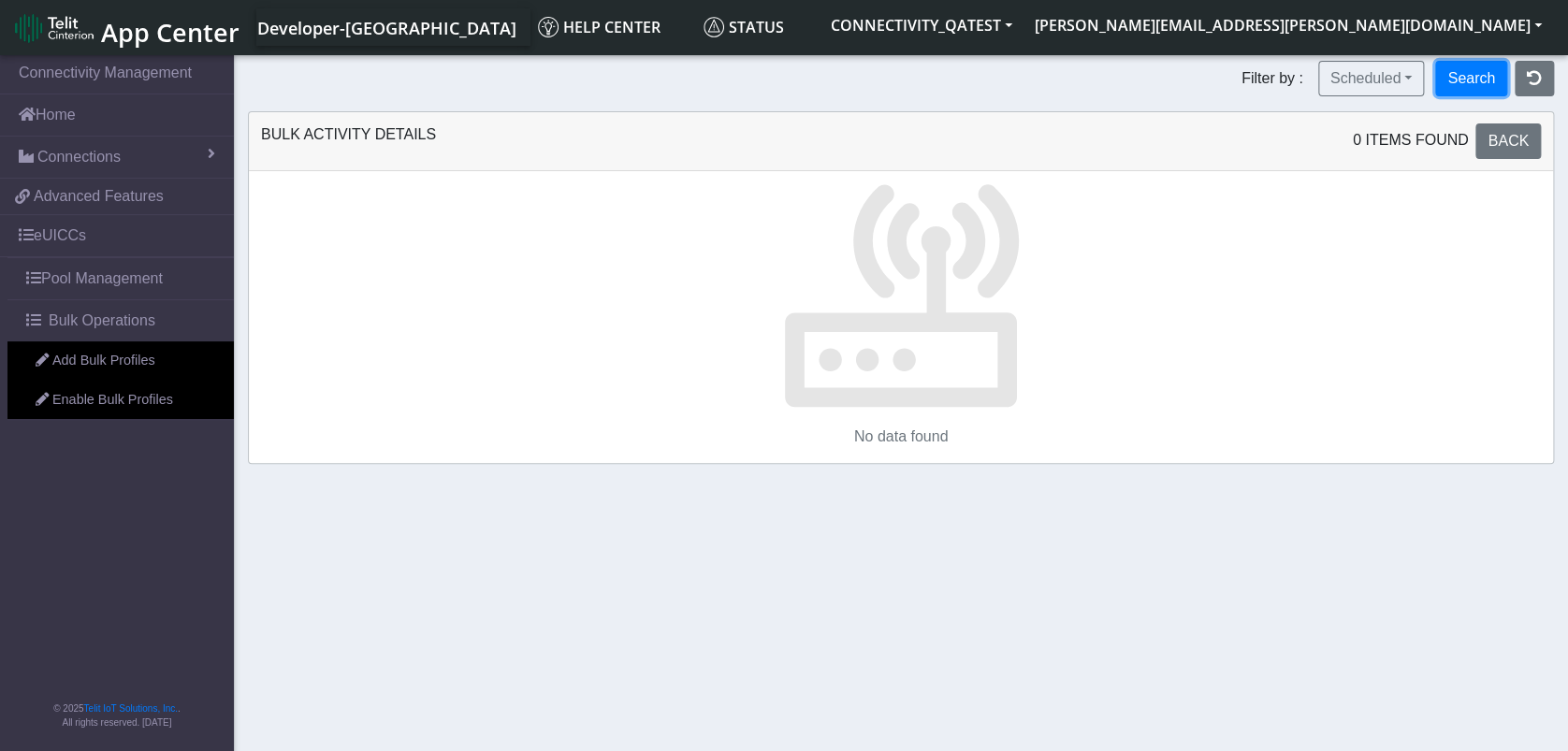
click at [1484, 82] on button "Search" at bounding box center [1471, 79] width 72 height 36
click at [1390, 83] on button "Scheduled" at bounding box center [1371, 79] width 107 height 36
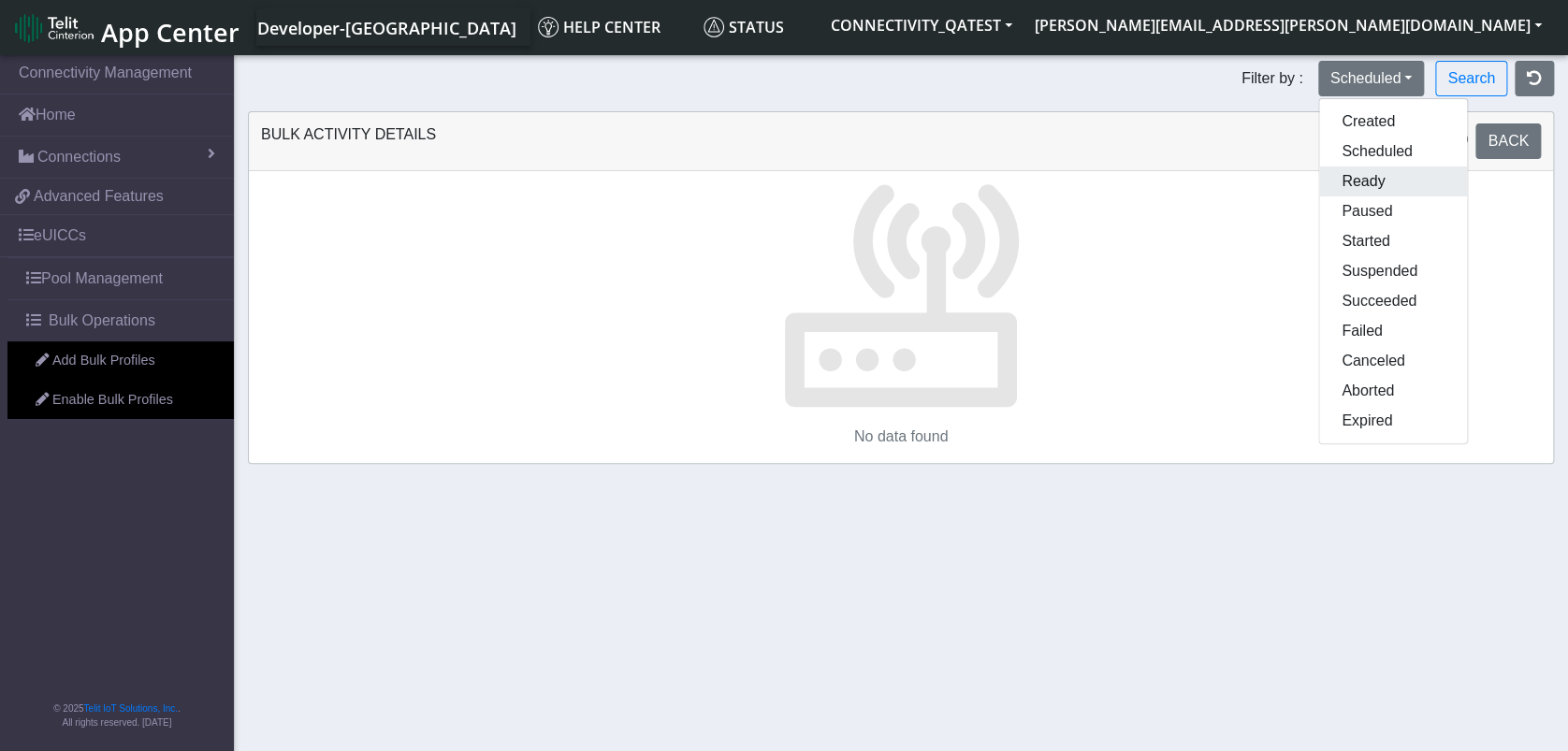
click at [1385, 178] on button "Ready" at bounding box center [1393, 182] width 148 height 30
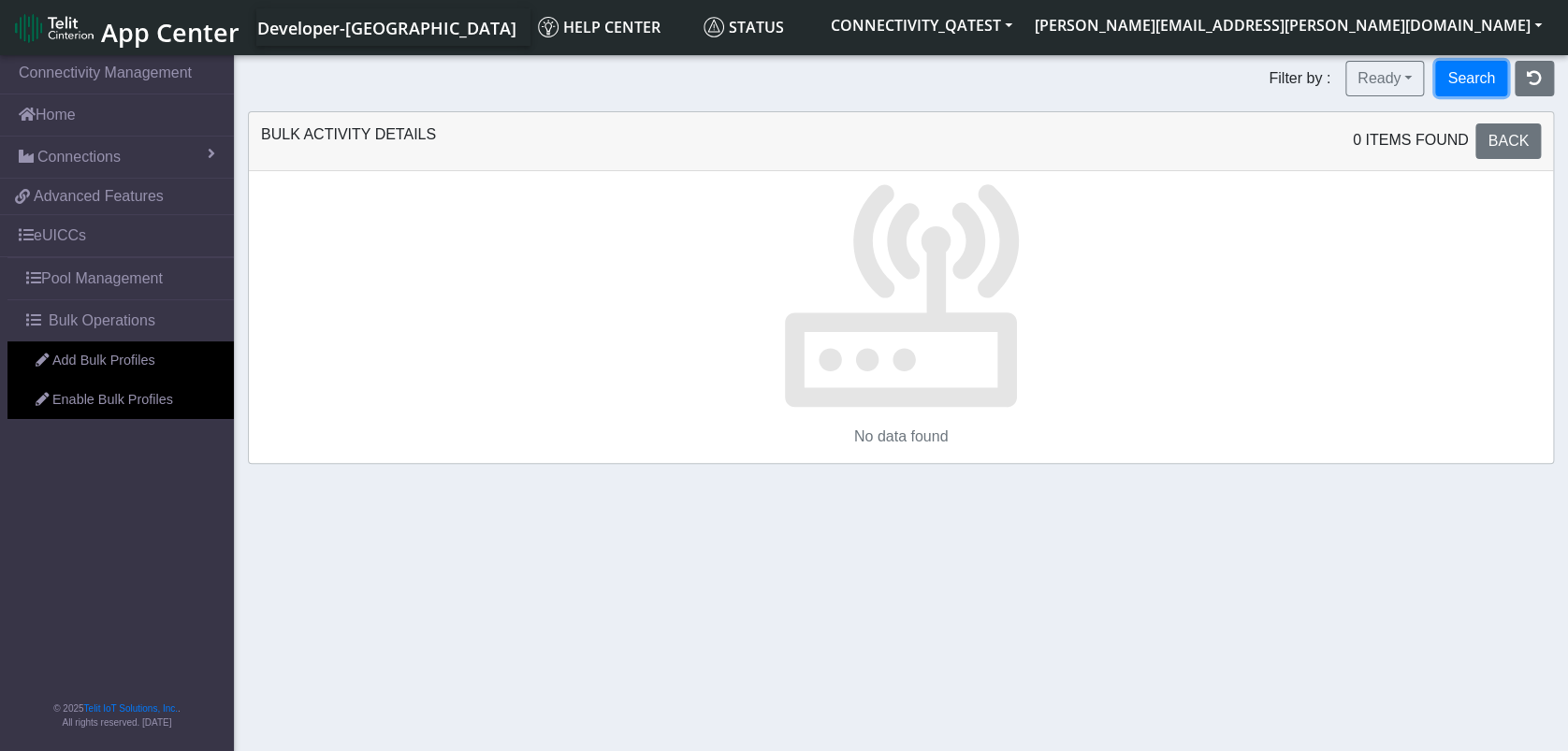
click at [1462, 75] on button "Search" at bounding box center [1471, 79] width 72 height 36
click at [1394, 80] on button "Ready" at bounding box center [1383, 79] width 79 height 36
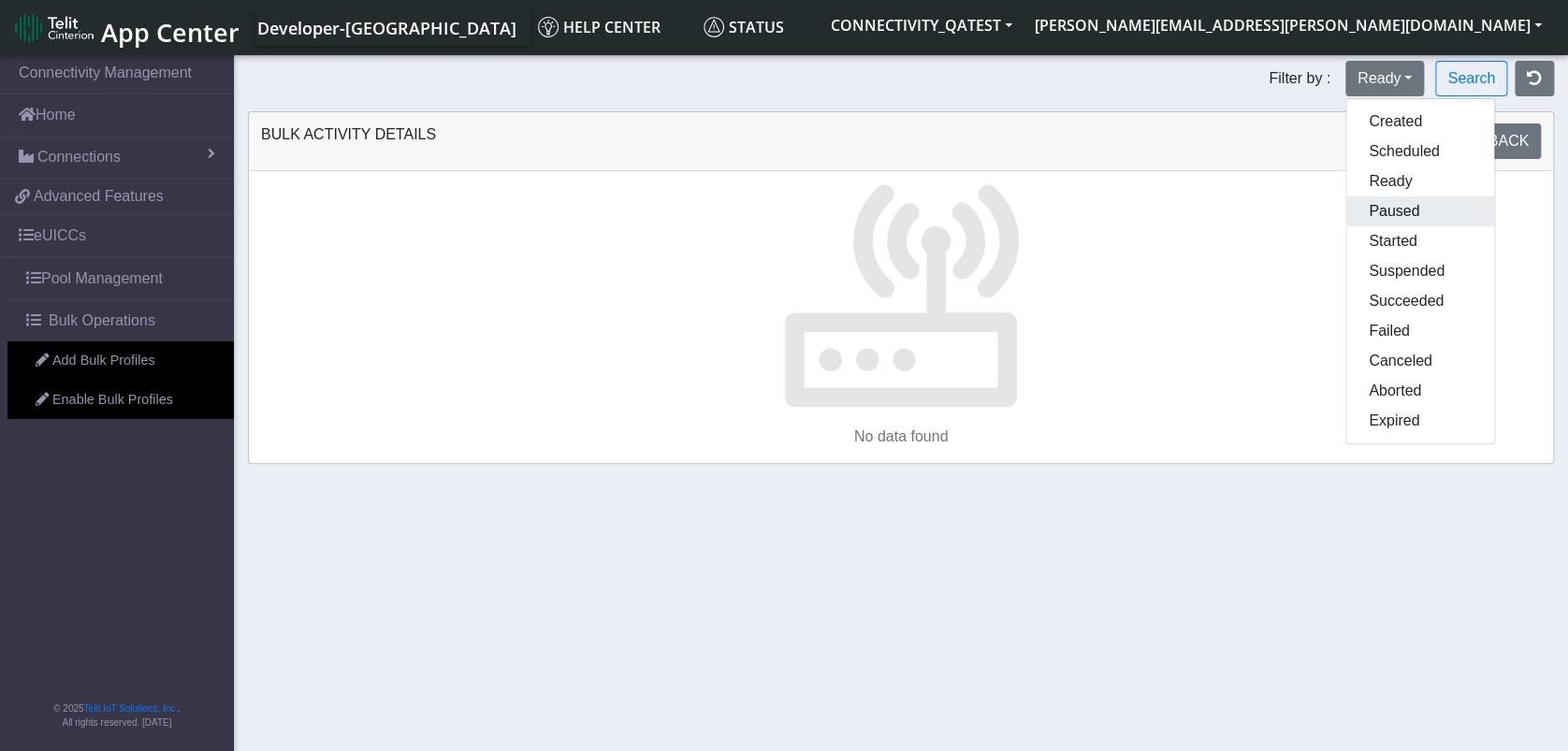
click at [1405, 207] on button "Paused" at bounding box center [1419, 212] width 148 height 30
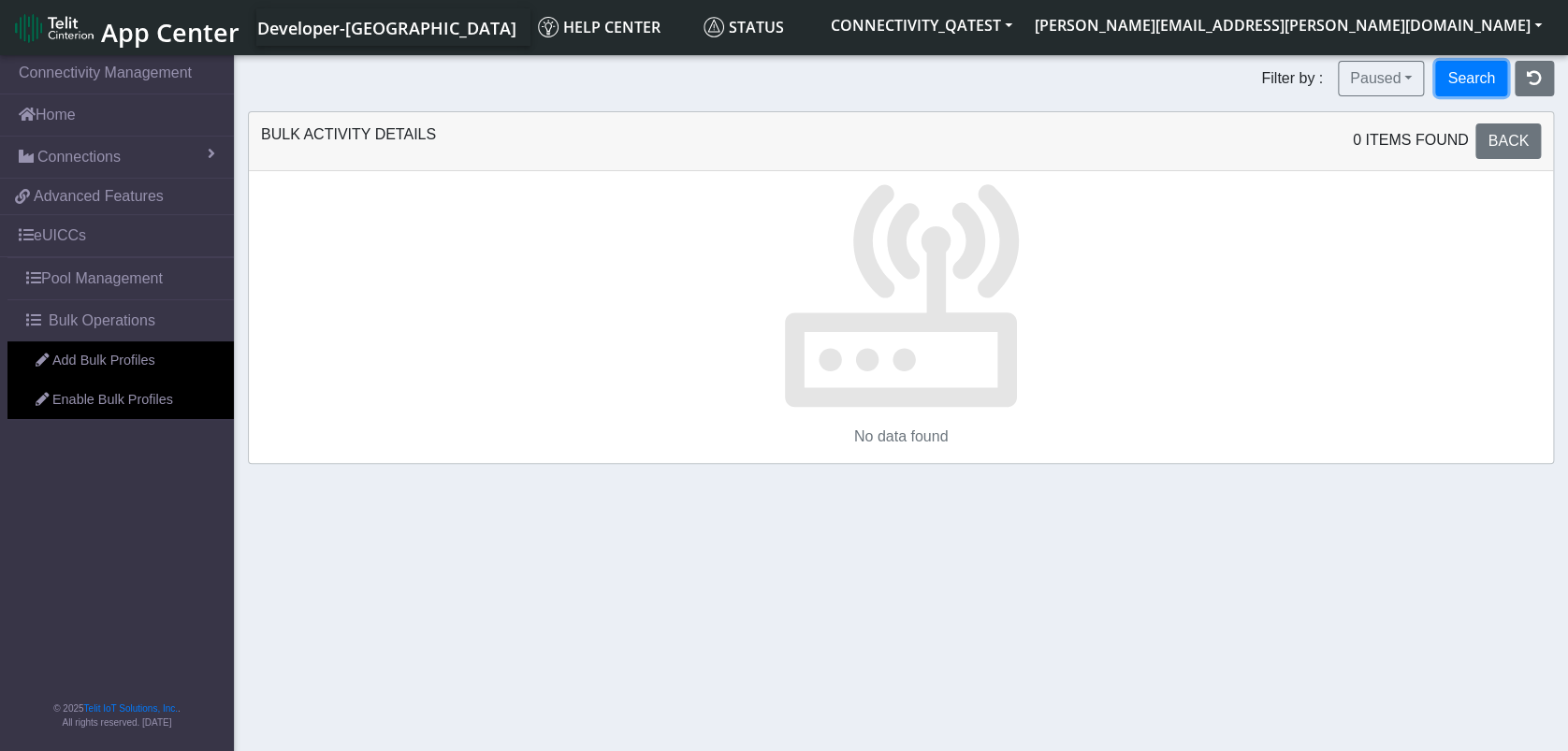
click at [1474, 80] on button "Search" at bounding box center [1471, 79] width 72 height 36
click at [1388, 72] on button "Paused" at bounding box center [1381, 79] width 86 height 36
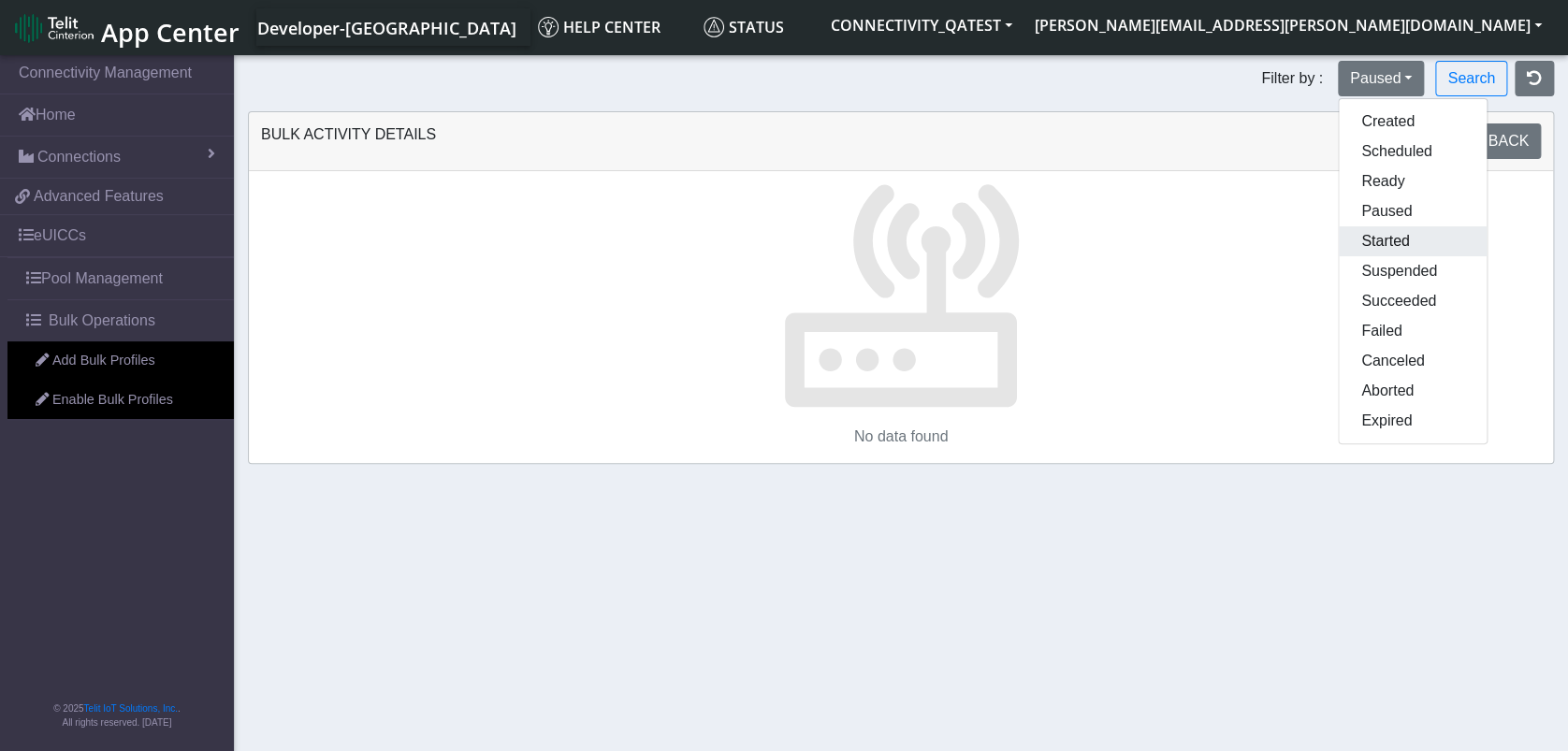
click at [1378, 239] on button "Started" at bounding box center [1412, 241] width 148 height 30
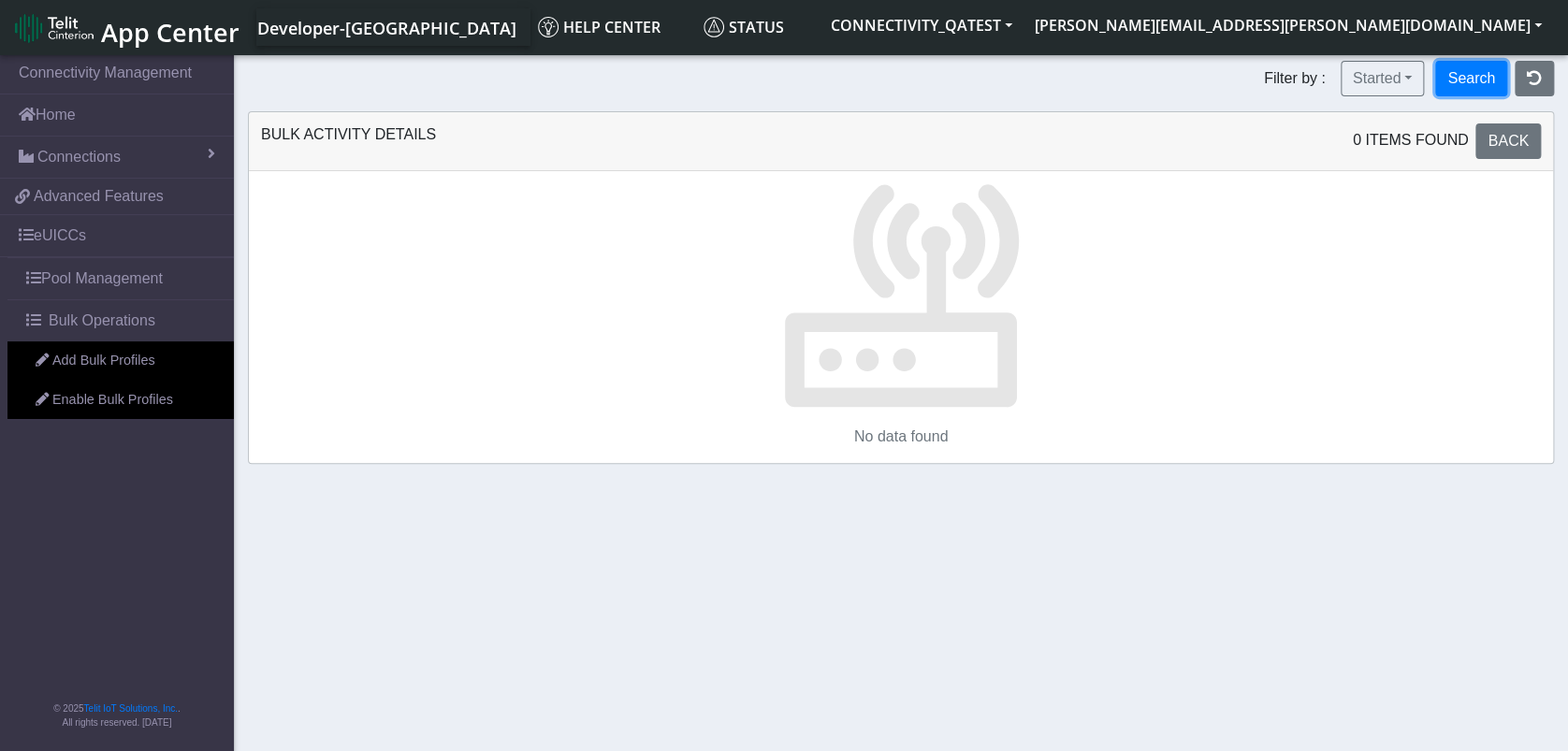
click at [1493, 72] on button "Search" at bounding box center [1471, 79] width 72 height 36
click at [1389, 85] on button "Started" at bounding box center [1382, 79] width 84 height 36
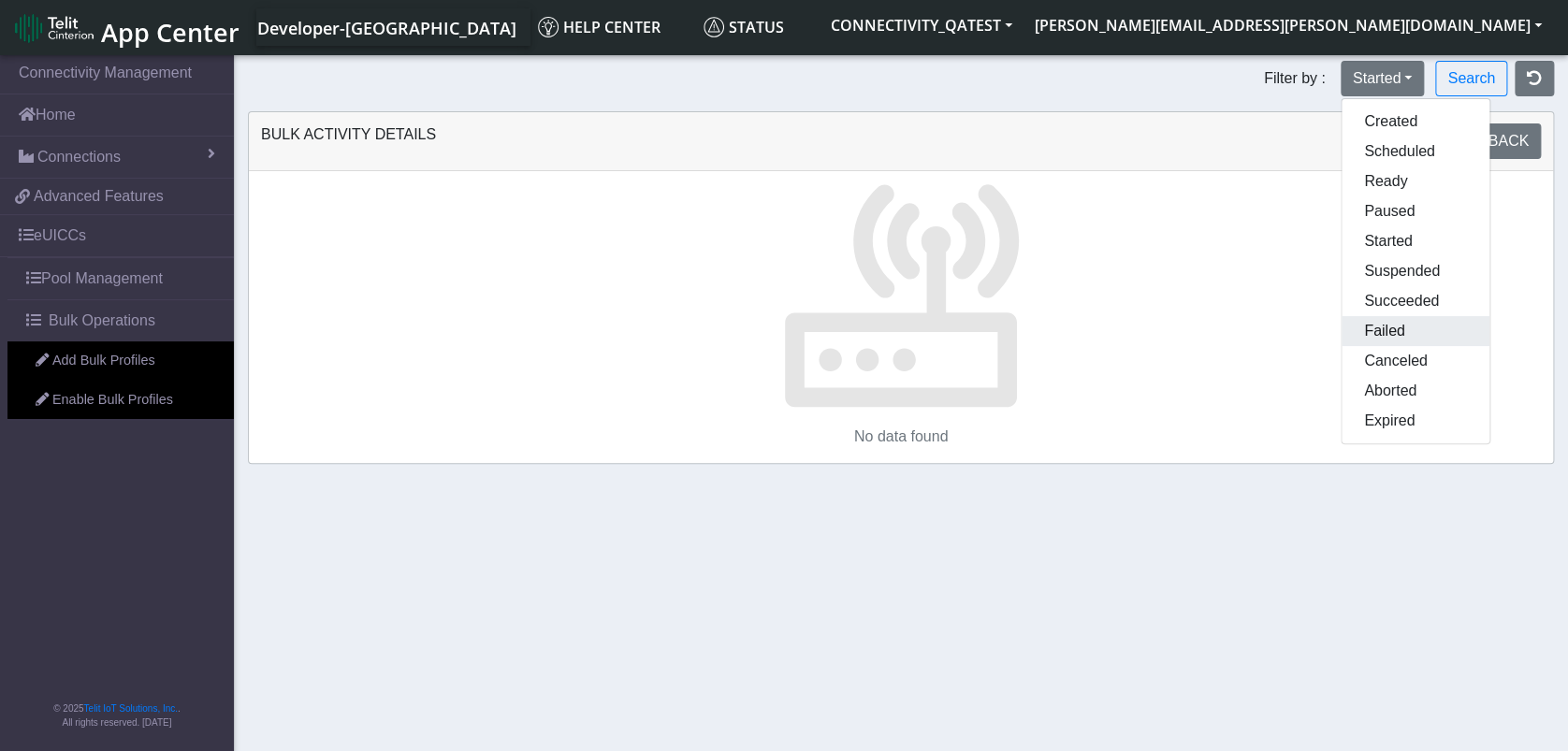
click at [1394, 323] on button "Failed" at bounding box center [1415, 331] width 148 height 30
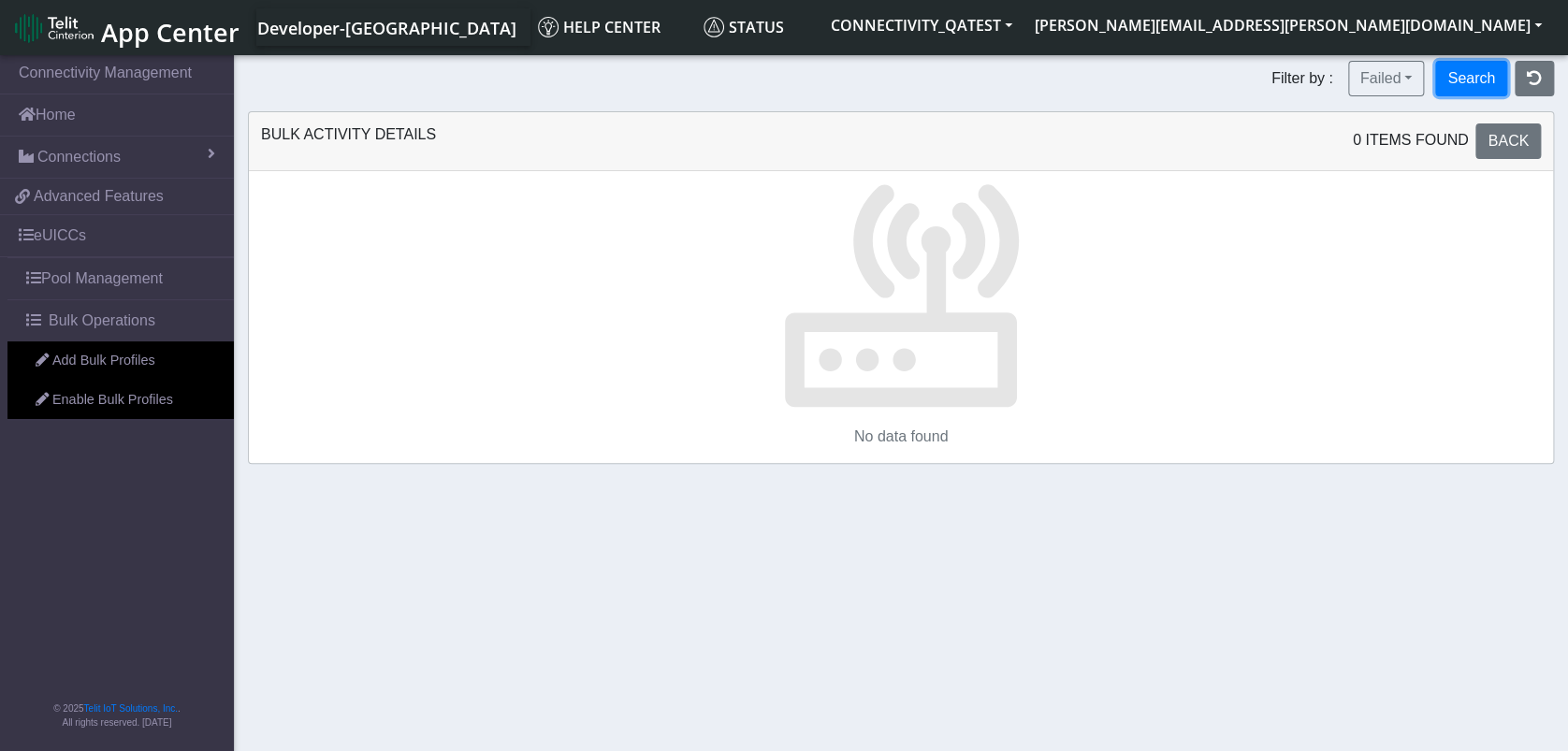
click at [1476, 79] on button "Search" at bounding box center [1471, 79] width 72 height 36
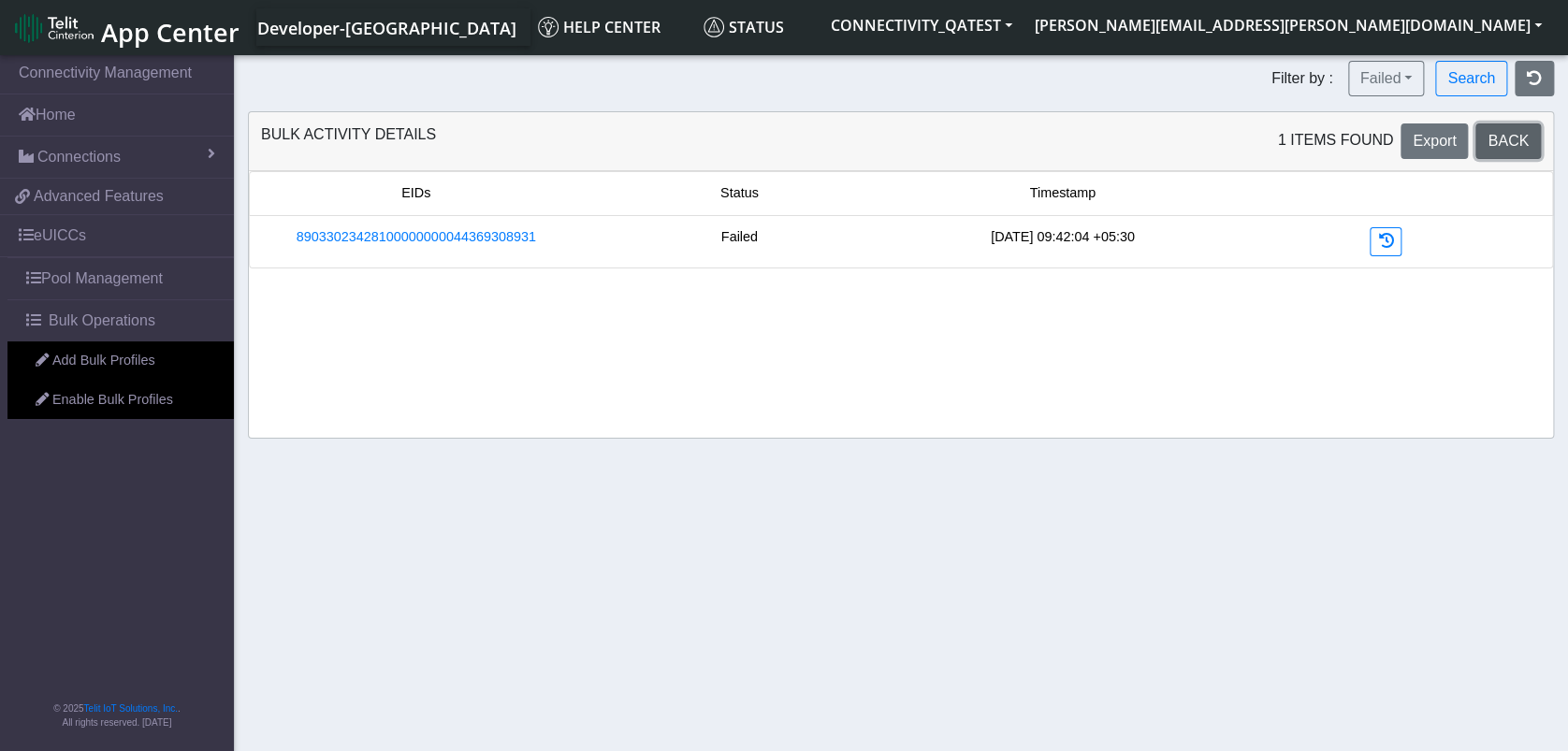
click at [1500, 138] on span "Back" at bounding box center [1507, 140] width 41 height 16
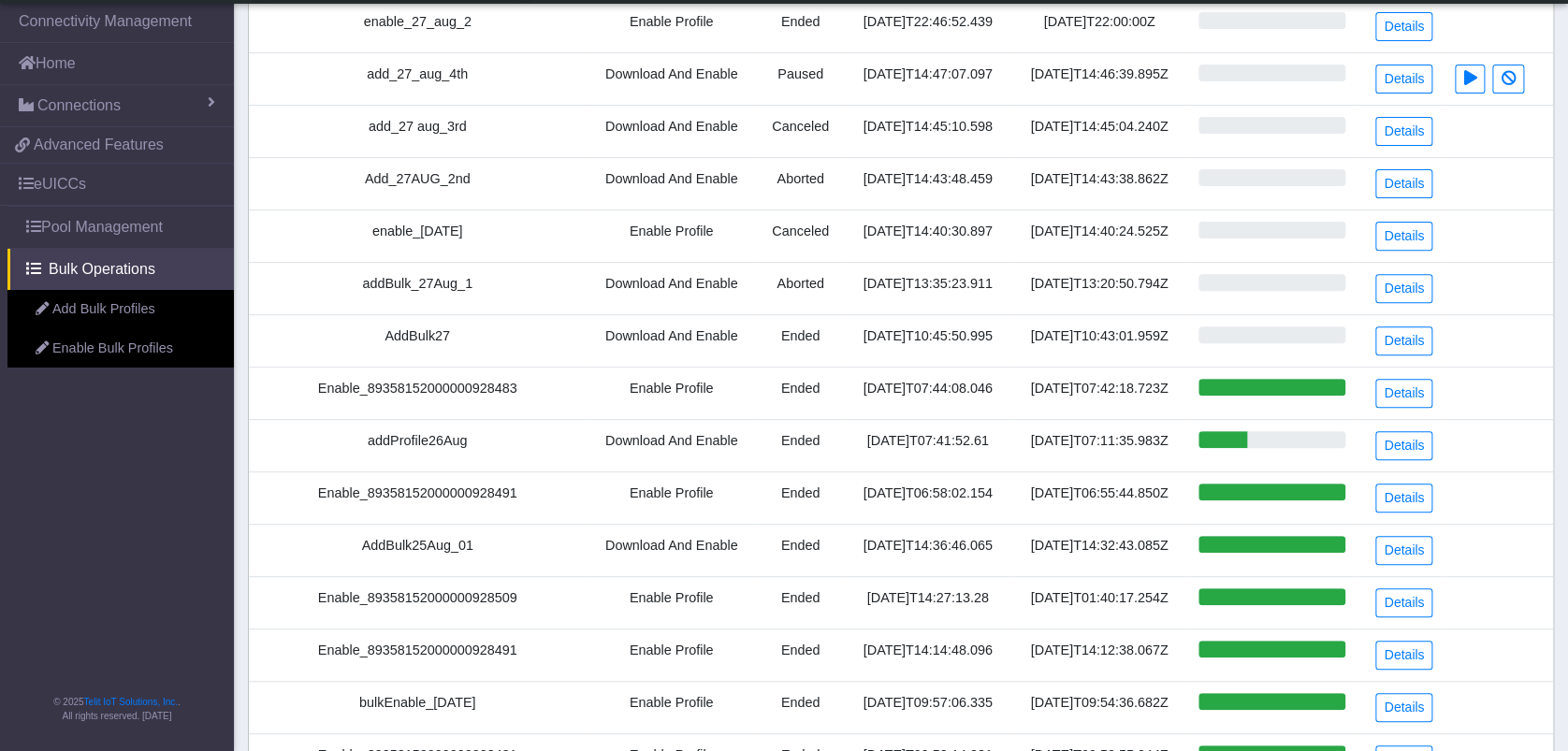
scroll to position [374, 0]
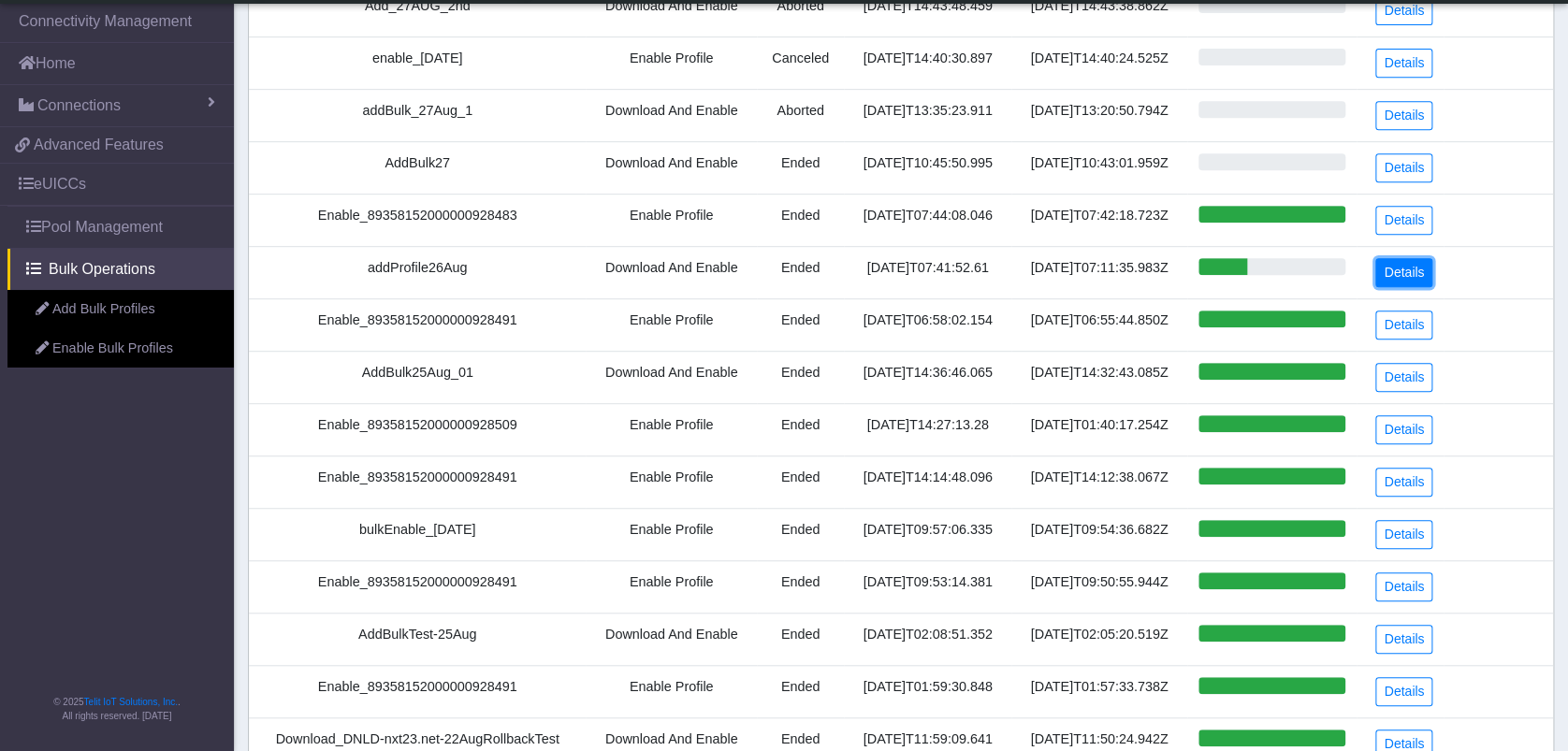
click at [1410, 270] on link "Details" at bounding box center [1403, 272] width 57 height 29
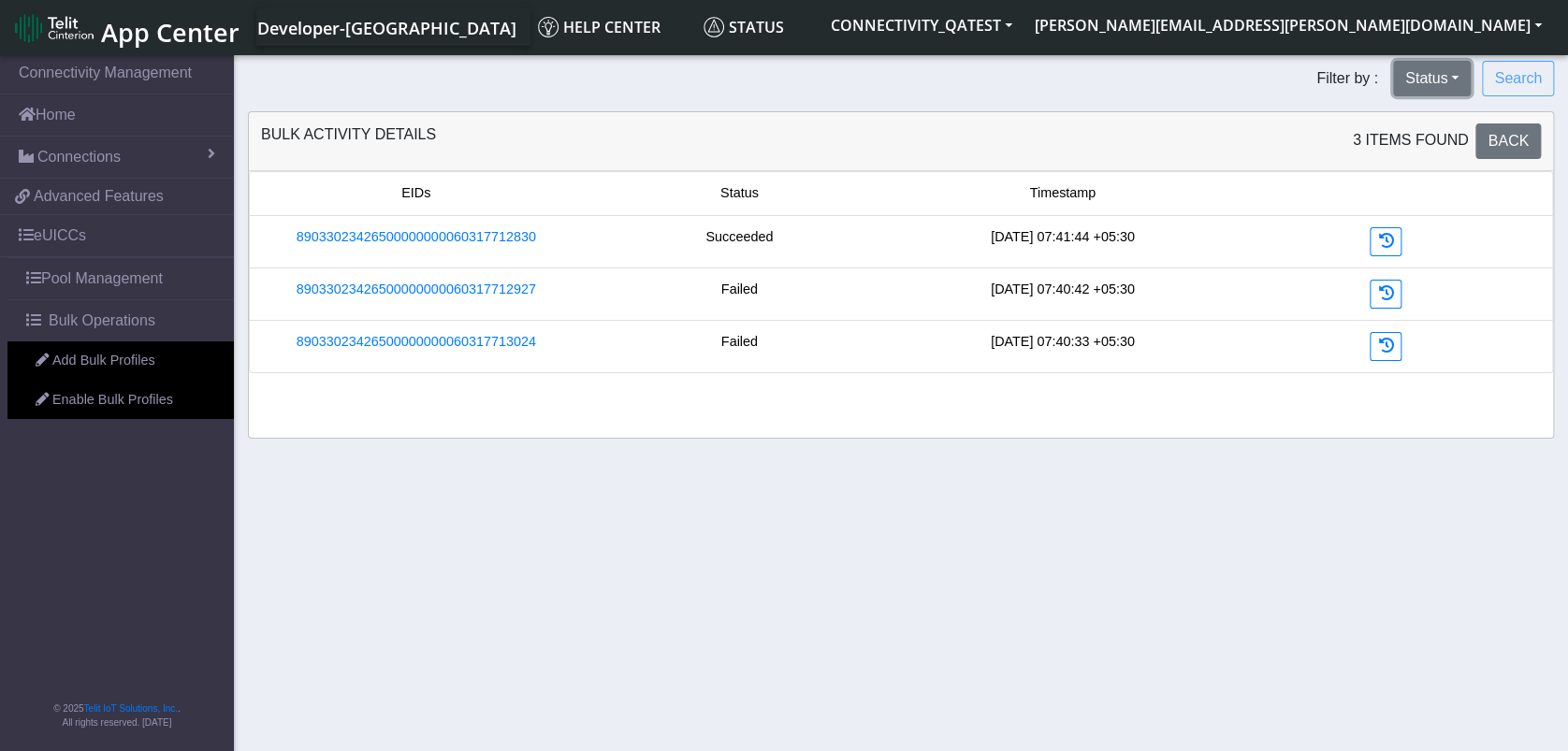
click at [1437, 85] on button "Status" at bounding box center [1432, 79] width 78 height 36
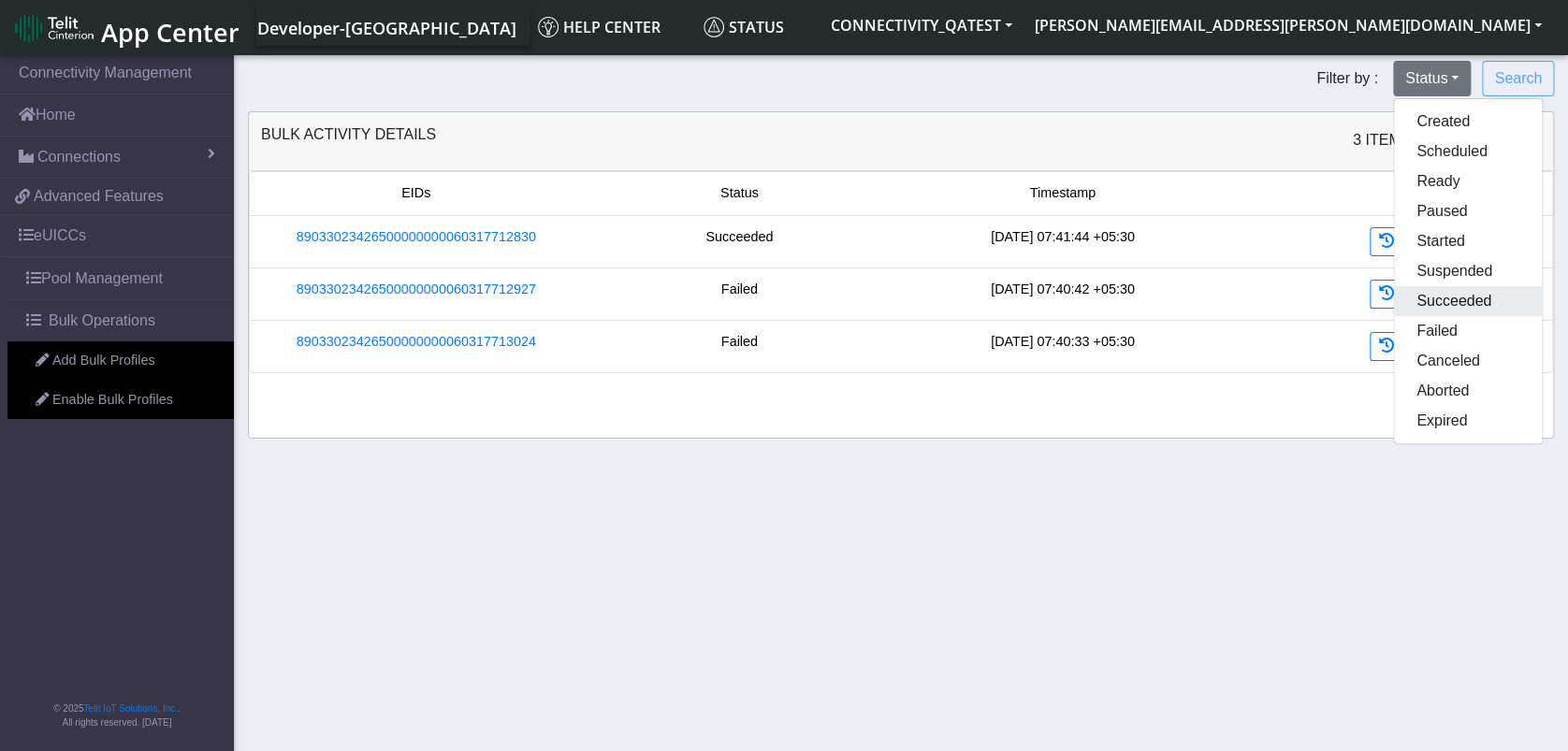
click at [1433, 295] on button "Succeeded" at bounding box center [1468, 301] width 148 height 30
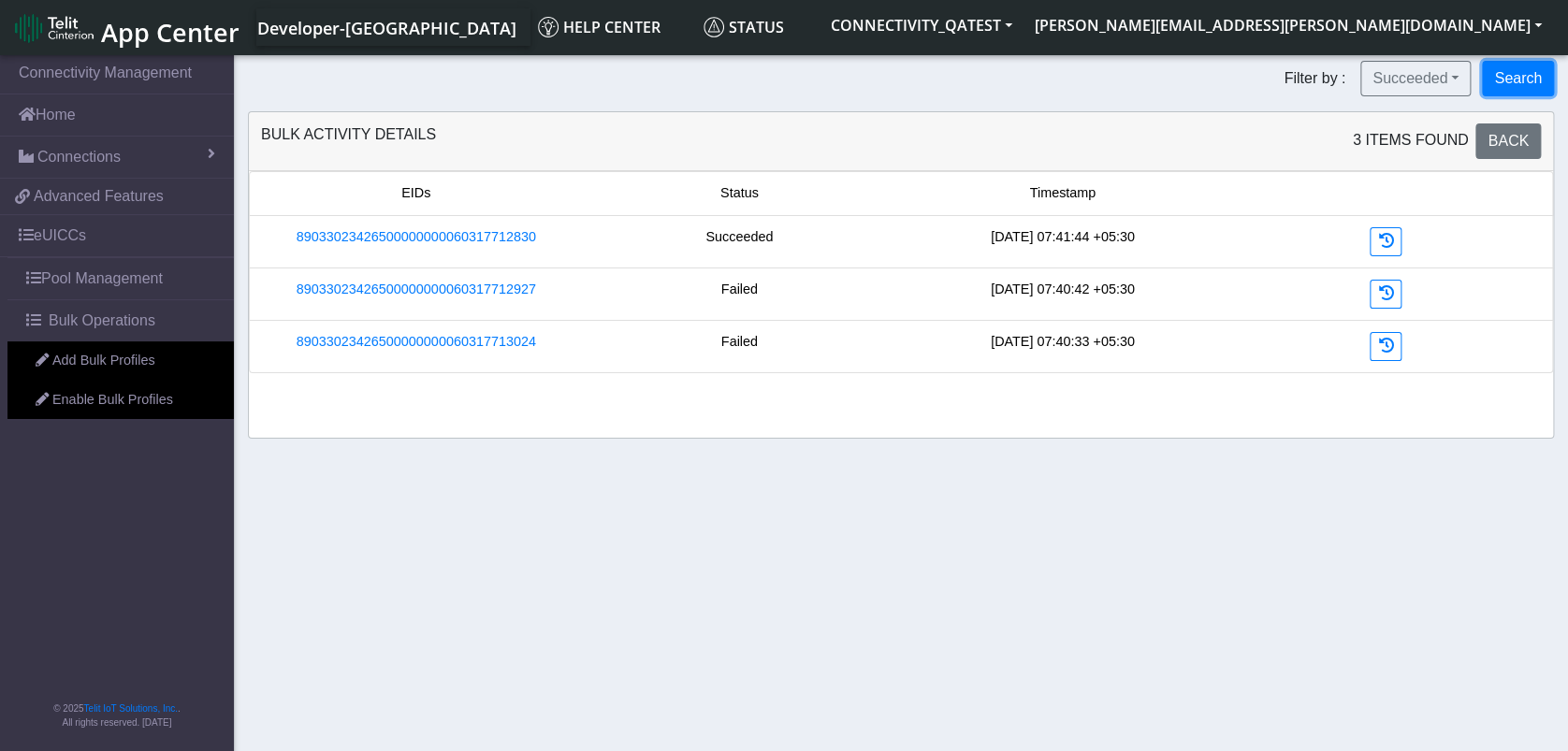
click at [1517, 76] on button "Search" at bounding box center [1518, 79] width 72 height 36
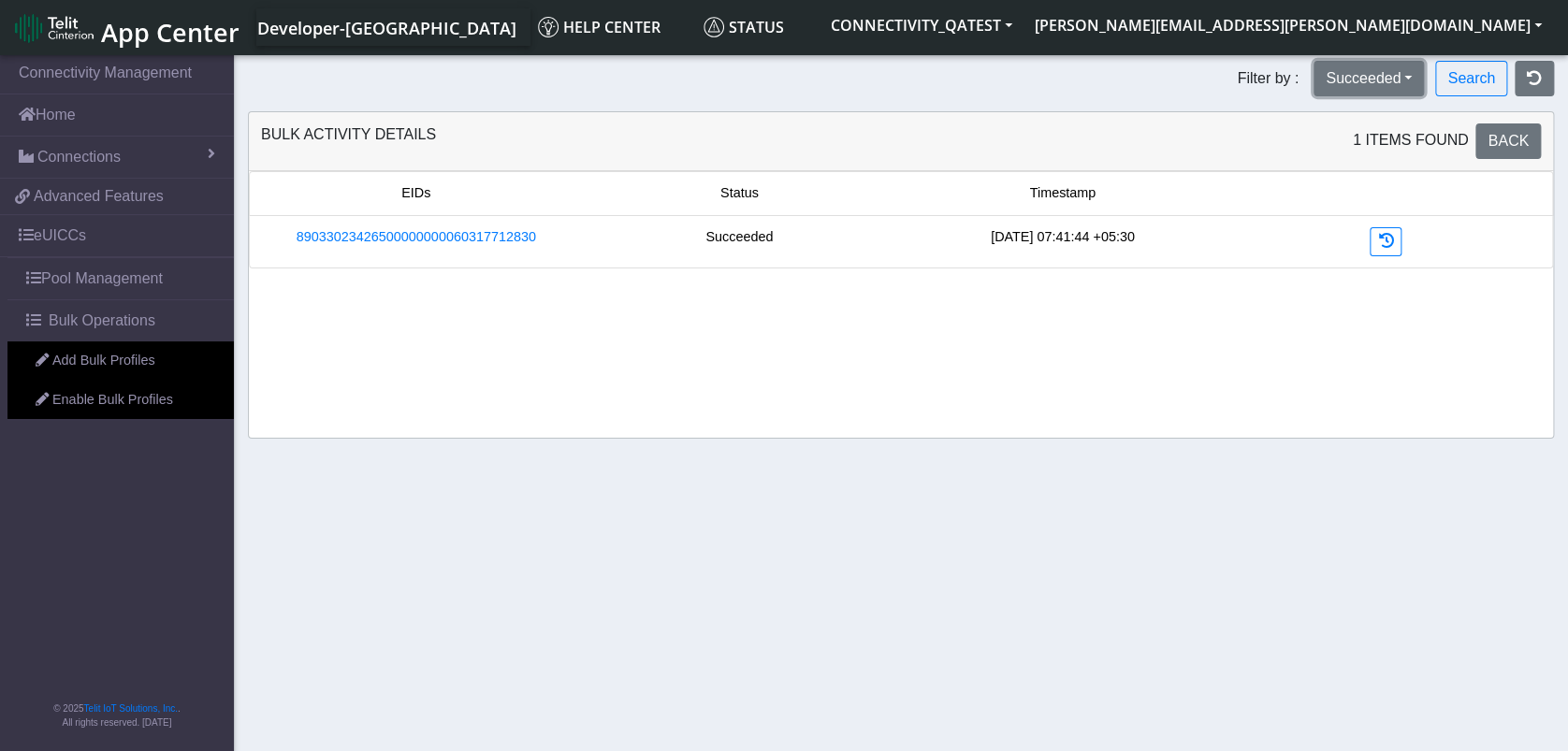
click at [1359, 77] on button "Succeeded" at bounding box center [1368, 79] width 111 height 36
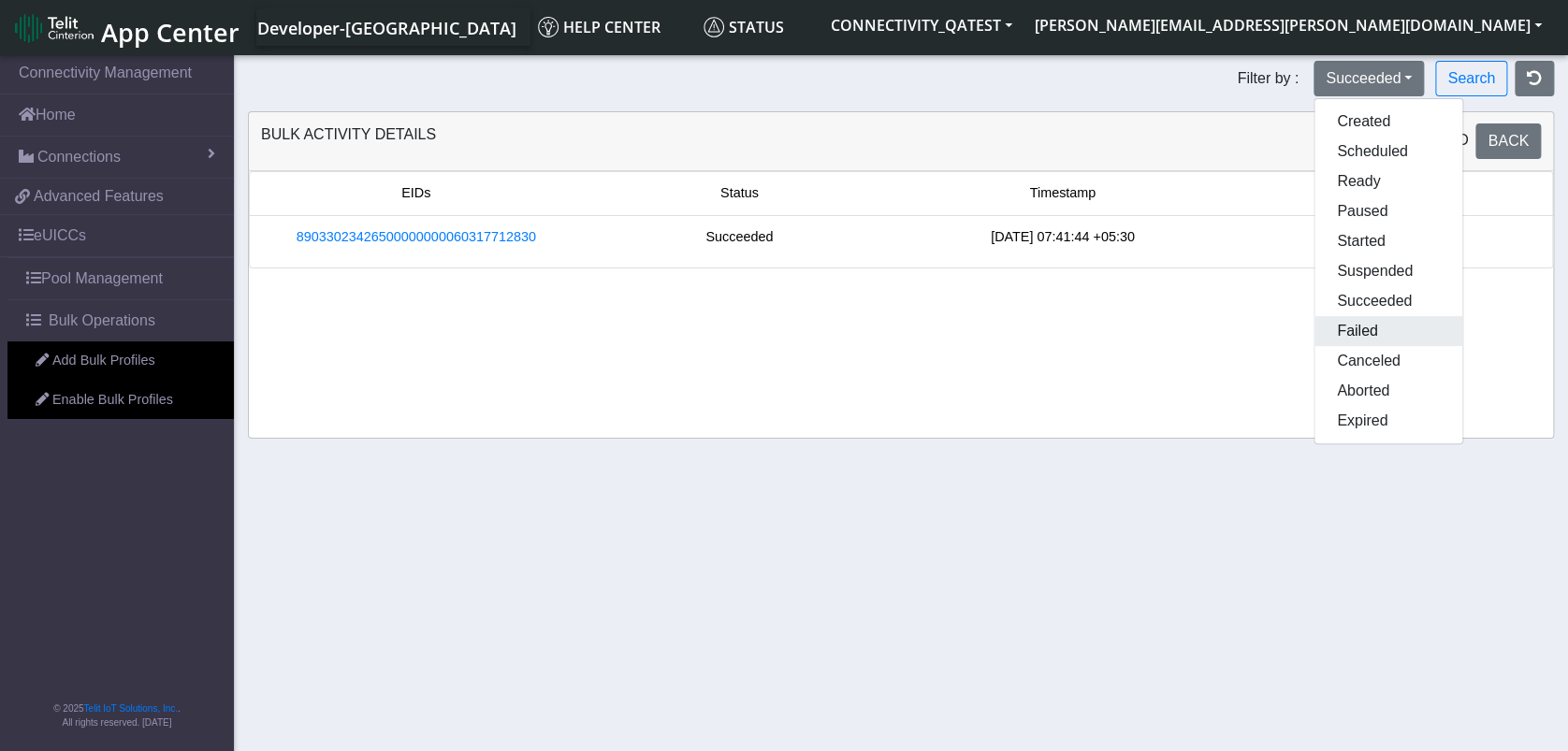
click at [1362, 336] on button "Failed" at bounding box center [1388, 331] width 148 height 30
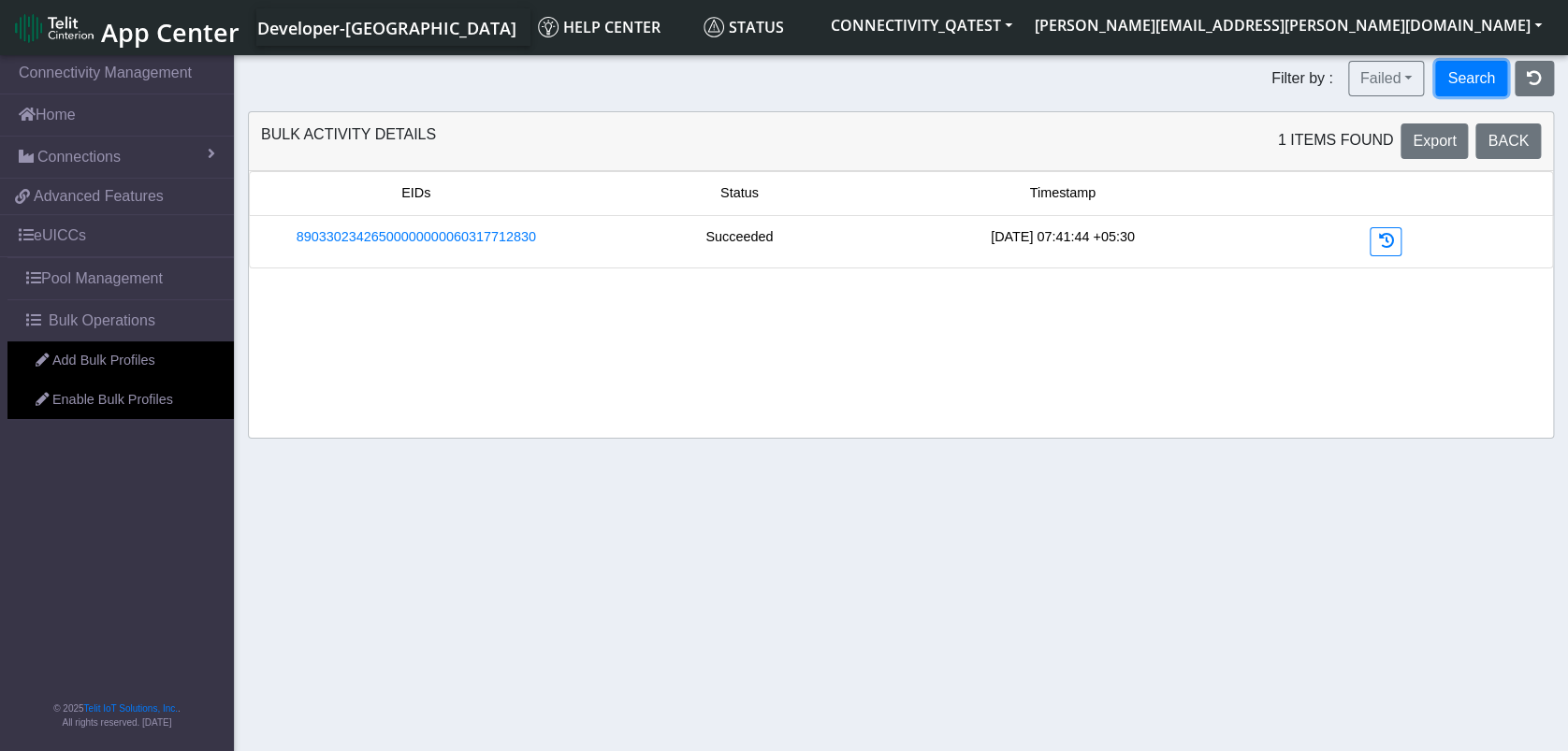
click at [1477, 87] on button "Search" at bounding box center [1471, 79] width 72 height 36
